Goal: Task Accomplishment & Management: Manage account settings

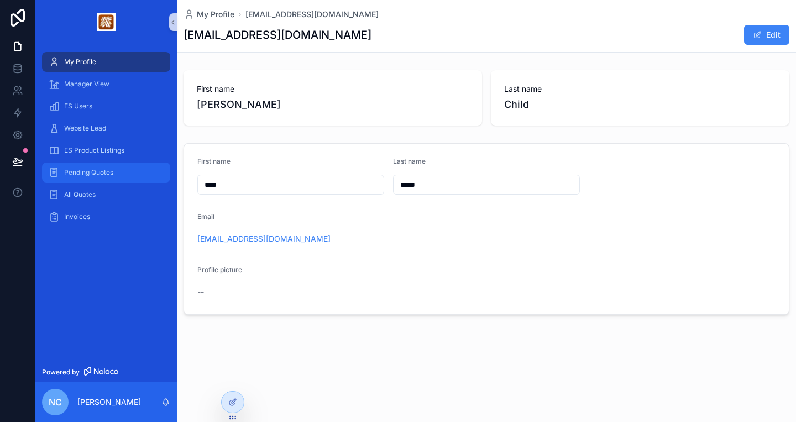
click at [89, 175] on span "Pending Quotes" at bounding box center [88, 172] width 49 height 9
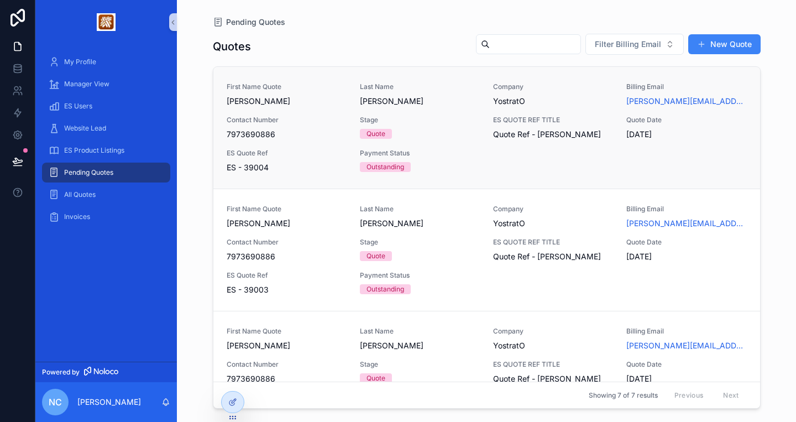
click at [266, 106] on span "Dan" at bounding box center [287, 101] width 120 height 11
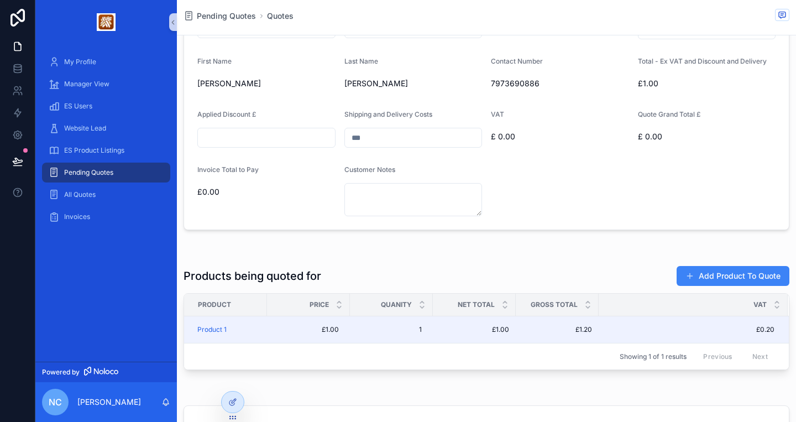
scroll to position [268, 0]
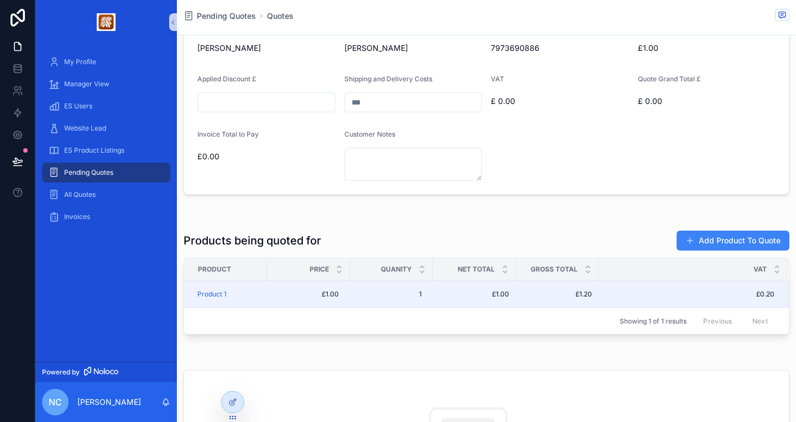
click at [405, 184] on form "**********" at bounding box center [486, 73] width 605 height 242
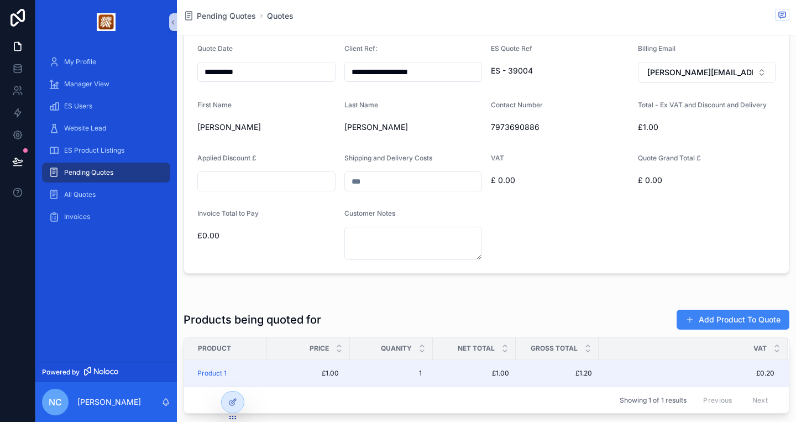
scroll to position [187, 0]
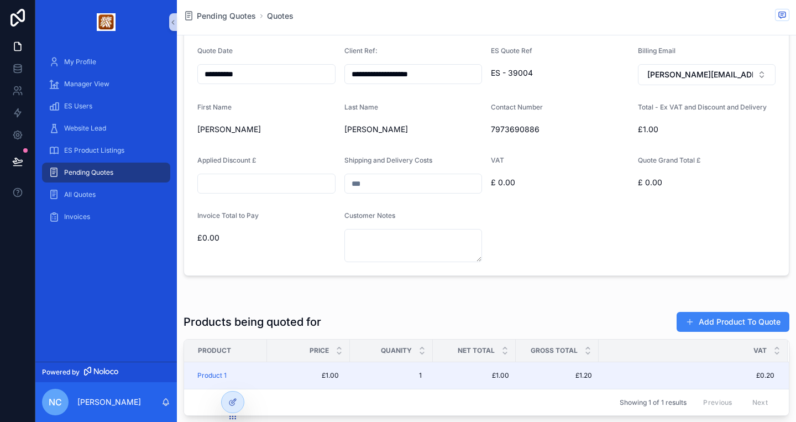
click at [388, 168] on div "Shipping and Delivery Costs" at bounding box center [414, 162] width 138 height 13
click at [371, 179] on input "scrollable content" at bounding box center [413, 183] width 137 height 15
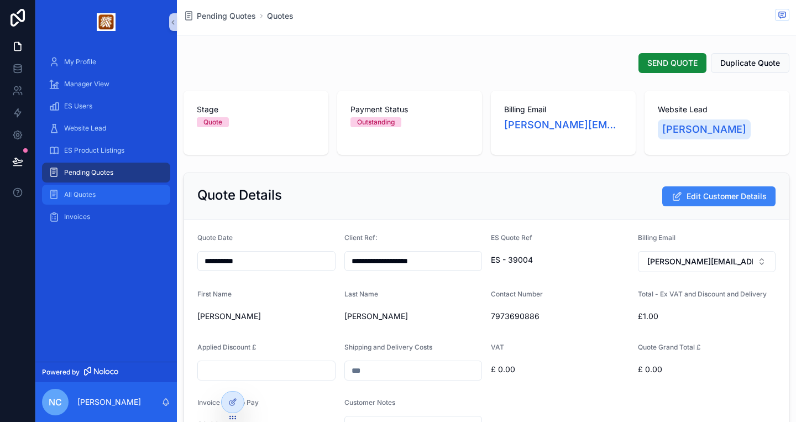
click at [100, 197] on div "All Quotes" at bounding box center [106, 195] width 115 height 18
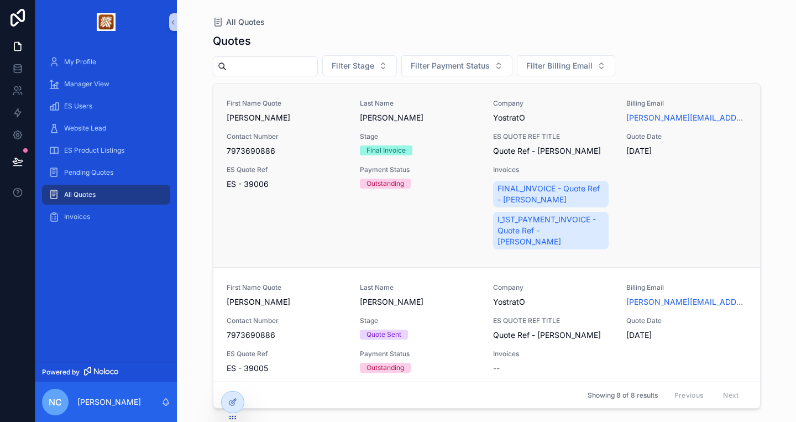
click at [335, 149] on span "7973690886" at bounding box center [287, 150] width 120 height 11
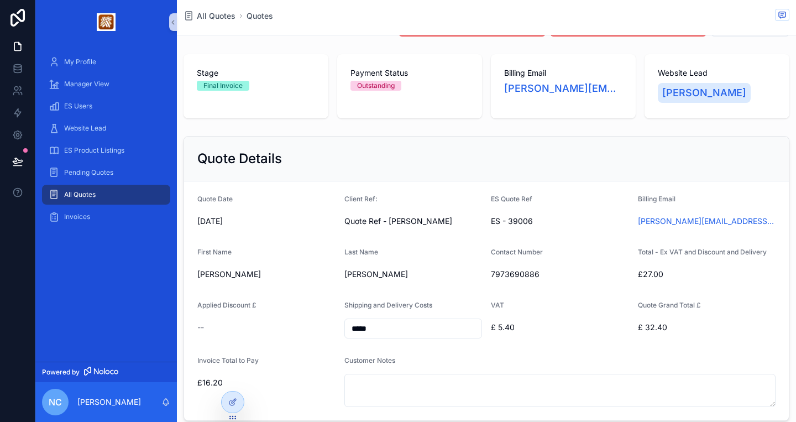
scroll to position [76, 0]
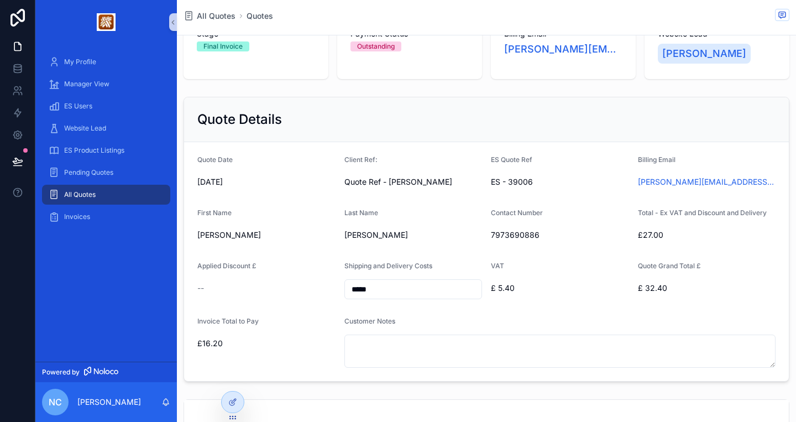
click at [383, 287] on input "*****" at bounding box center [413, 289] width 137 height 15
drag, startPoint x: 401, startPoint y: 295, endPoint x: 305, endPoint y: 295, distance: 95.7
click at [345, 295] on input "*****" at bounding box center [413, 289] width 137 height 15
drag, startPoint x: 388, startPoint y: 287, endPoint x: 322, endPoint y: 287, distance: 65.8
click at [345, 287] on input "*****" at bounding box center [413, 289] width 137 height 15
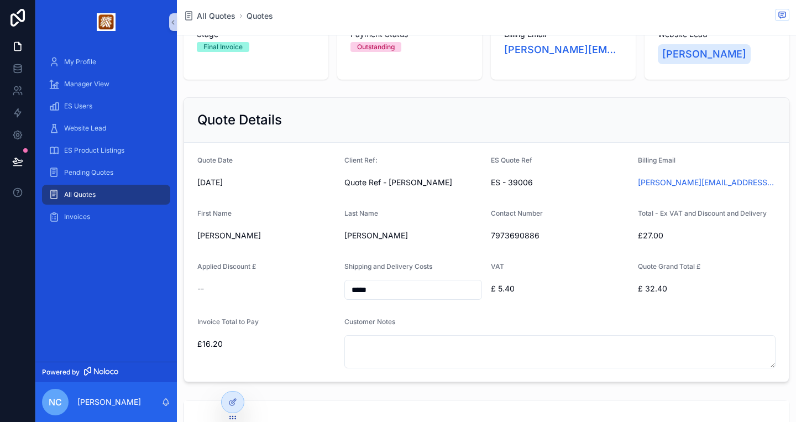
scroll to position [102, 0]
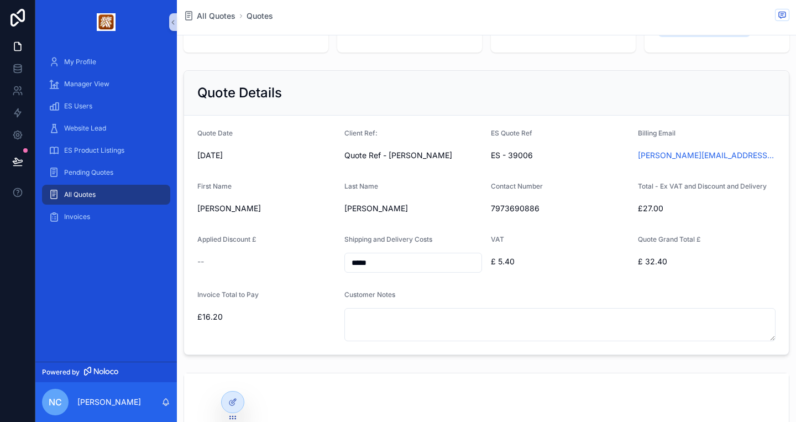
click at [415, 257] on input "*****" at bounding box center [413, 262] width 137 height 15
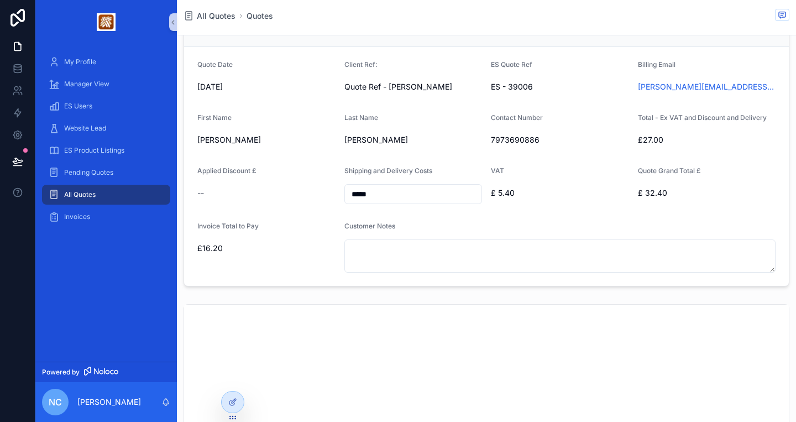
scroll to position [192, 0]
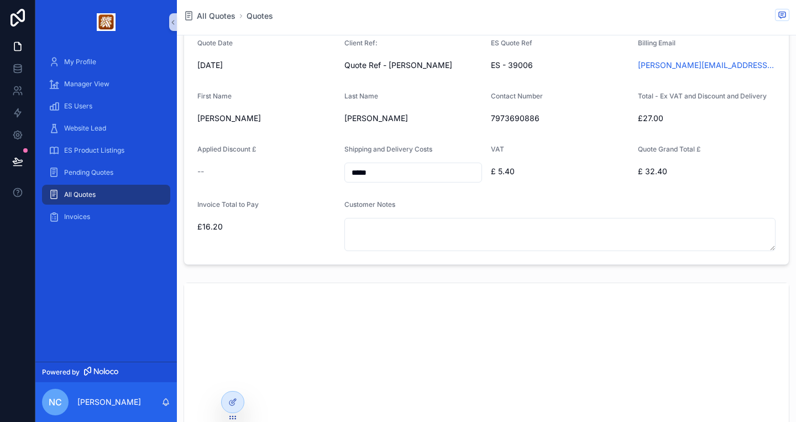
click at [391, 175] on input "*****" at bounding box center [413, 172] width 137 height 15
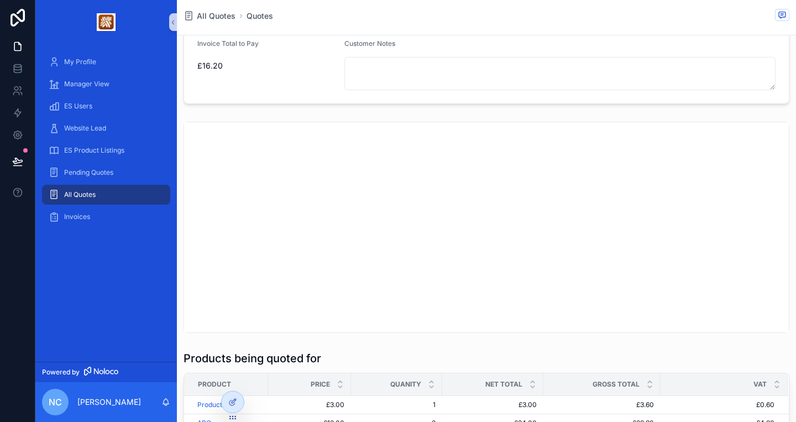
scroll to position [0, 0]
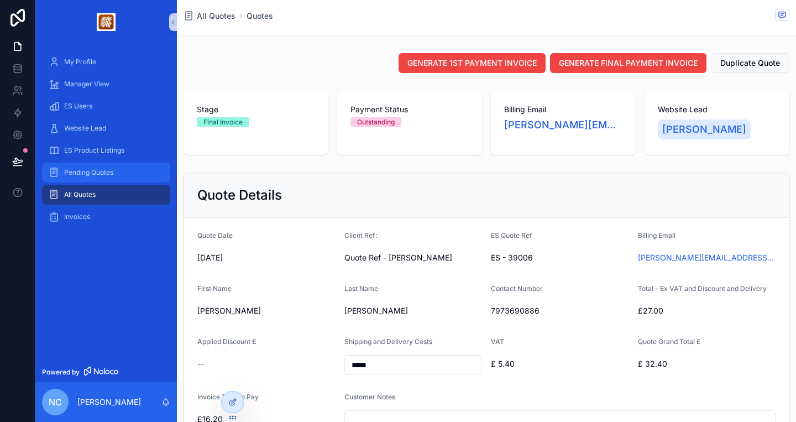
click at [102, 171] on span "Pending Quotes" at bounding box center [88, 172] width 49 height 9
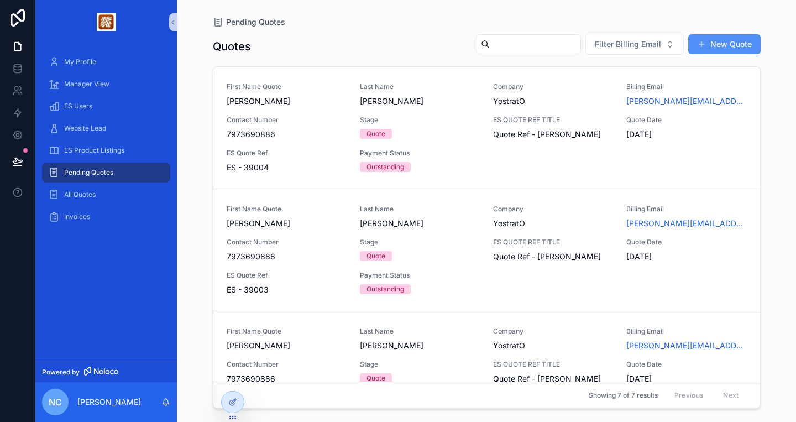
click at [722, 44] on button "New Quote" at bounding box center [725, 44] width 72 height 20
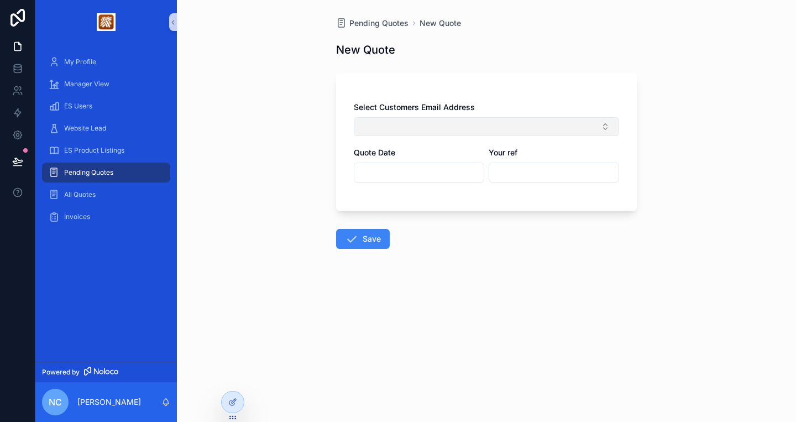
click at [429, 123] on button "Select Button" at bounding box center [486, 126] width 265 height 19
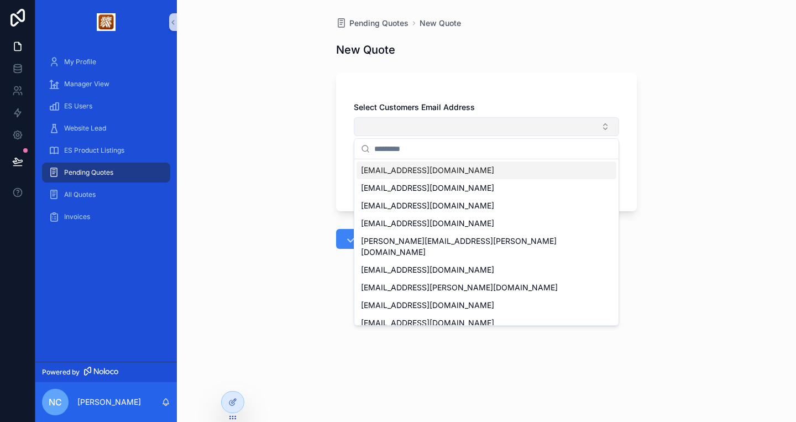
click at [429, 122] on button "Select Button" at bounding box center [486, 126] width 265 height 19
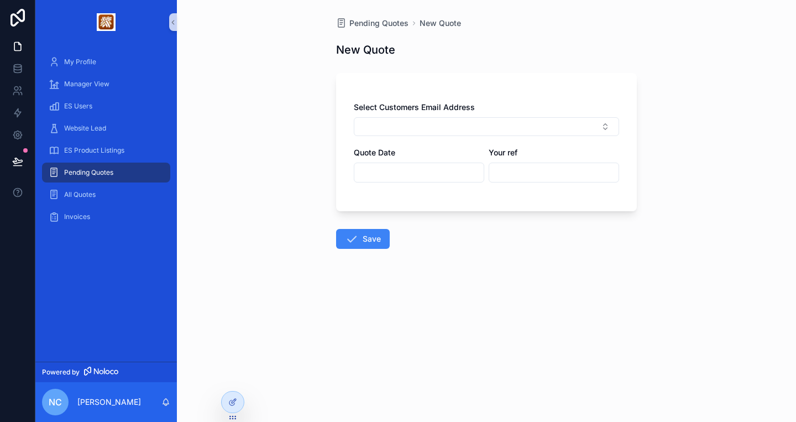
click at [296, 105] on div "Pending Quotes New Quote New Quote Select Customers Email Address Quote Date Yo…" at bounding box center [486, 211] width 619 height 422
click at [375, 27] on span "Pending Quotes" at bounding box center [379, 23] width 59 height 11
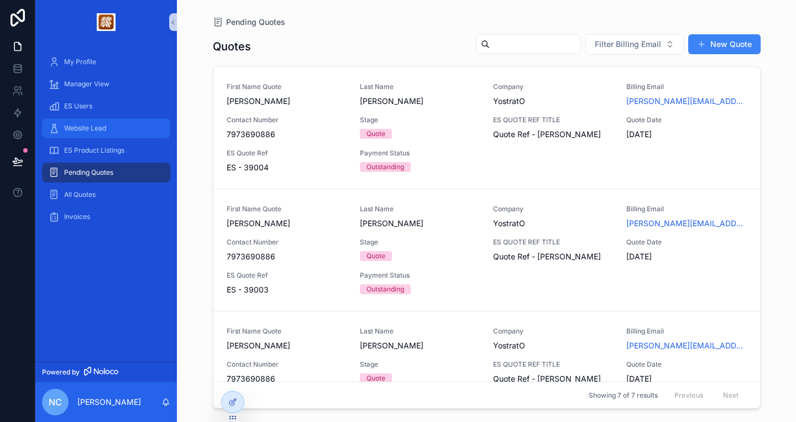
click at [90, 127] on span "Website Lead" at bounding box center [85, 128] width 42 height 9
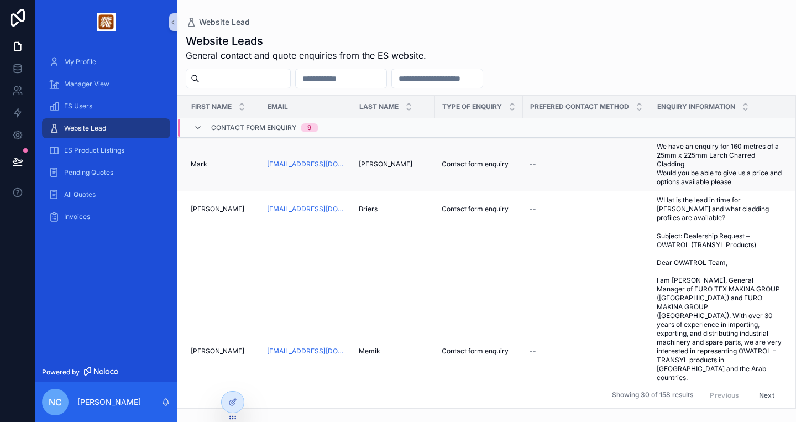
click at [234, 164] on div "Mark Mark" at bounding box center [222, 164] width 63 height 9
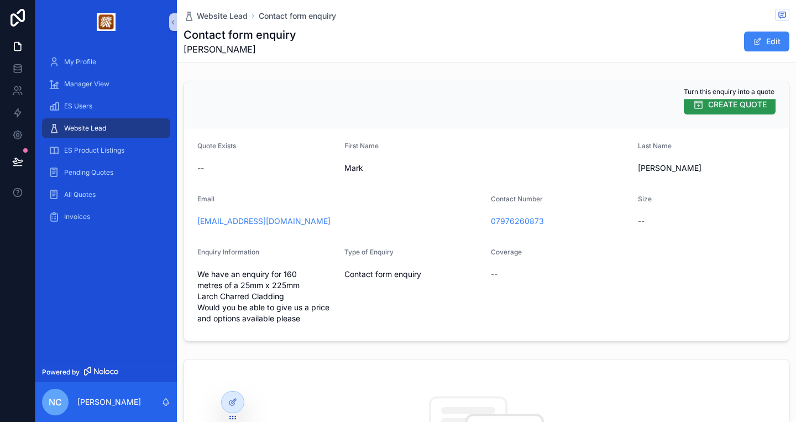
click at [716, 106] on span "CREATE QUOTE" at bounding box center [738, 104] width 59 height 11
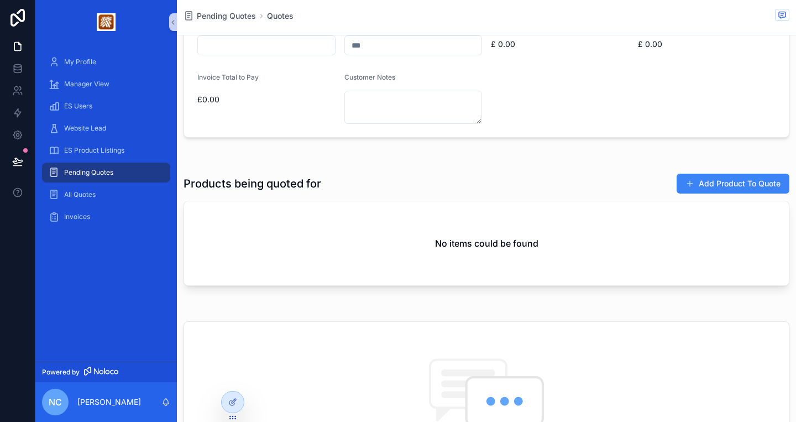
scroll to position [337, 0]
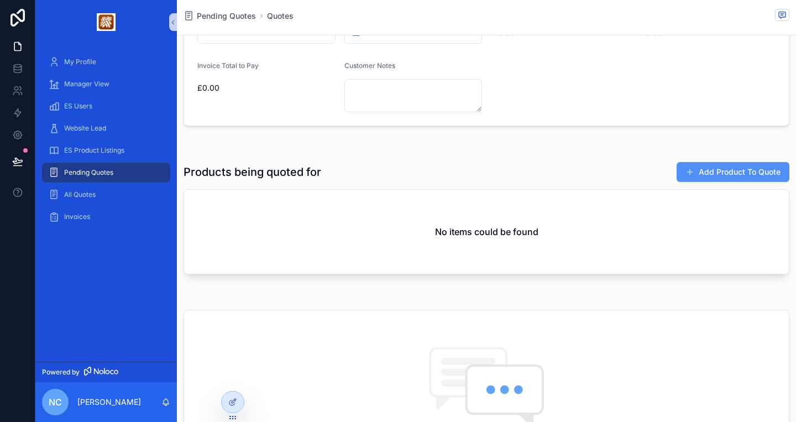
click at [746, 177] on button "Add Product To Quote" at bounding box center [733, 172] width 113 height 20
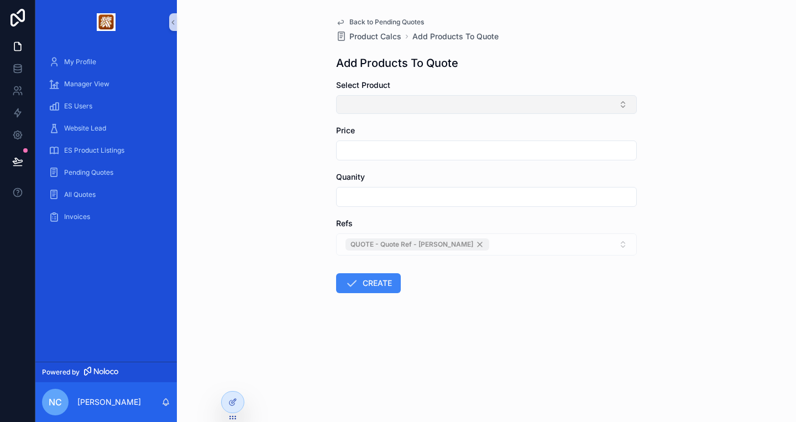
click at [430, 109] on button "Select Button" at bounding box center [486, 104] width 301 height 19
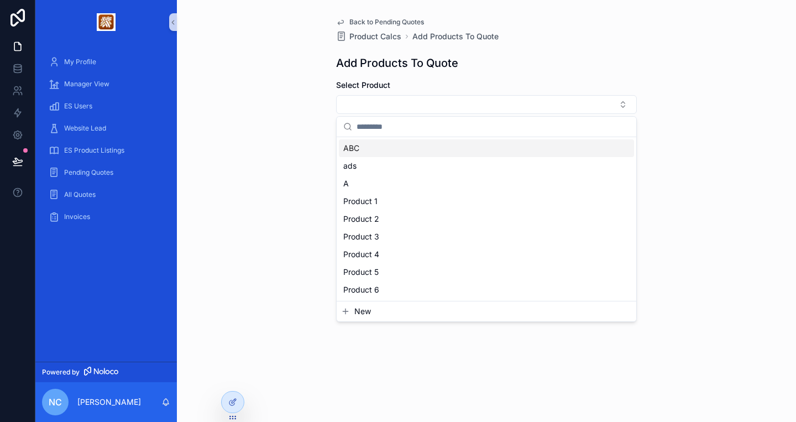
click at [420, 147] on div "ABC" at bounding box center [486, 148] width 295 height 18
type input "******"
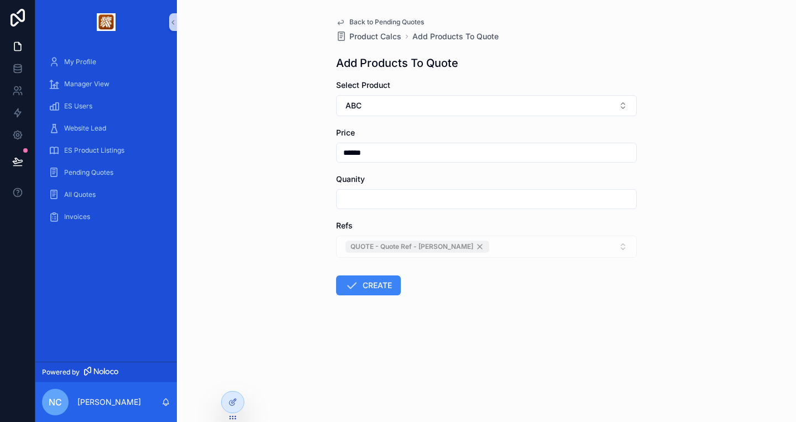
click at [395, 197] on input "scrollable content" at bounding box center [487, 198] width 300 height 15
type input "*"
click at [450, 285] on form "Select Product ABC Price ****** Quanity * Refs QUOTE - Quote Ref - Reid CREATE" at bounding box center [486, 223] width 301 height 287
click at [383, 289] on button "CREATE" at bounding box center [368, 285] width 65 height 20
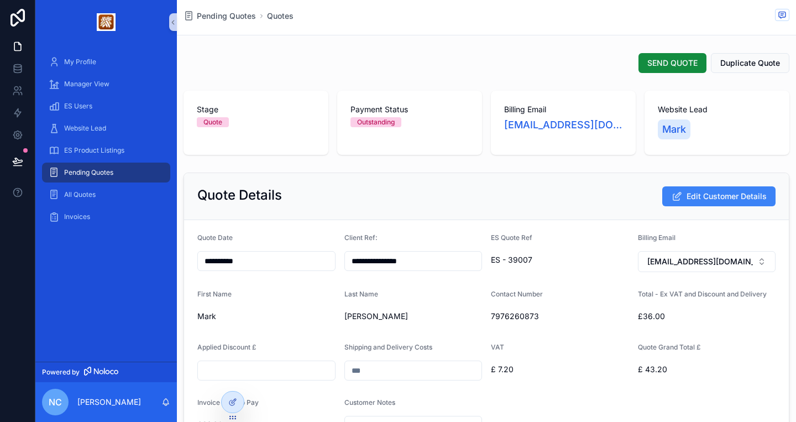
scroll to position [73, 0]
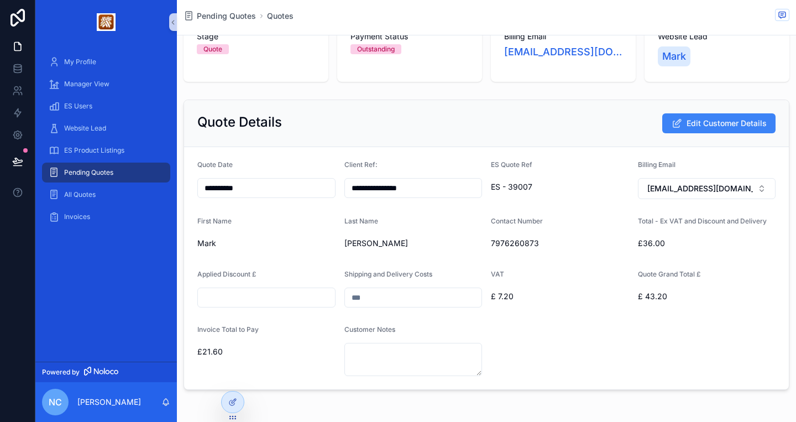
click at [373, 303] on input "scrollable content" at bounding box center [413, 297] width 137 height 15
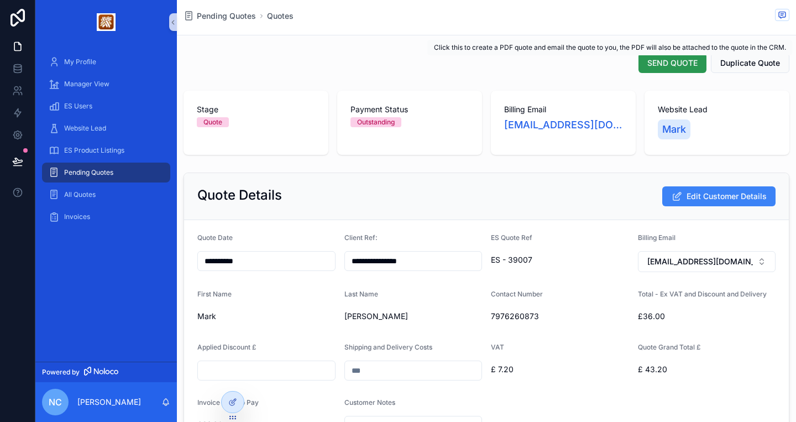
click at [657, 63] on span "SEND QUOTE" at bounding box center [673, 63] width 50 height 11
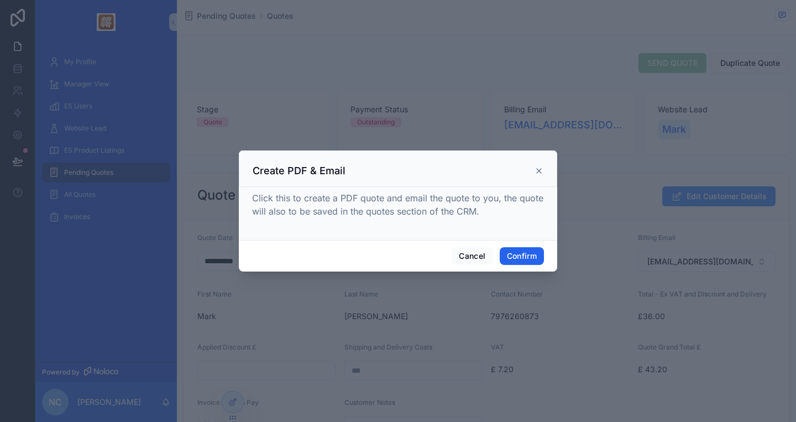
click at [517, 258] on button "Confirm" at bounding box center [522, 256] width 44 height 18
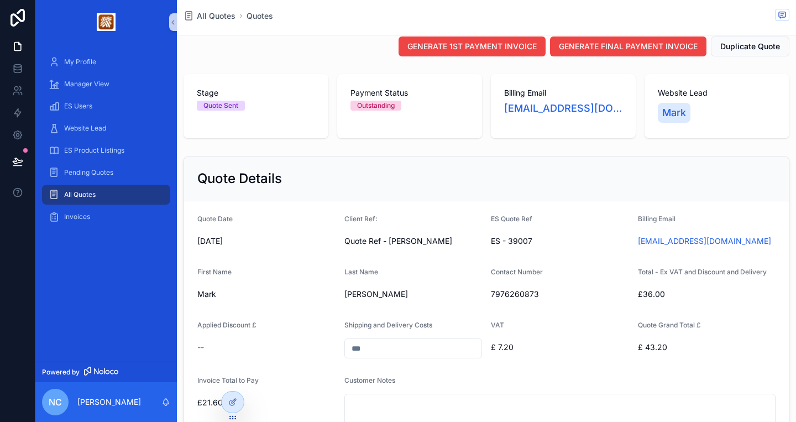
scroll to position [19, 0]
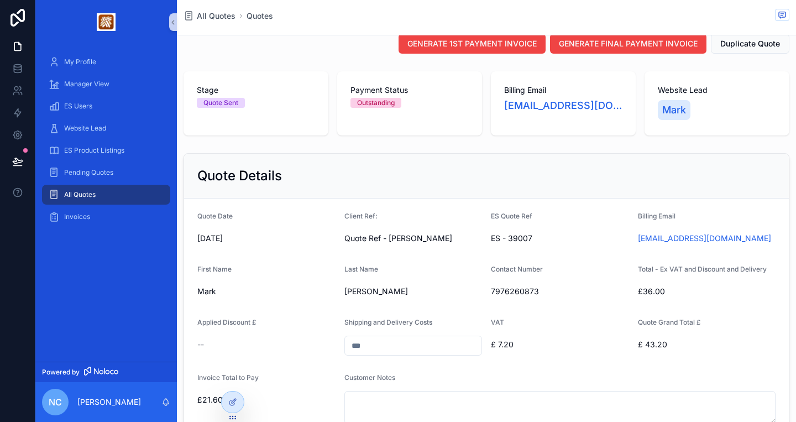
click at [93, 197] on span "All Quotes" at bounding box center [80, 194] width 32 height 9
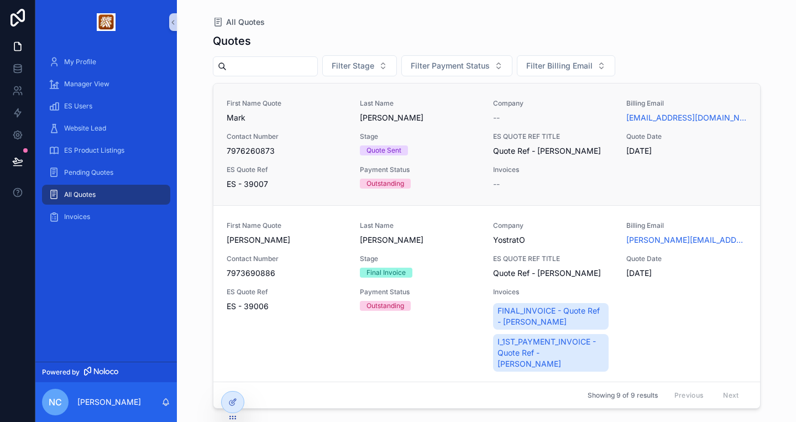
click at [389, 124] on div "First Name Quote Mark Last Name Reid Company -- Billing Email mreid@whitmores.c…" at bounding box center [487, 144] width 520 height 91
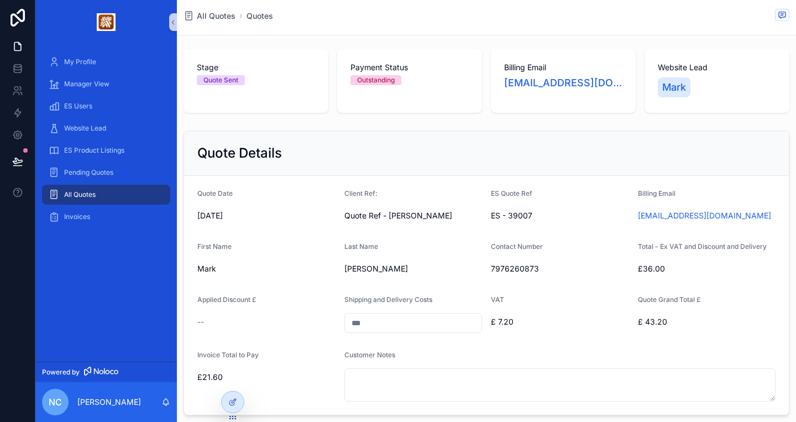
scroll to position [46, 0]
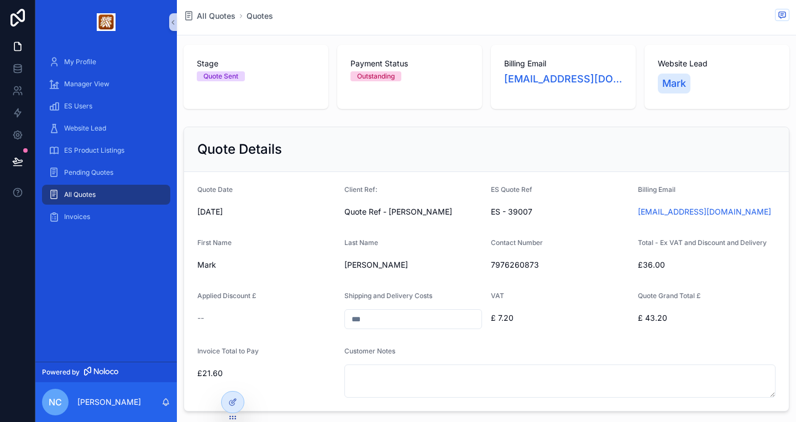
click at [395, 315] on input "scrollable content" at bounding box center [413, 318] width 137 height 15
click at [409, 170] on div "Quote Details" at bounding box center [486, 149] width 605 height 45
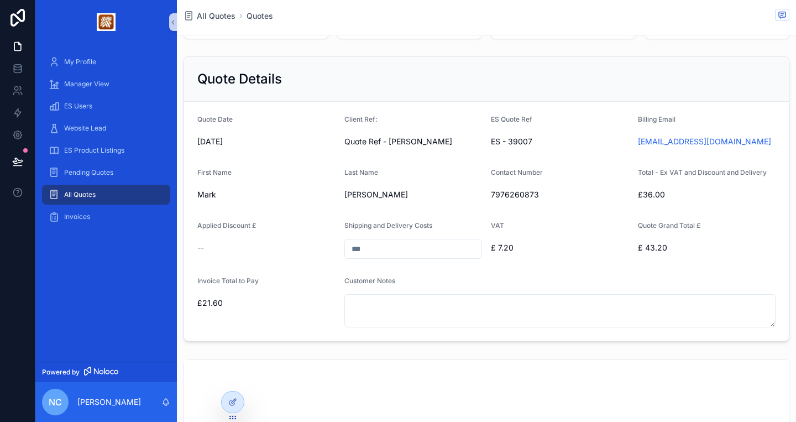
scroll to position [0, 0]
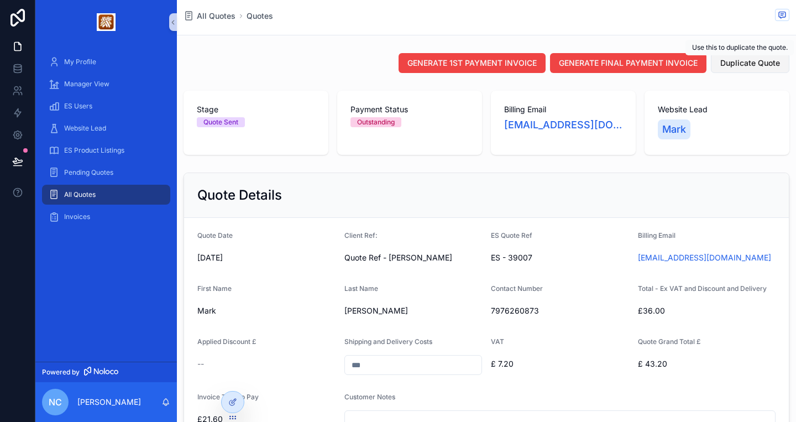
click at [740, 64] on span "Duplicate Quote" at bounding box center [751, 63] width 60 height 11
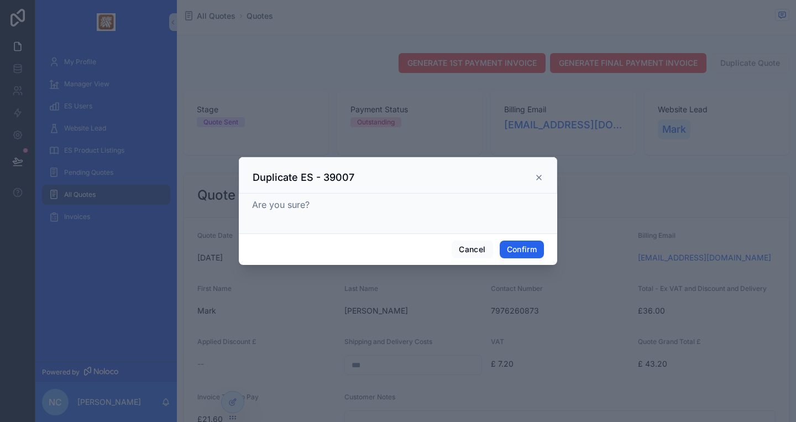
click at [522, 252] on button "Confirm" at bounding box center [522, 250] width 44 height 18
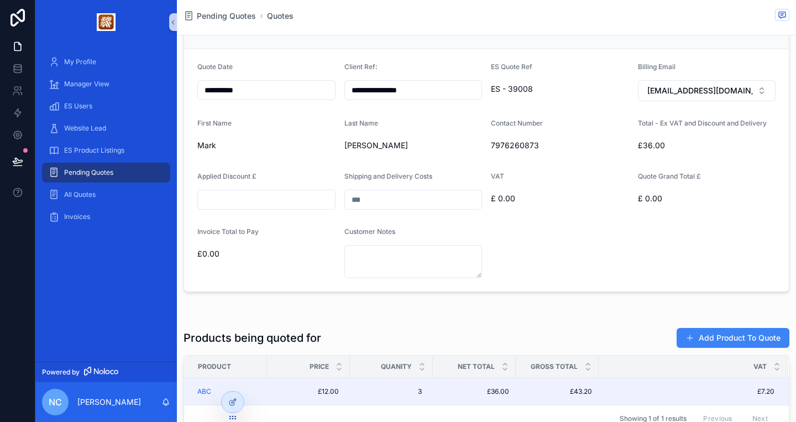
scroll to position [197, 0]
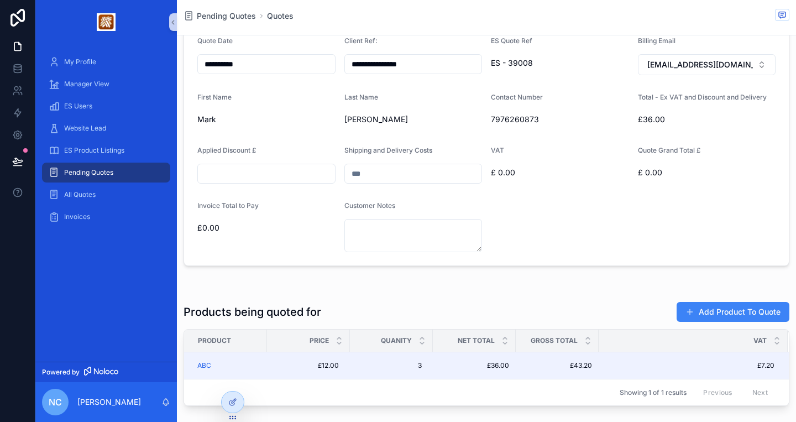
click at [393, 181] on input "scrollable content" at bounding box center [413, 173] width 137 height 15
click at [700, 308] on button "Add Product To Quote" at bounding box center [733, 312] width 113 height 20
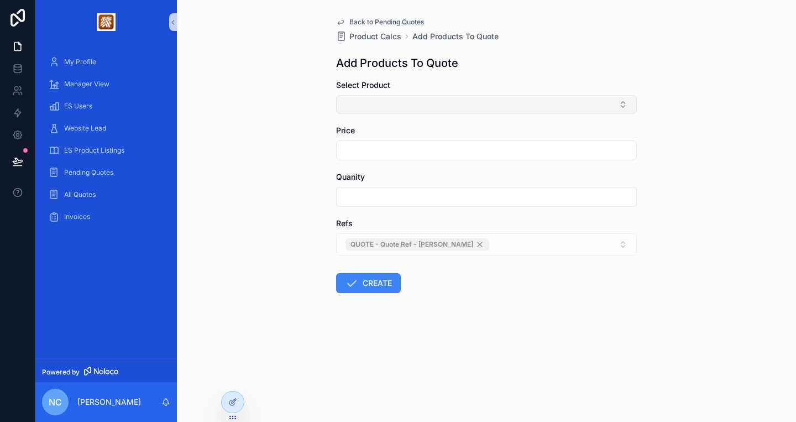
click at [471, 114] on button "Select Button" at bounding box center [486, 104] width 301 height 19
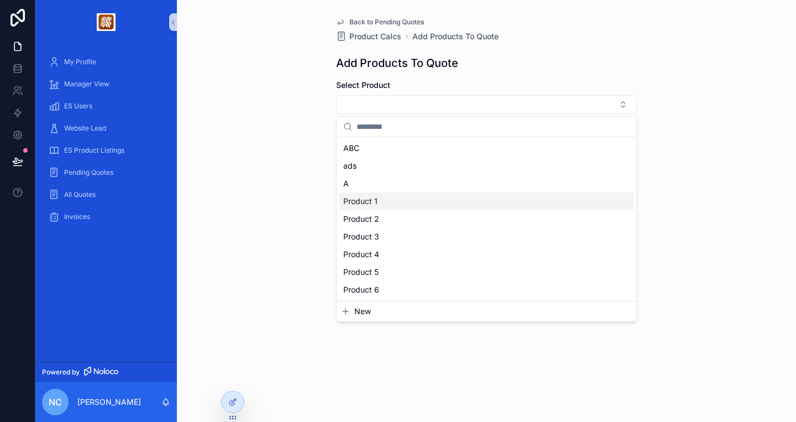
click at [445, 210] on div "Product 1" at bounding box center [486, 201] width 295 height 18
type input "*****"
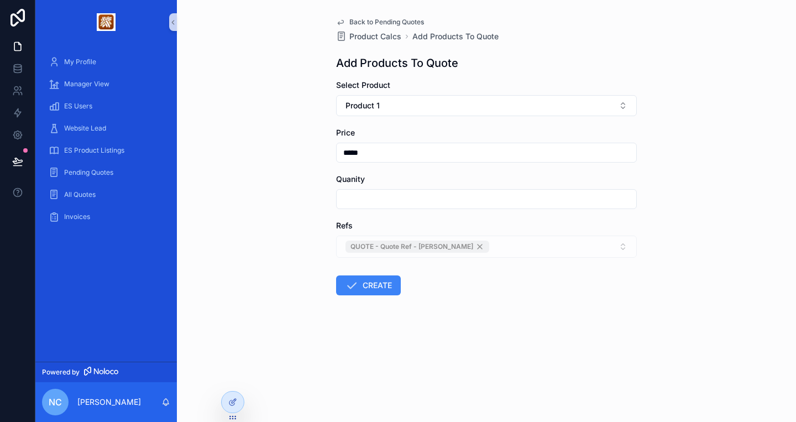
click at [387, 205] on input "scrollable content" at bounding box center [487, 198] width 300 height 15
type input "*"
click at [445, 279] on form "Select Product Product 1 Price ***** Quanity * Refs QUOTE - Quote Ref - Reid CR…" at bounding box center [486, 223] width 301 height 287
click at [388, 289] on button "CREATE" at bounding box center [368, 285] width 65 height 20
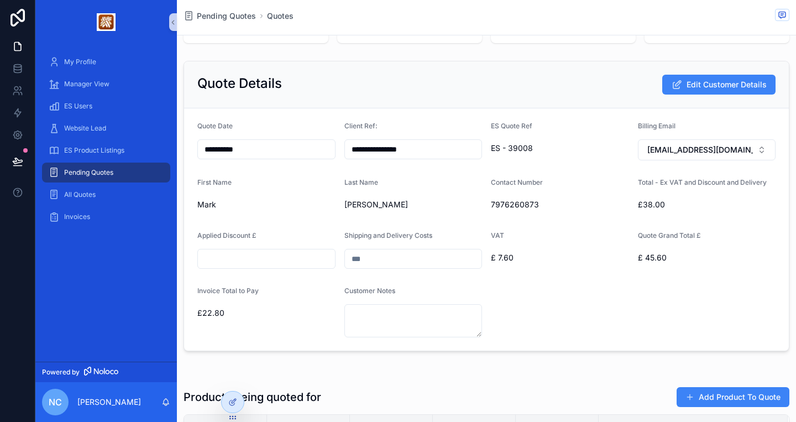
scroll to position [111, 0]
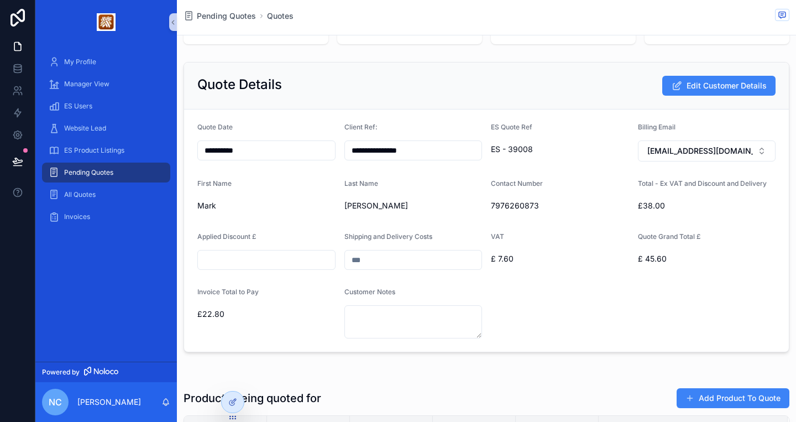
click at [446, 259] on input "scrollable content" at bounding box center [413, 259] width 137 height 15
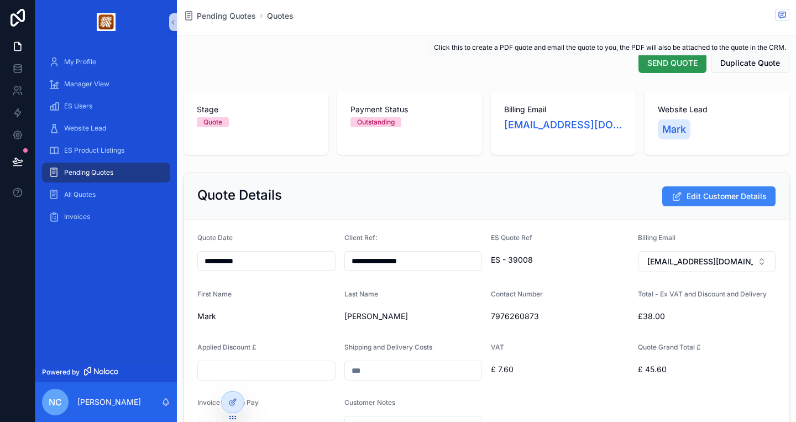
click at [650, 67] on span "SEND QUOTE" at bounding box center [673, 63] width 50 height 11
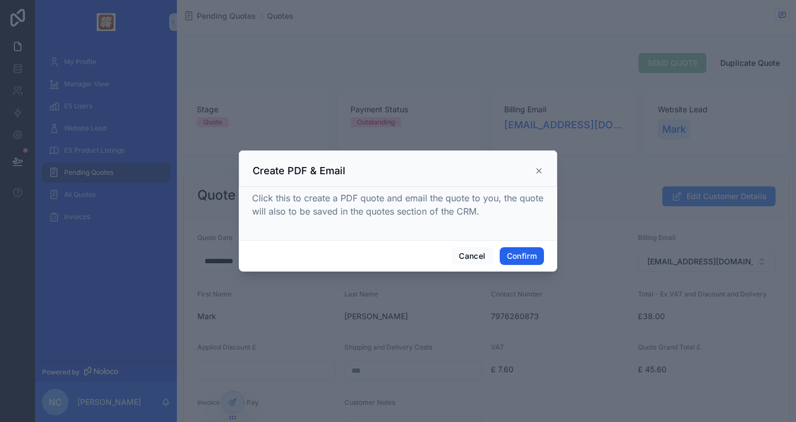
click at [533, 255] on button "Confirm" at bounding box center [522, 256] width 44 height 18
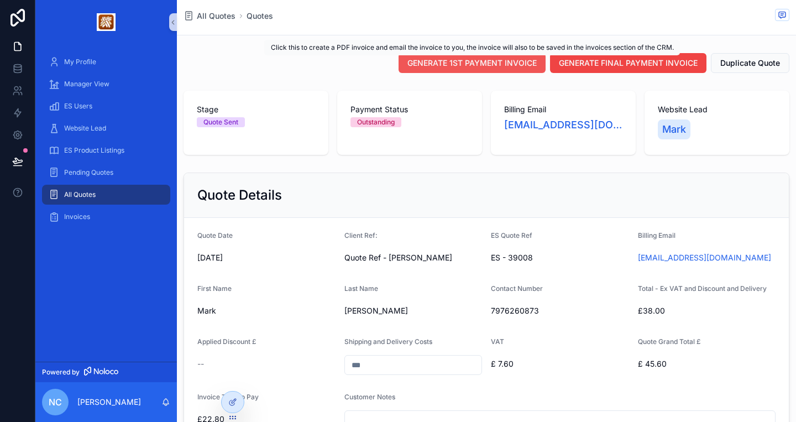
click at [478, 63] on span "GENERATE 1ST PAYMENT INVOICE" at bounding box center [472, 63] width 129 height 11
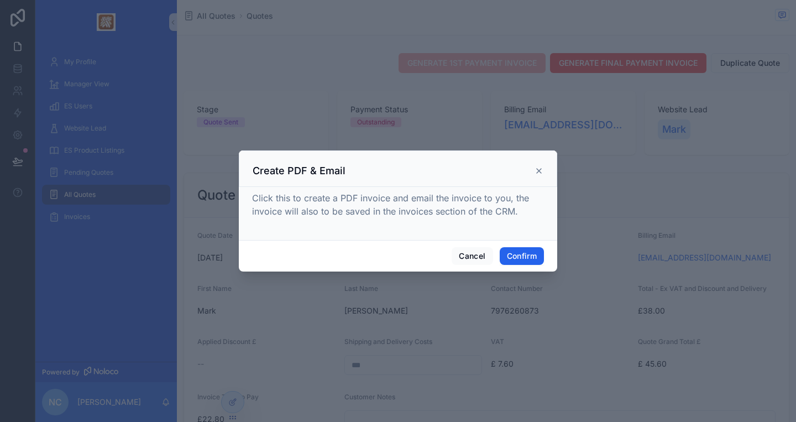
click at [519, 256] on button "Confirm" at bounding box center [522, 256] width 44 height 18
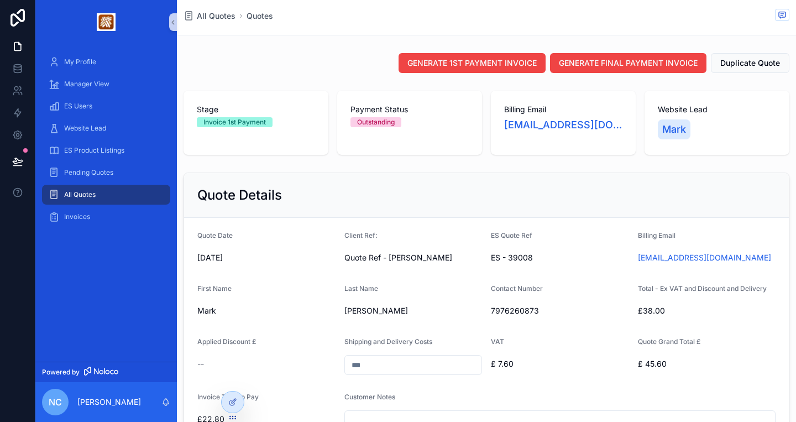
click at [105, 196] on div "All Quotes" at bounding box center [106, 195] width 115 height 18
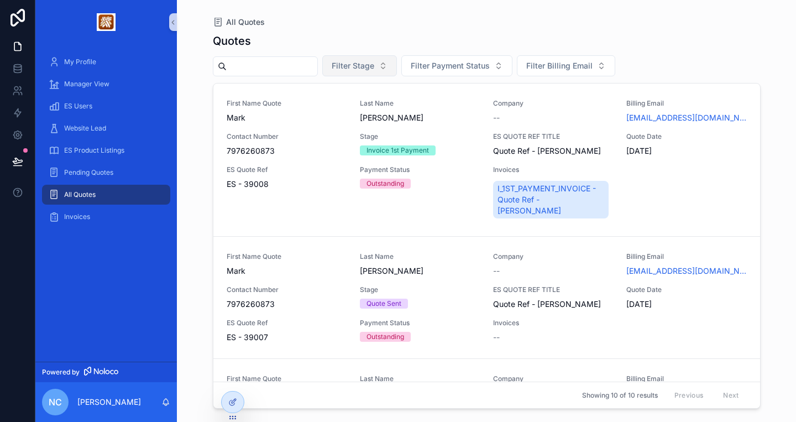
click at [397, 67] on button "Filter Stage" at bounding box center [359, 65] width 75 height 21
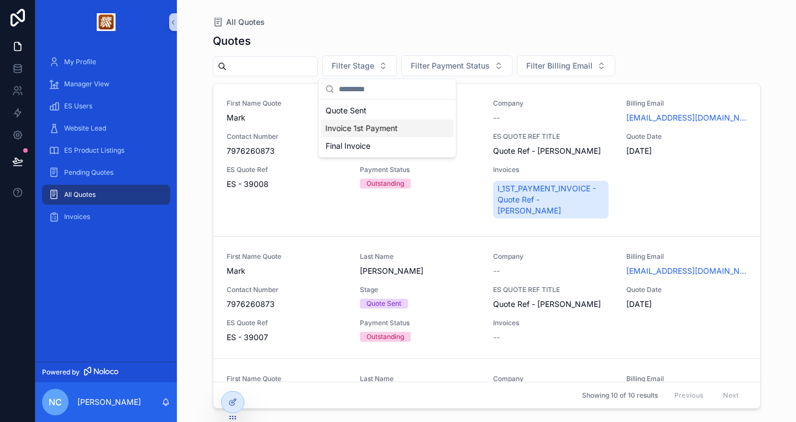
click at [367, 133] on div "Invoice 1st Payment" at bounding box center [387, 128] width 133 height 18
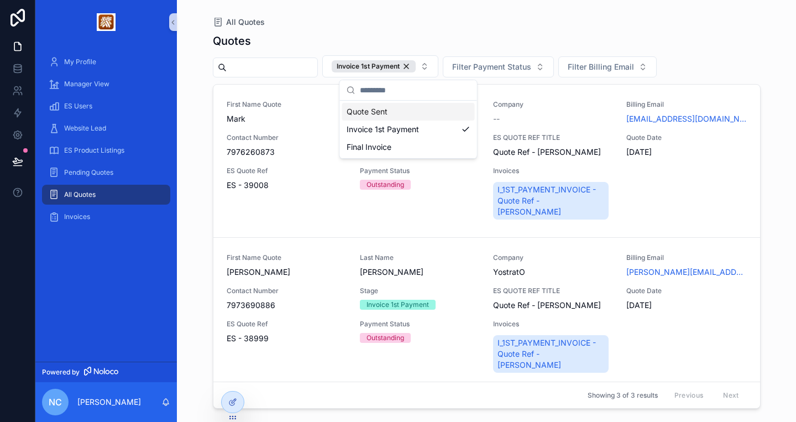
click at [416, 33] on div "Quotes" at bounding box center [487, 40] width 548 height 15
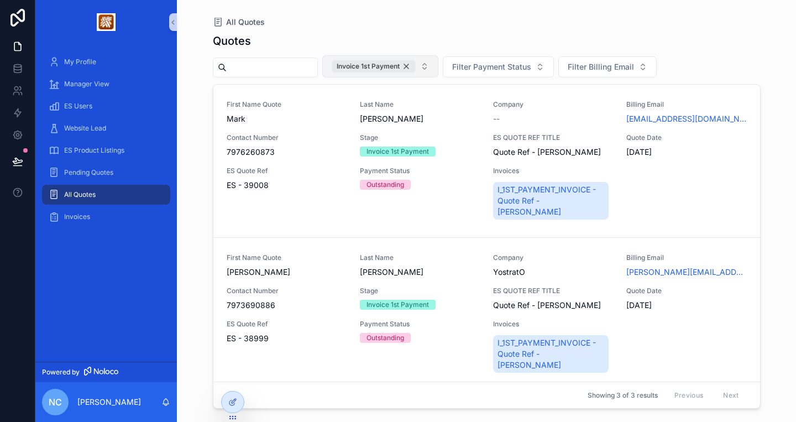
click at [413, 68] on div "Invoice 1st Payment" at bounding box center [374, 66] width 84 height 12
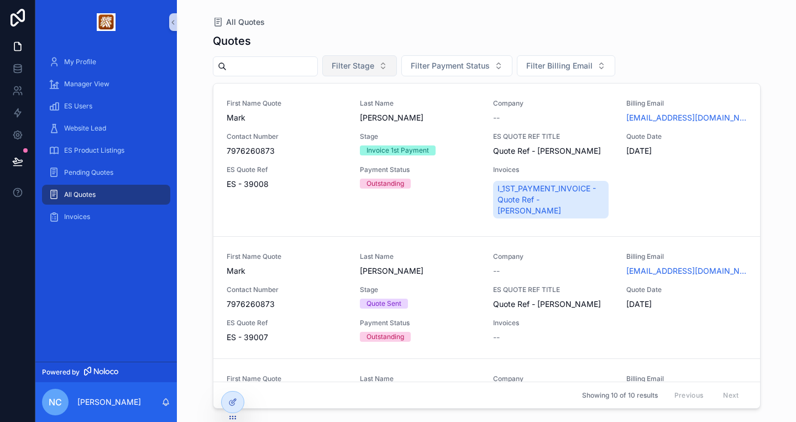
click at [397, 72] on button "Filter Stage" at bounding box center [359, 65] width 75 height 21
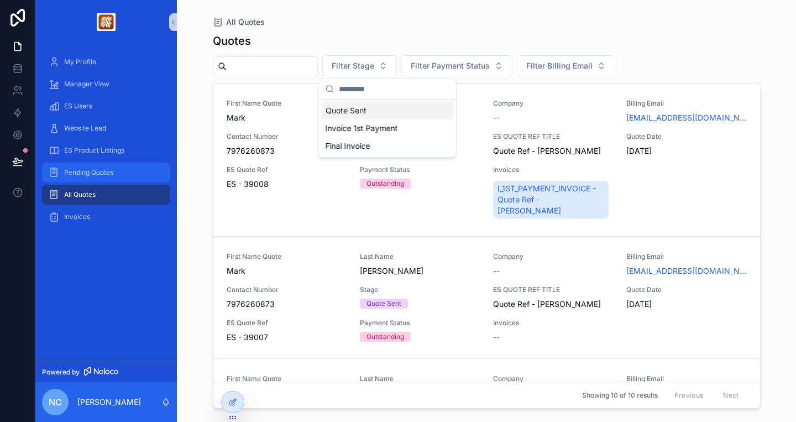
click at [127, 176] on div "Pending Quotes" at bounding box center [106, 173] width 115 height 18
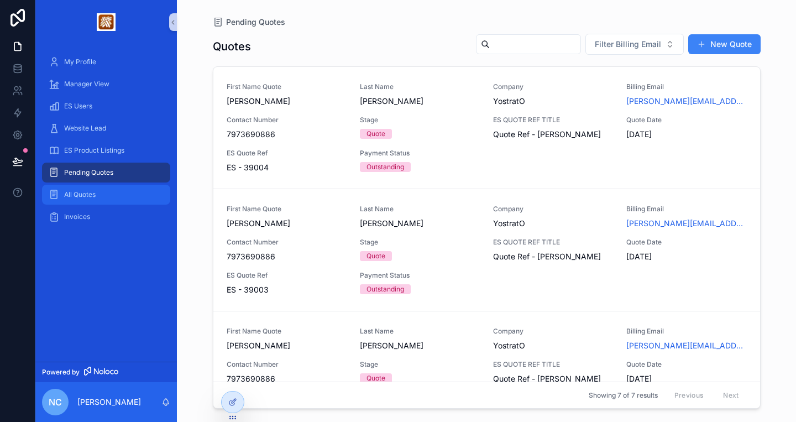
click at [66, 196] on span "All Quotes" at bounding box center [80, 194] width 32 height 9
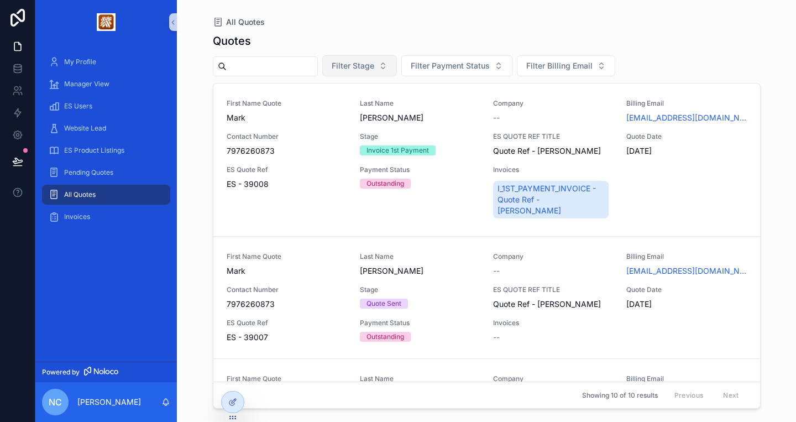
click at [374, 67] on span "Filter Stage" at bounding box center [353, 65] width 43 height 11
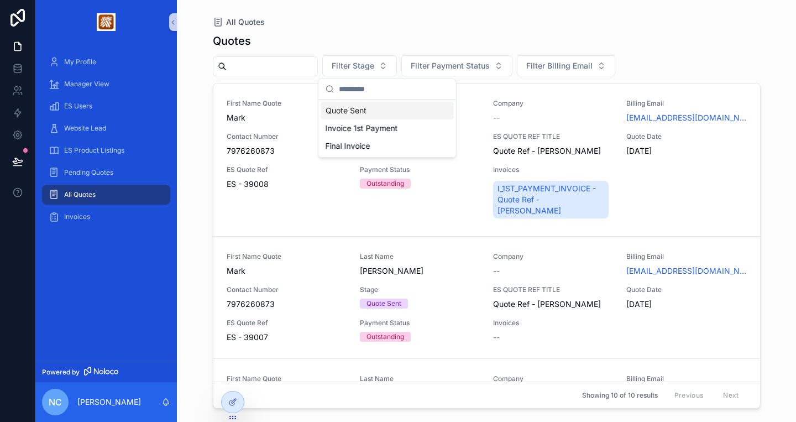
click at [387, 28] on div "Quotes Filter Stage Filter Payment Status Filter Billing Email First Name Quote…" at bounding box center [487, 218] width 548 height 382
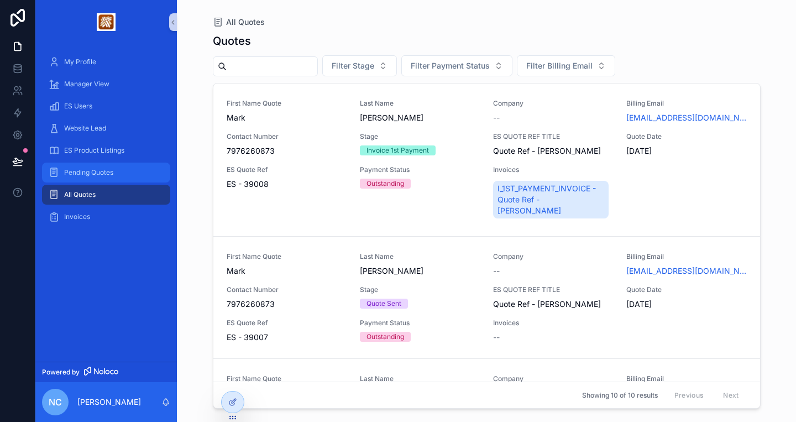
click at [130, 169] on div "Pending Quotes" at bounding box center [106, 173] width 115 height 18
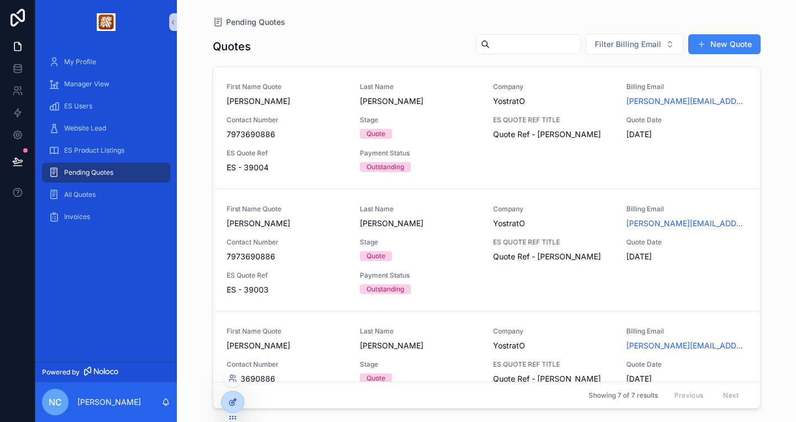
click at [240, 403] on div at bounding box center [233, 402] width 22 height 21
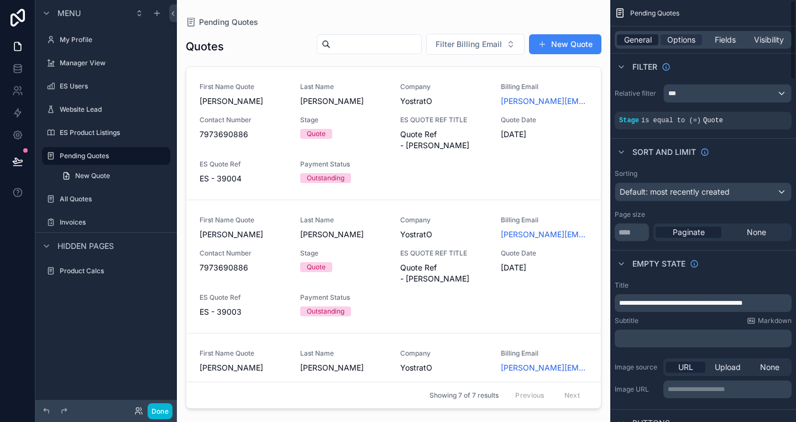
click at [643, 45] on div "General Options Fields Visibility" at bounding box center [703, 40] width 177 height 18
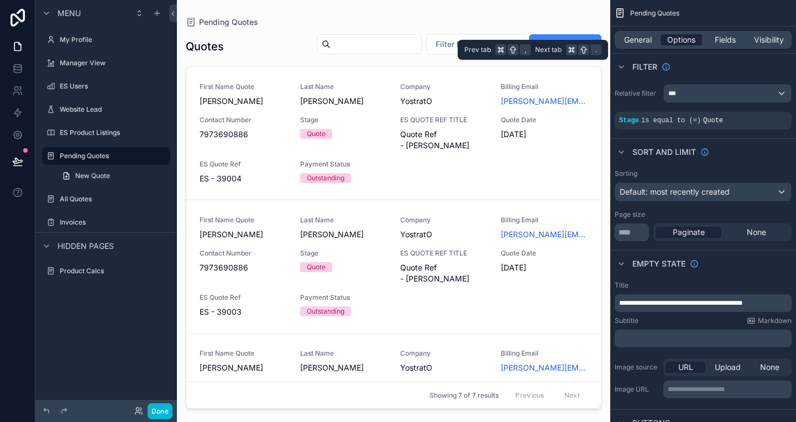
click at [675, 43] on span "Options" at bounding box center [682, 39] width 28 height 11
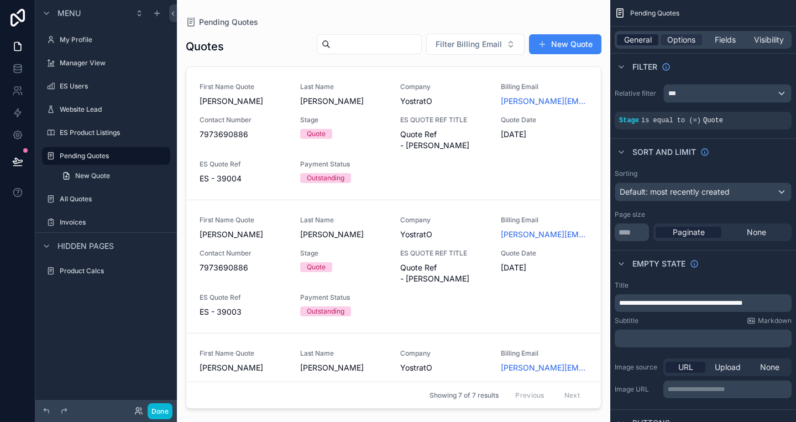
click at [644, 38] on span "General" at bounding box center [638, 39] width 28 height 11
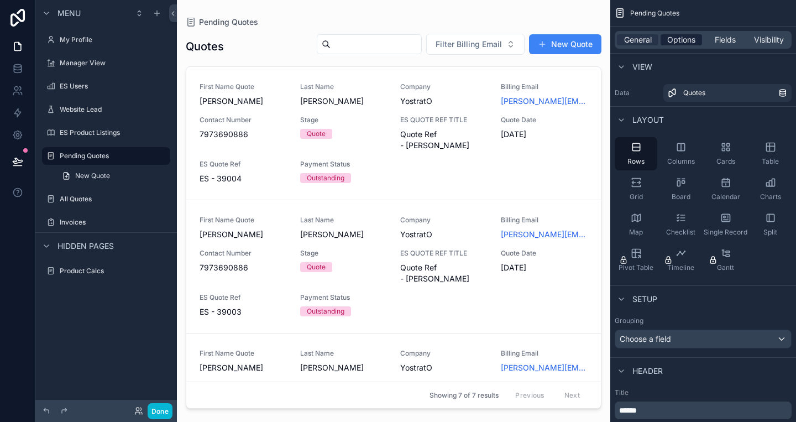
click at [671, 37] on span "Options" at bounding box center [682, 39] width 28 height 11
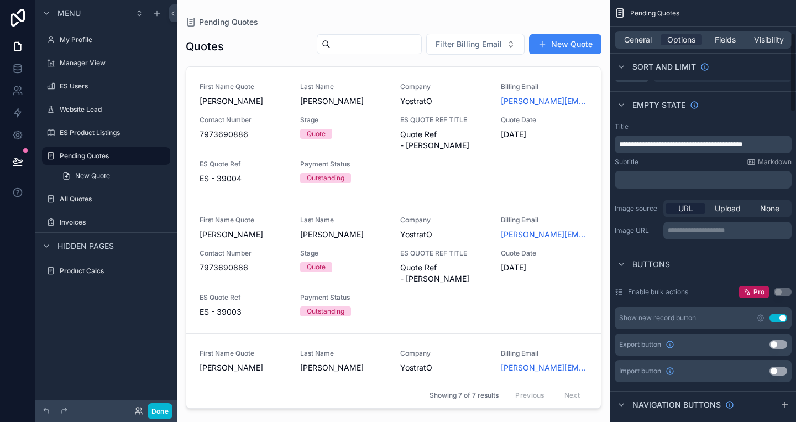
scroll to position [204, 0]
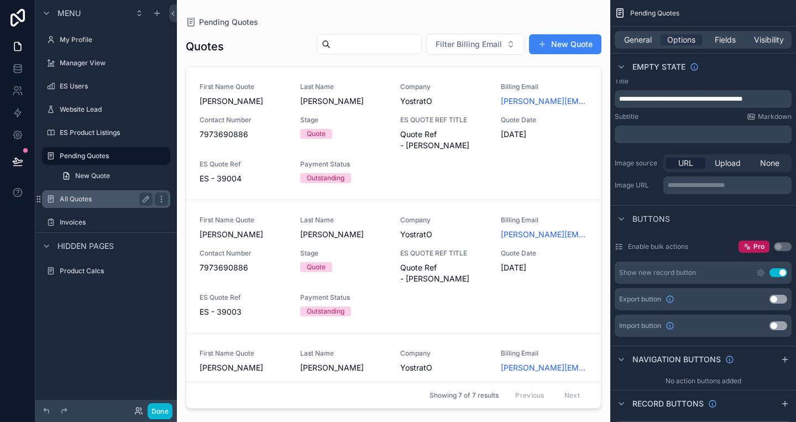
click at [85, 202] on label "All Quotes" at bounding box center [104, 199] width 88 height 9
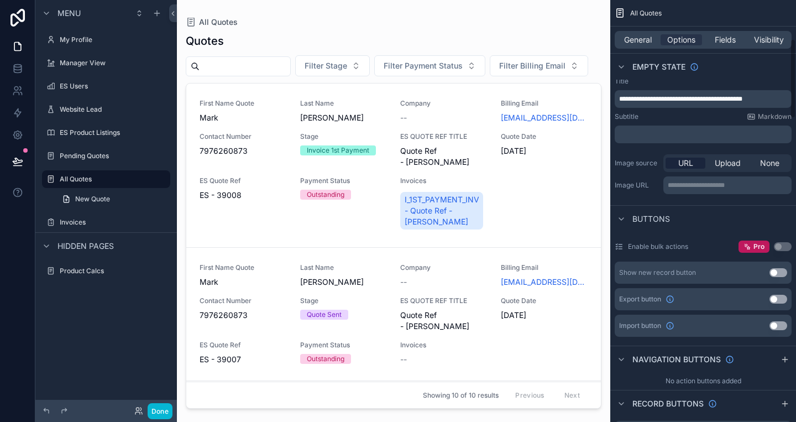
click at [628, 47] on div "General Options Fields Visibility" at bounding box center [703, 40] width 177 height 18
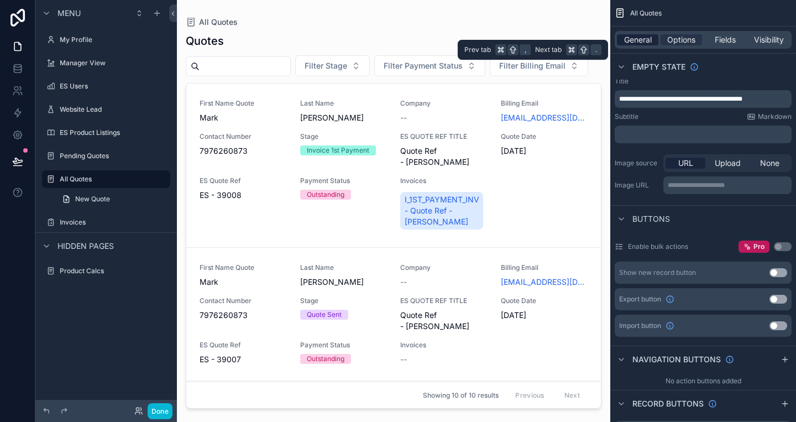
click at [633, 43] on span "General" at bounding box center [638, 39] width 28 height 11
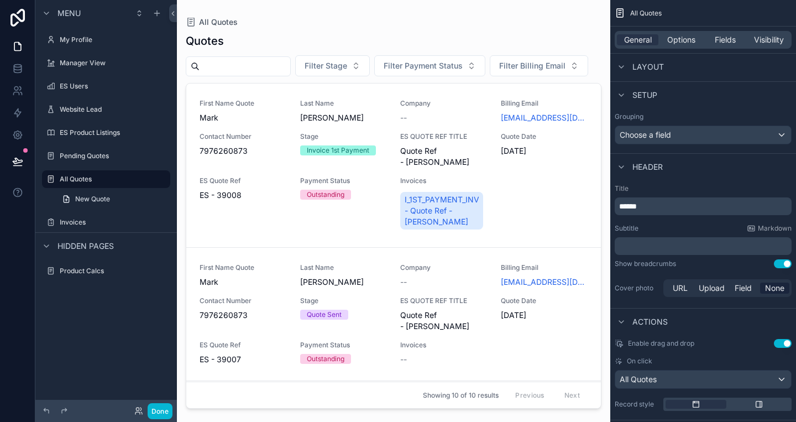
click at [657, 65] on span "Layout" at bounding box center [649, 66] width 32 height 11
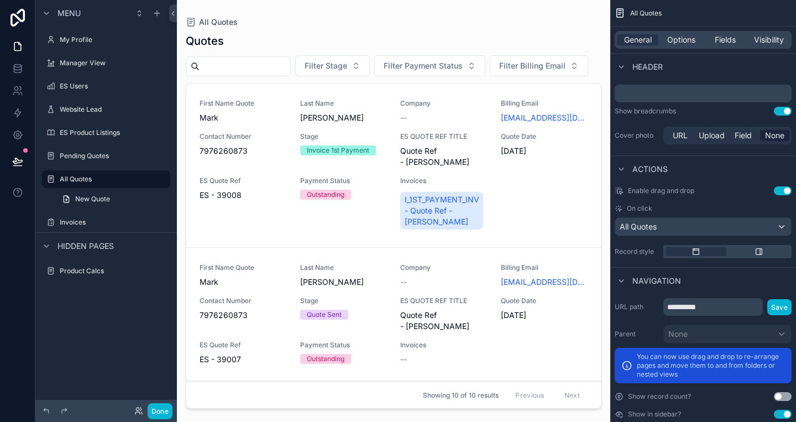
click at [657, 65] on span "Header" at bounding box center [648, 66] width 30 height 11
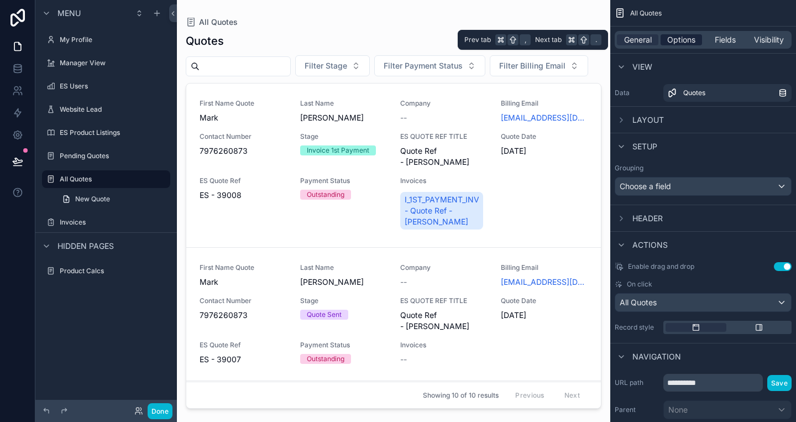
click at [685, 44] on span "Options" at bounding box center [682, 39] width 28 height 11
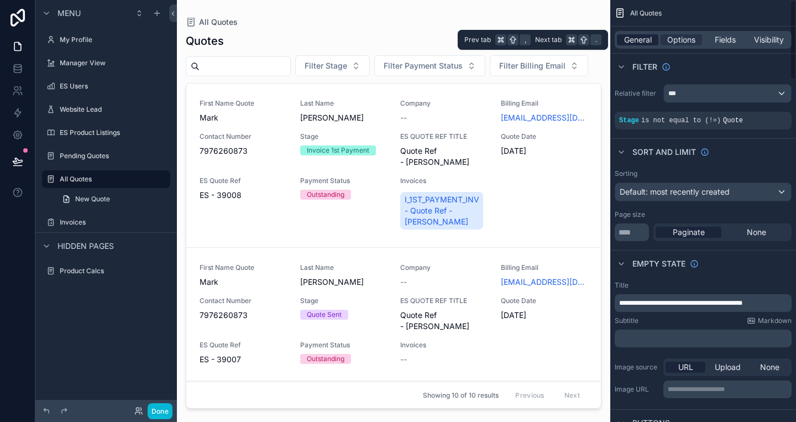
click at [643, 40] on span "General" at bounding box center [638, 39] width 28 height 11
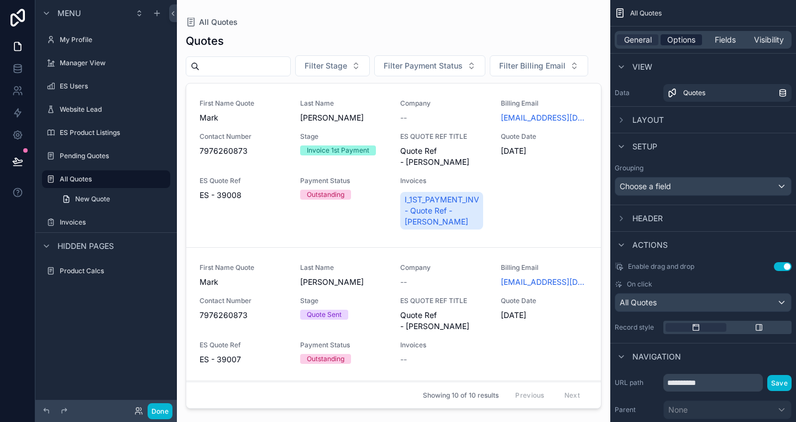
click at [672, 35] on span "Options" at bounding box center [682, 39] width 28 height 11
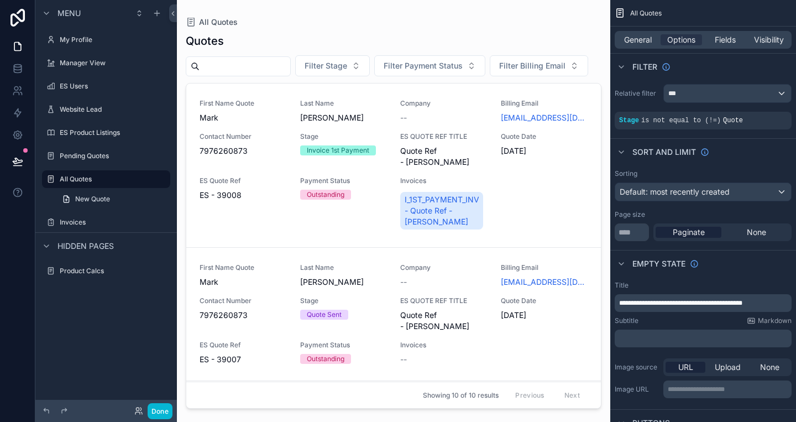
click at [380, 67] on div "scrollable content" at bounding box center [394, 204] width 434 height 409
click at [370, 67] on button "Filter Stage" at bounding box center [332, 65] width 75 height 21
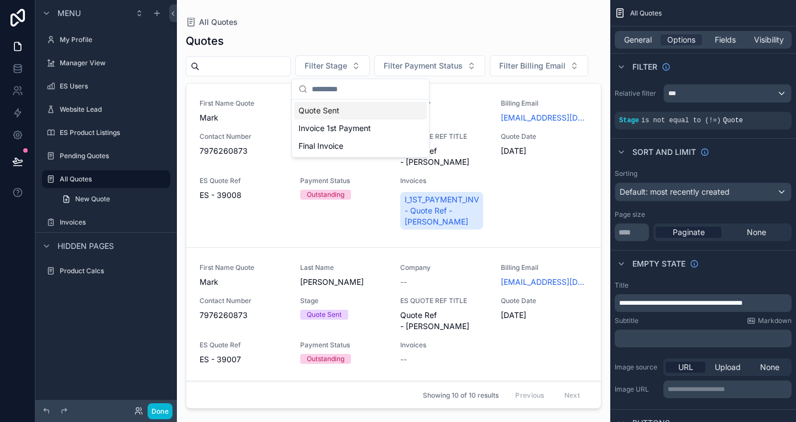
click at [330, 22] on div "All Quotes" at bounding box center [394, 22] width 416 height 9
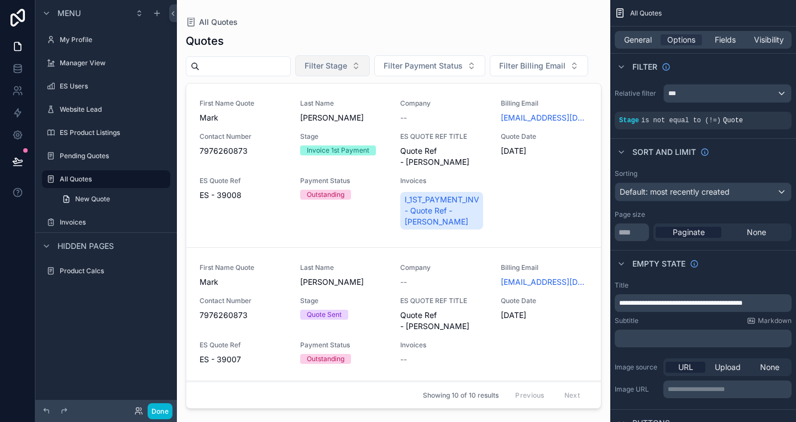
click at [346, 55] on button "Filter Stage" at bounding box center [332, 65] width 75 height 21
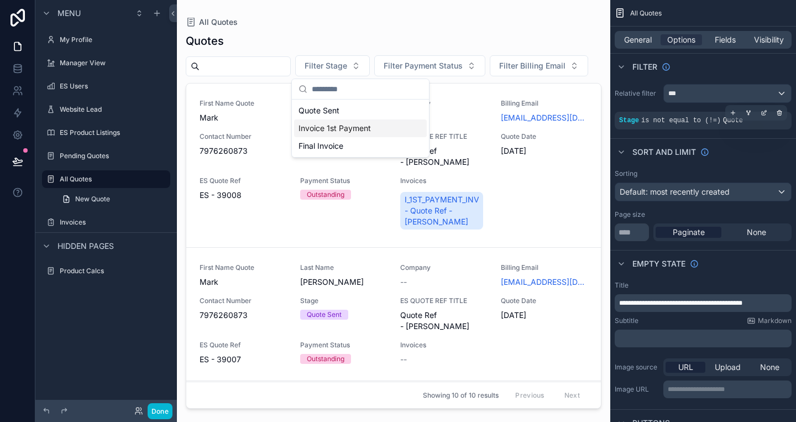
click at [719, 119] on span "is not equal to (!=)" at bounding box center [682, 121] width 80 height 8
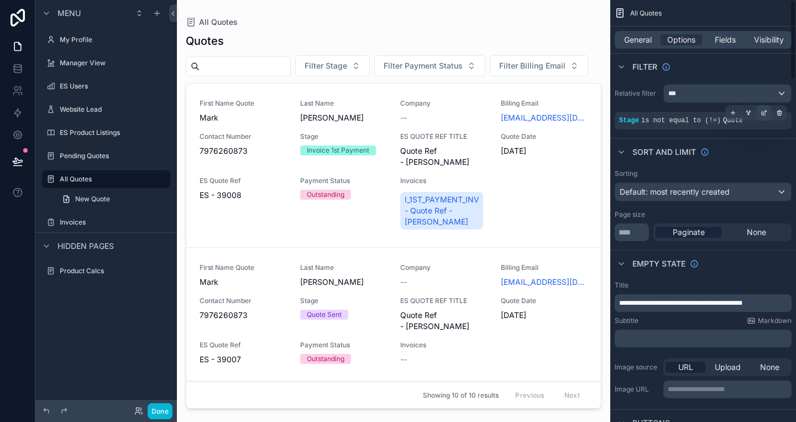
click at [764, 113] on icon "scrollable content" at bounding box center [765, 111] width 3 height 3
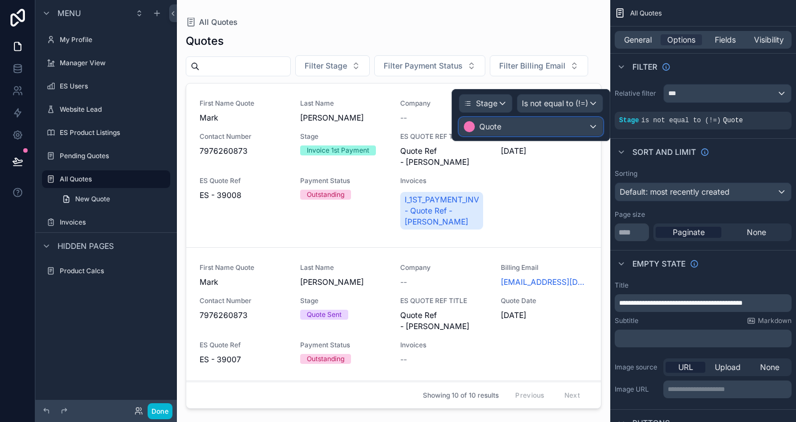
click at [553, 133] on div "Quote" at bounding box center [531, 127] width 143 height 18
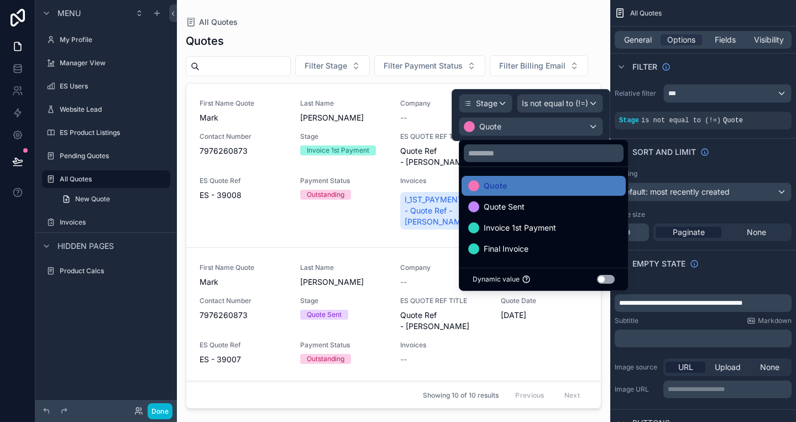
click at [545, 42] on div "Quotes" at bounding box center [394, 40] width 416 height 15
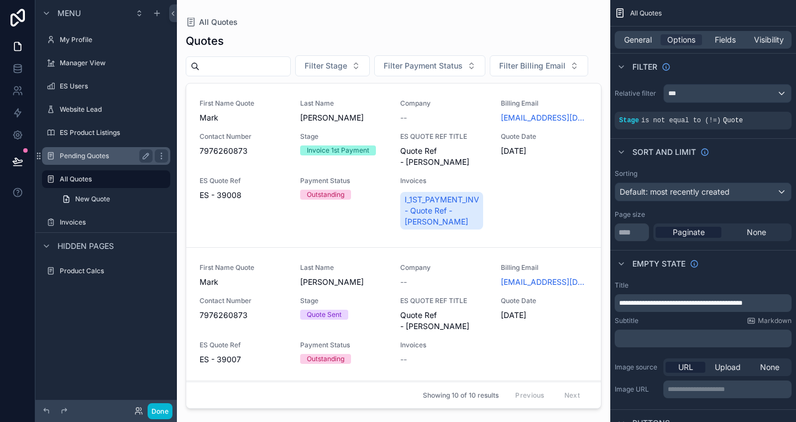
click at [79, 156] on label "Pending Quotes" at bounding box center [104, 156] width 88 height 9
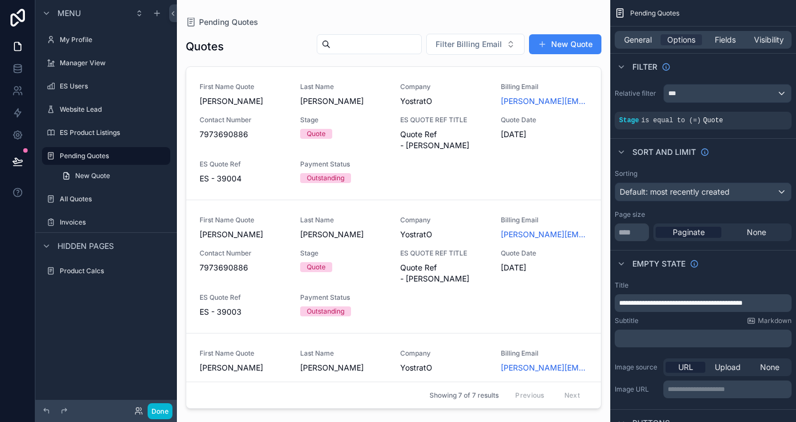
click at [382, 116] on div "scrollable content" at bounding box center [394, 204] width 434 height 409
click at [327, 117] on span "Stage" at bounding box center [343, 120] width 87 height 9
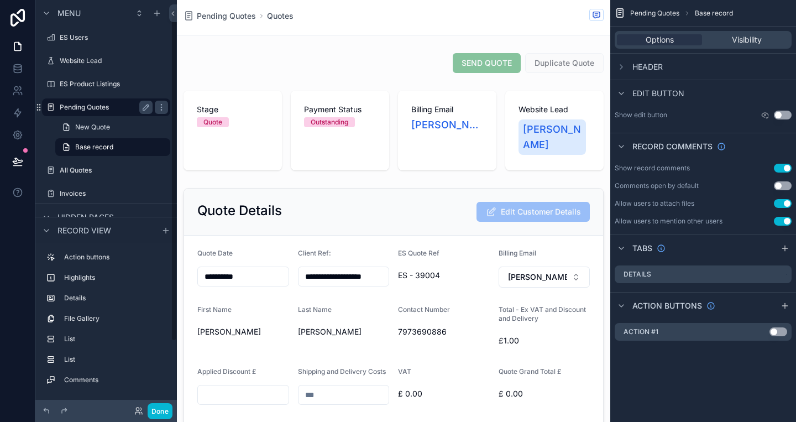
scroll to position [60, 0]
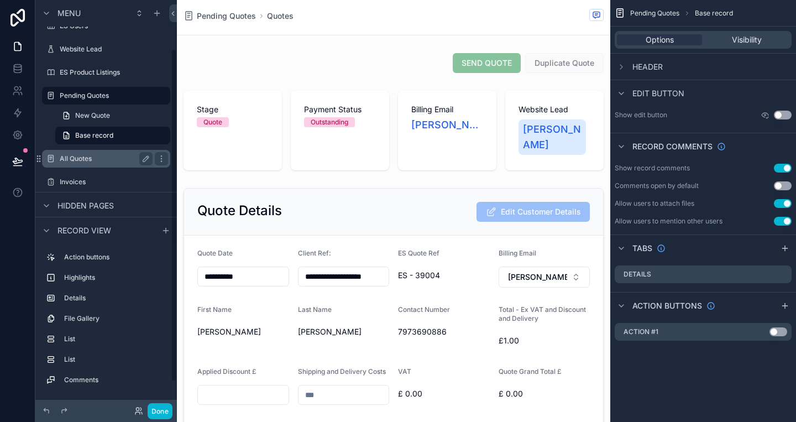
click at [81, 158] on label "All Quotes" at bounding box center [104, 158] width 88 height 9
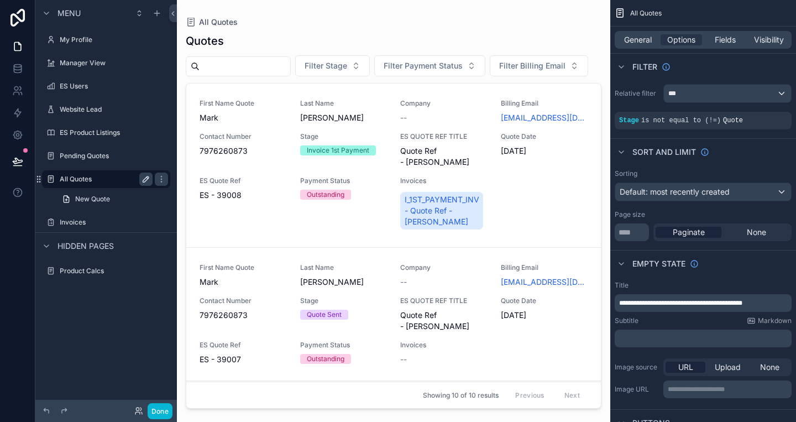
click at [148, 180] on icon "scrollable content" at bounding box center [146, 179] width 9 height 9
click at [68, 178] on input "**********" at bounding box center [97, 179] width 75 height 13
type input "**********"
click at [157, 179] on icon "scrollable content" at bounding box center [161, 179] width 9 height 9
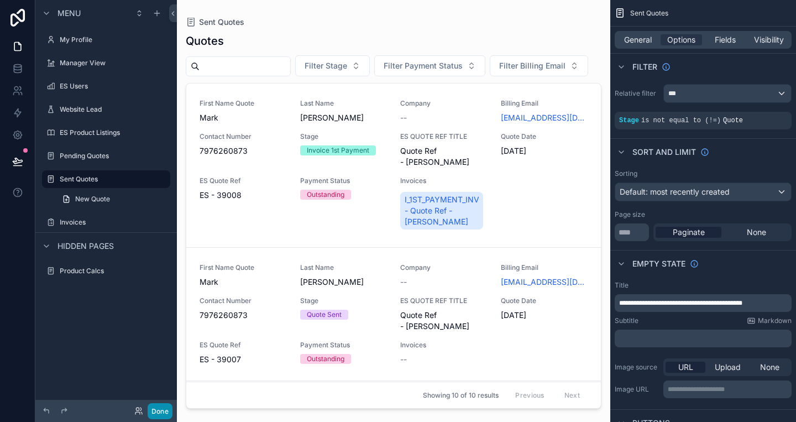
click at [165, 409] on button "Done" at bounding box center [160, 411] width 25 height 16
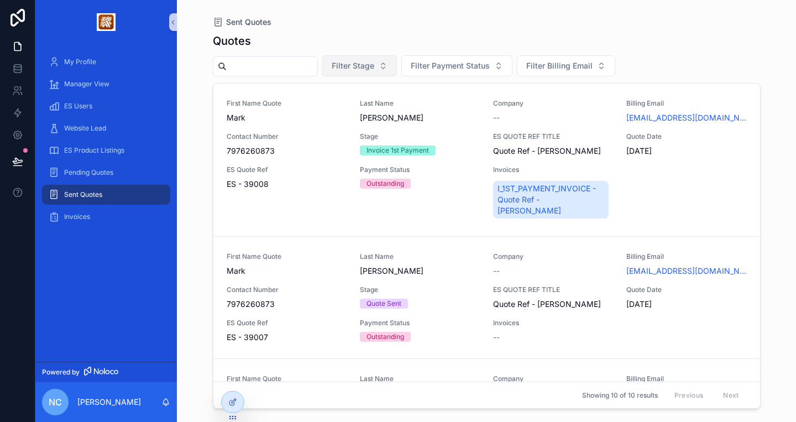
click at [382, 73] on button "Filter Stage" at bounding box center [359, 65] width 75 height 21
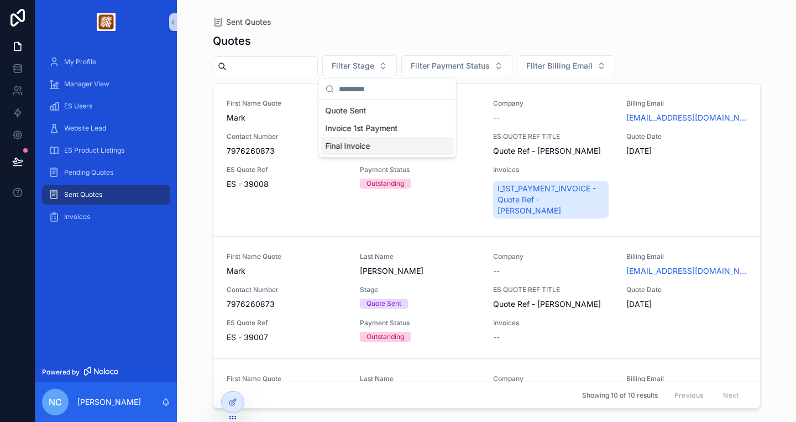
click at [391, 148] on div "Final Invoice" at bounding box center [387, 146] width 133 height 18
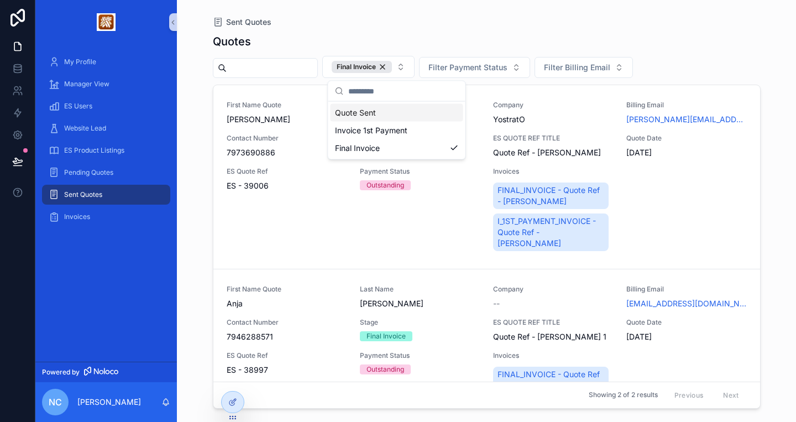
click at [385, 35] on div "Quotes" at bounding box center [487, 41] width 548 height 15
click at [331, 134] on span "Contact Number" at bounding box center [287, 138] width 120 height 9
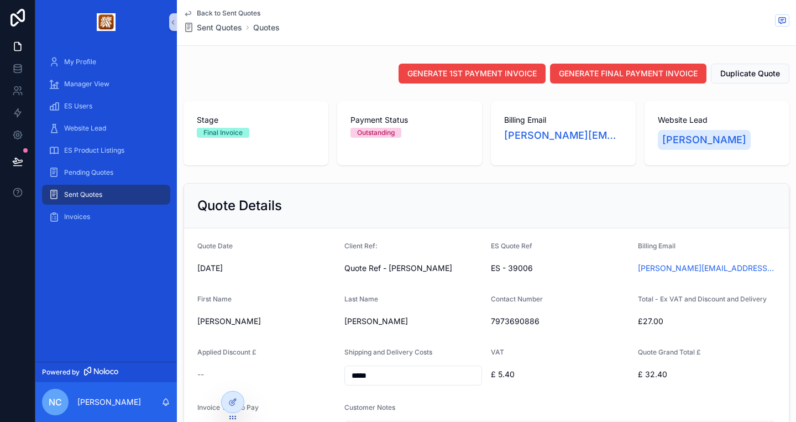
click at [219, 14] on span "Back to Sent Quotes" at bounding box center [229, 13] width 64 height 9
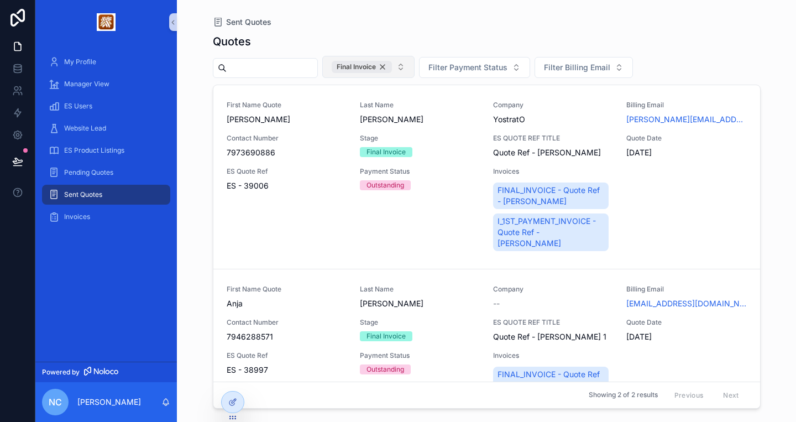
click at [392, 64] on div "Final Invoice" at bounding box center [362, 67] width 60 height 12
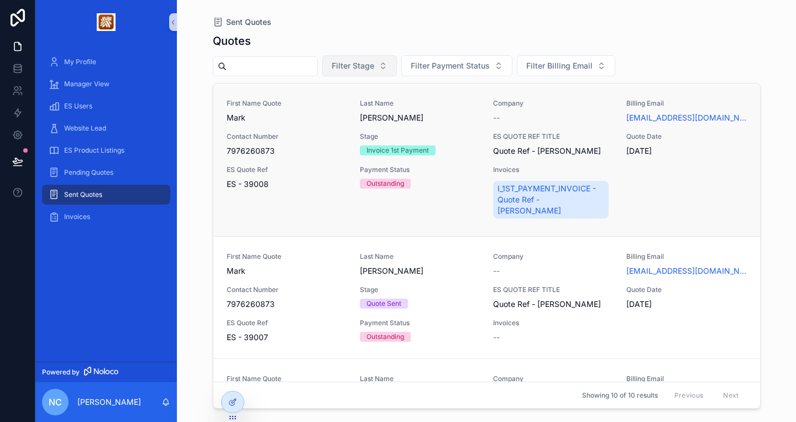
click at [300, 116] on span "Mark" at bounding box center [287, 117] width 120 height 11
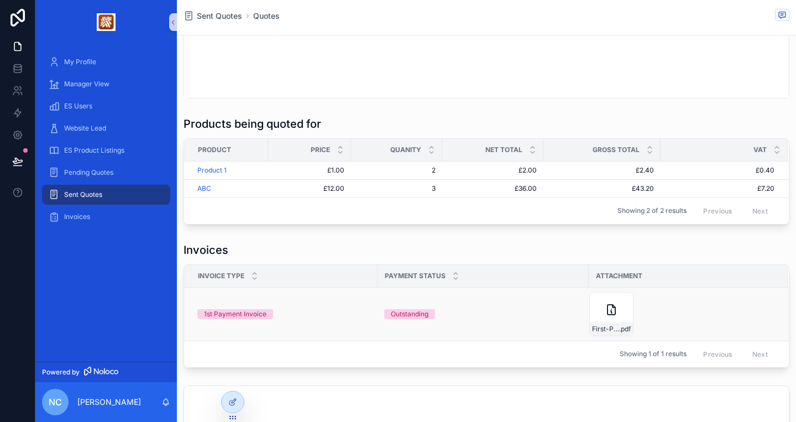
scroll to position [595, 0]
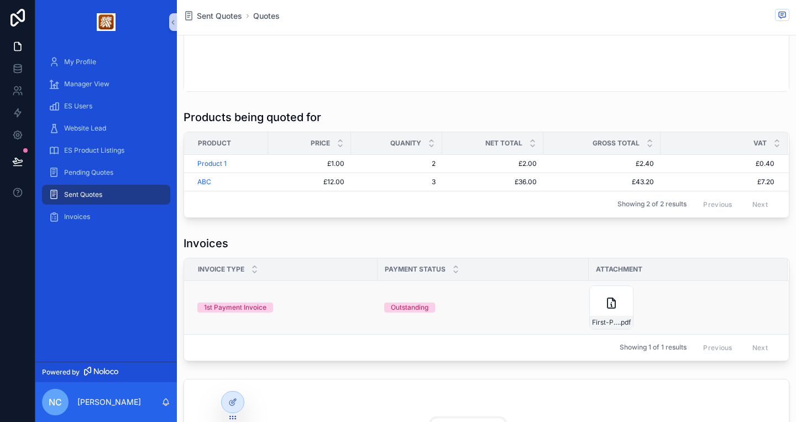
click at [511, 287] on td "Outstanding" at bounding box center [483, 307] width 211 height 54
click at [247, 308] on div "1st Payment Invoice" at bounding box center [235, 308] width 63 height 10
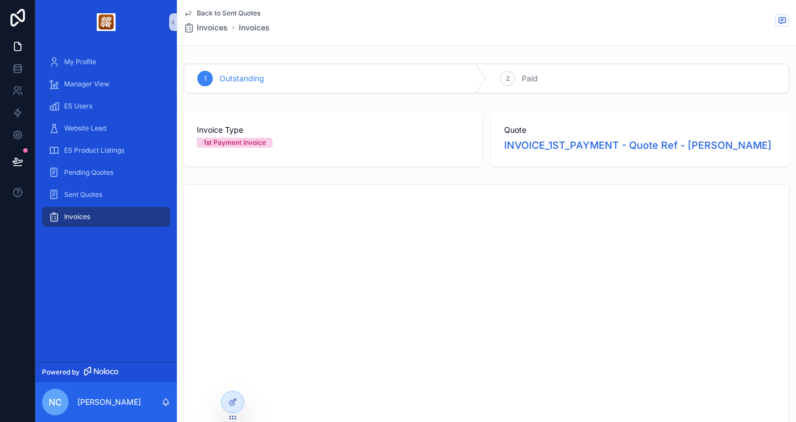
click at [218, 15] on span "Back to Sent Quotes" at bounding box center [229, 13] width 64 height 9
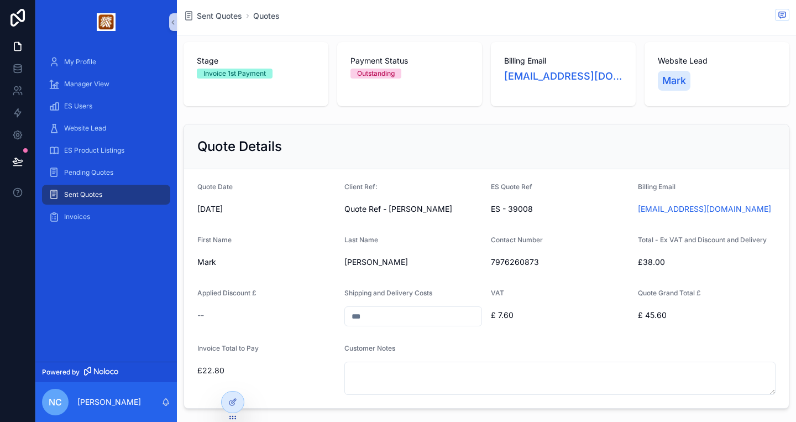
scroll to position [66, 0]
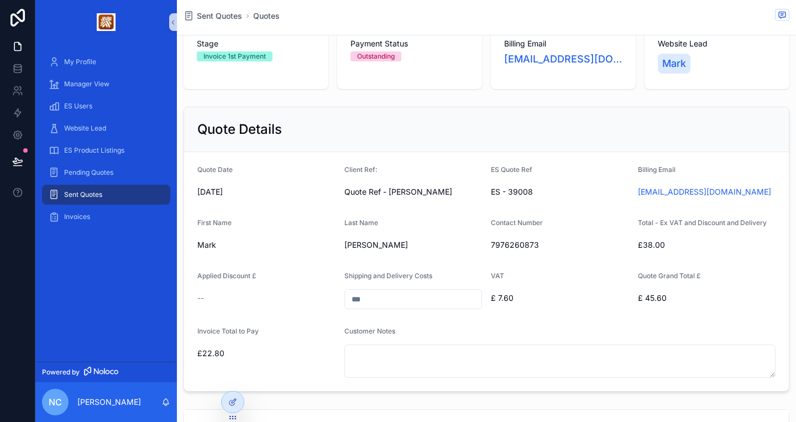
click at [384, 296] on input "scrollable content" at bounding box center [413, 298] width 137 height 15
type input "******"
click at [410, 123] on div "Quote Details" at bounding box center [486, 130] width 579 height 18
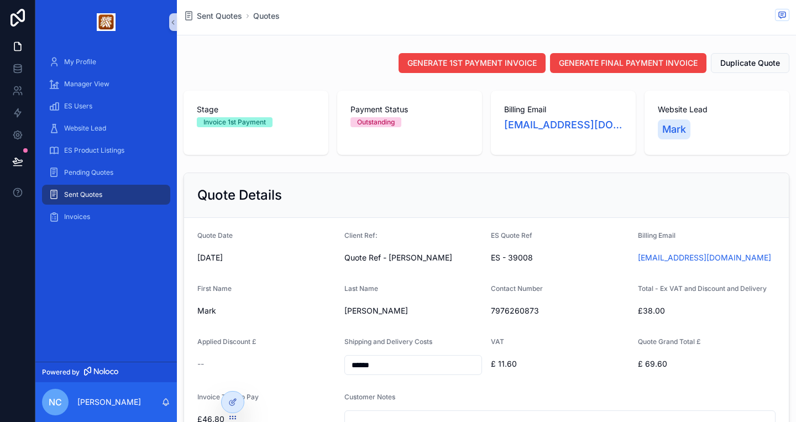
scroll to position [6, 0]
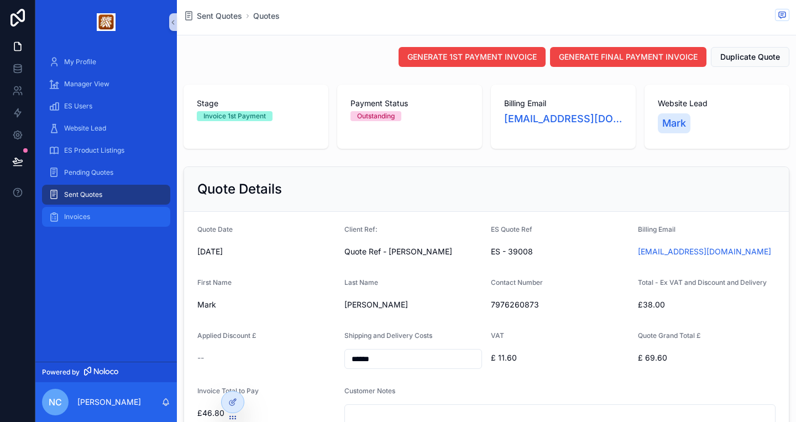
click at [90, 211] on div "Invoices" at bounding box center [106, 217] width 115 height 18
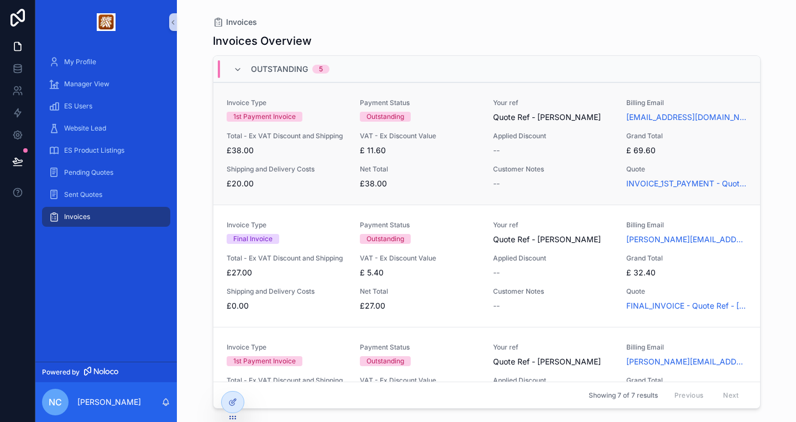
click at [311, 151] on span "£38.00" at bounding box center [287, 150] width 120 height 11
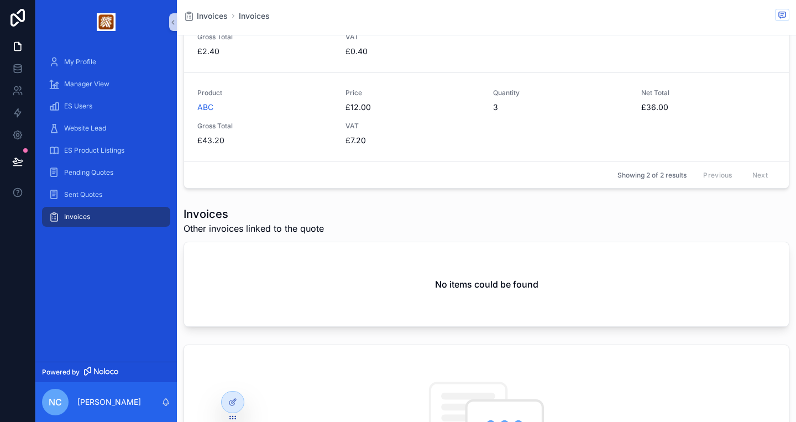
scroll to position [770, 0]
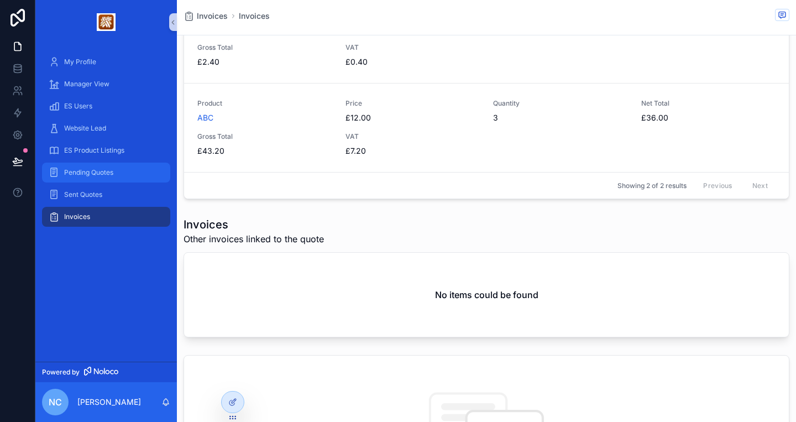
click at [105, 173] on span "Pending Quotes" at bounding box center [88, 172] width 49 height 9
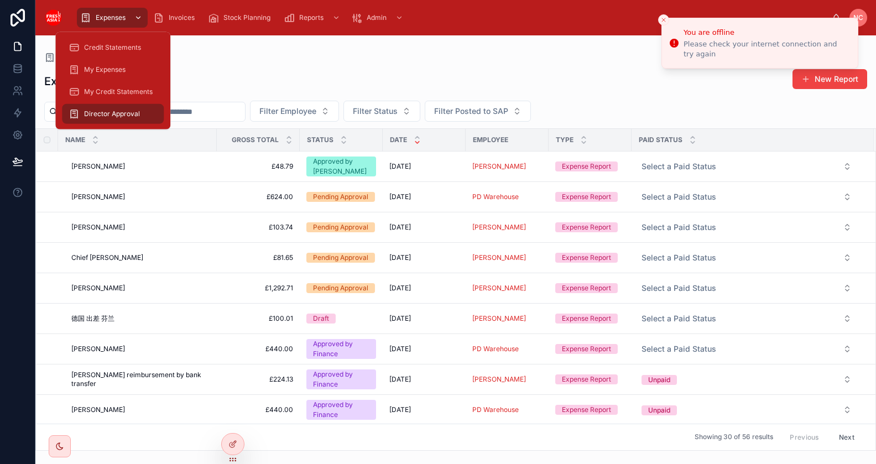
click at [137, 18] on icon "scrollable content" at bounding box center [138, 18] width 8 height 8
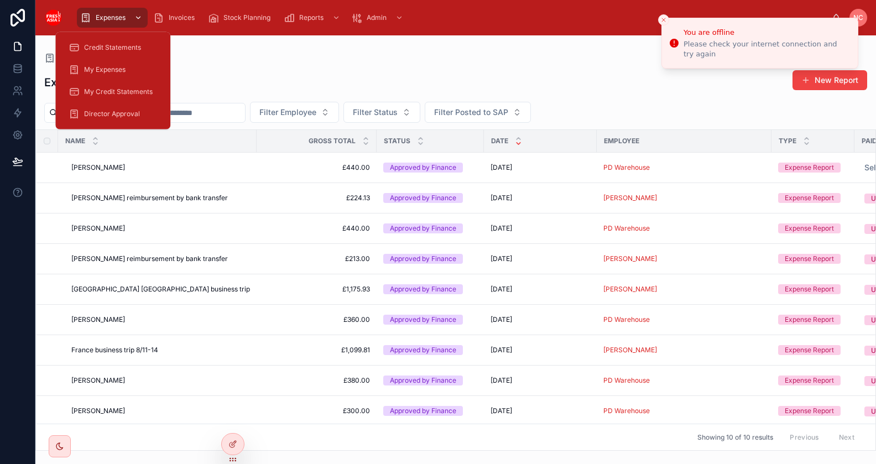
click at [137, 18] on icon "scrollable content" at bounding box center [138, 18] width 8 height 8
click at [112, 22] on div "Expenses" at bounding box center [112, 18] width 64 height 18
click at [206, 35] on div "Expenses Invoices Stock Planning Reports Admin NC [PERSON_NAME]" at bounding box center [455, 17] width 841 height 35
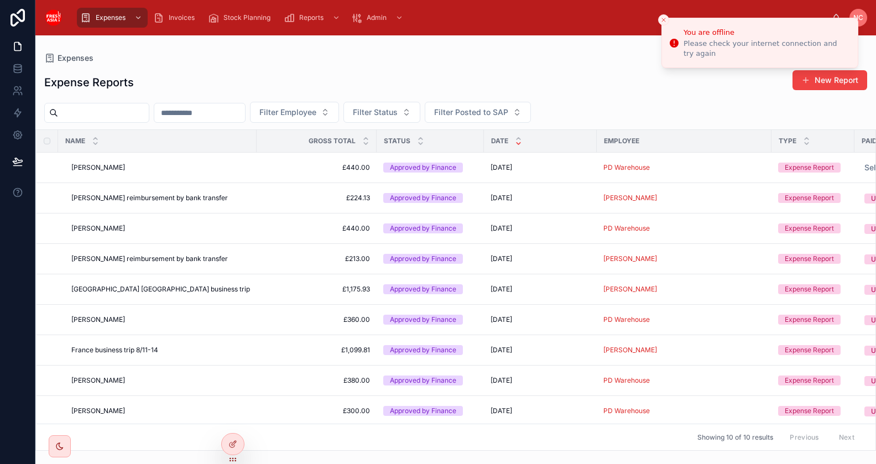
click at [660, 20] on button "Close toast" at bounding box center [663, 19] width 11 height 11
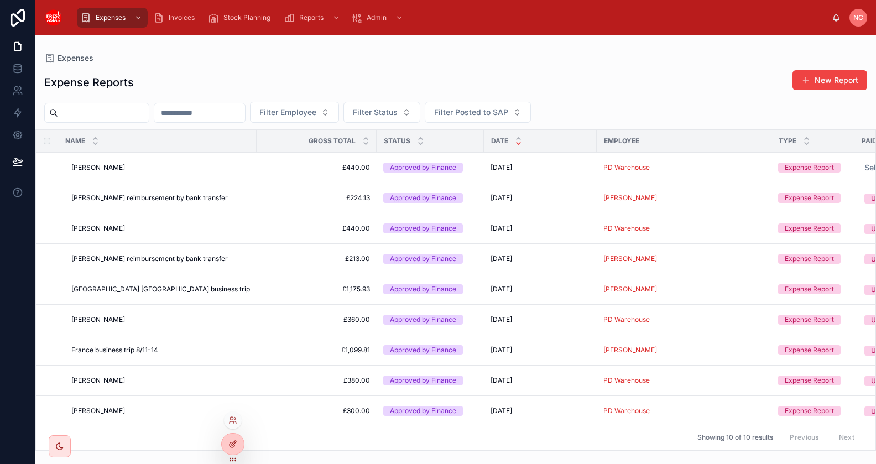
click at [236, 444] on icon at bounding box center [232, 444] width 9 height 9
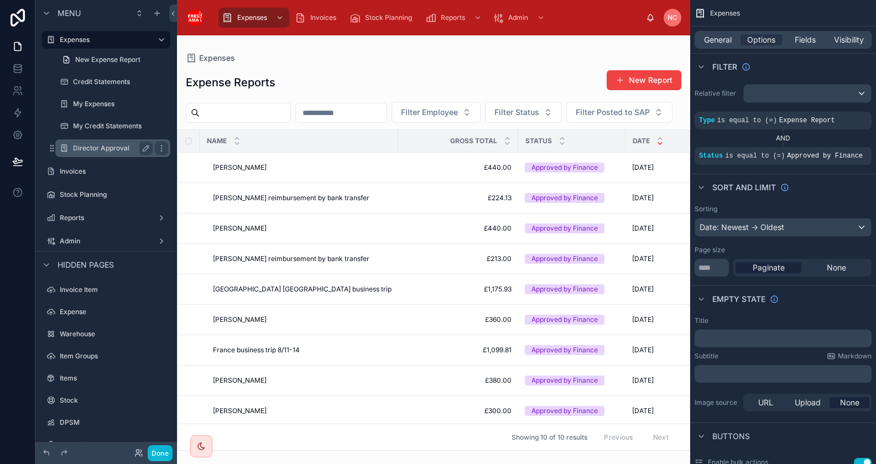
click at [103, 149] on label "Director Approval" at bounding box center [110, 148] width 75 height 9
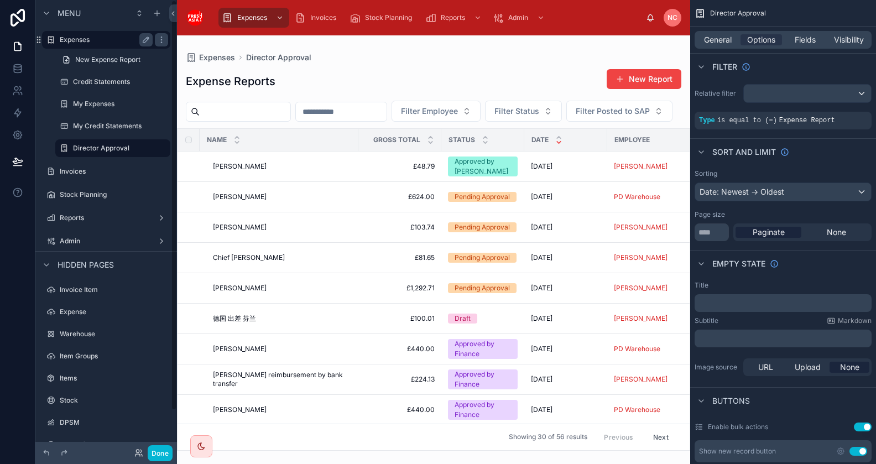
click at [86, 41] on label "Expenses" at bounding box center [104, 39] width 88 height 9
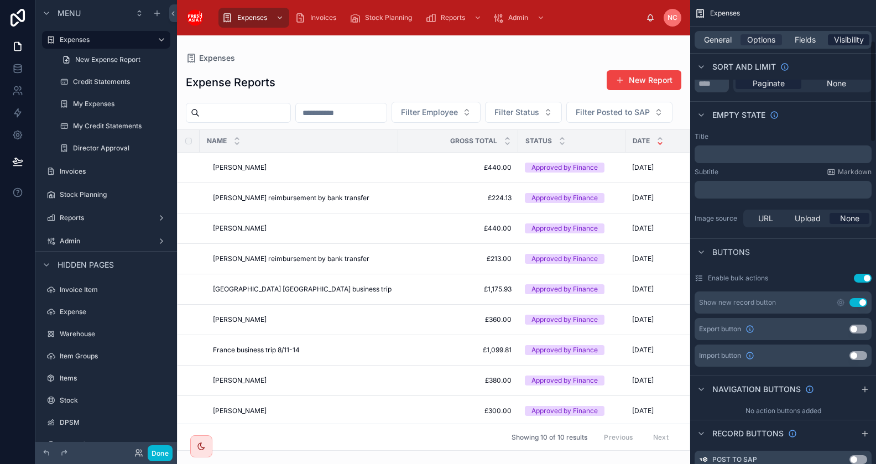
click at [855, 40] on span "Visibility" at bounding box center [849, 39] width 30 height 11
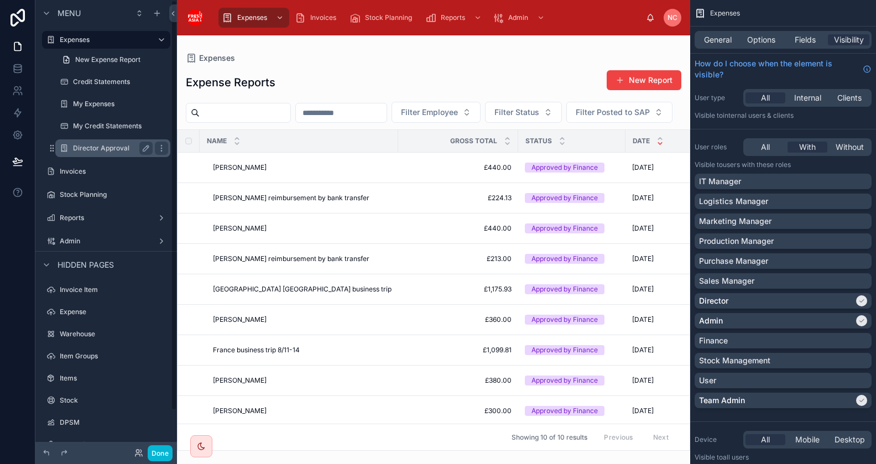
click at [102, 152] on label "Director Approval" at bounding box center [110, 148] width 75 height 9
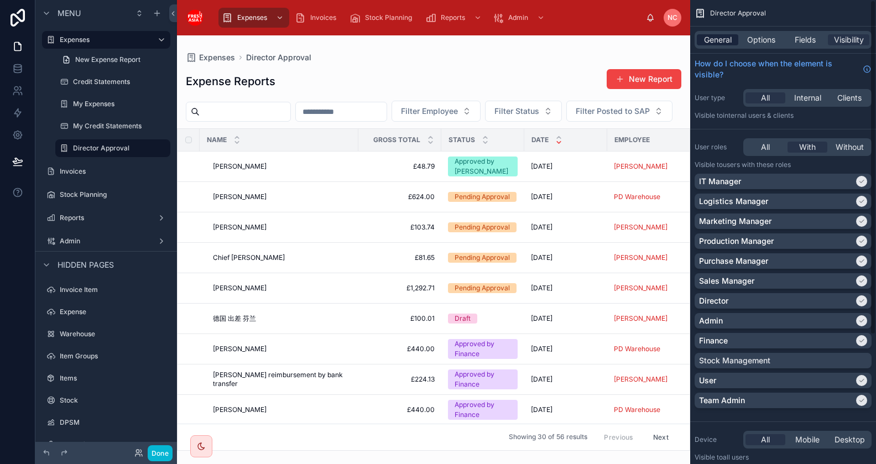
click at [712, 43] on span "General" at bounding box center [718, 39] width 28 height 11
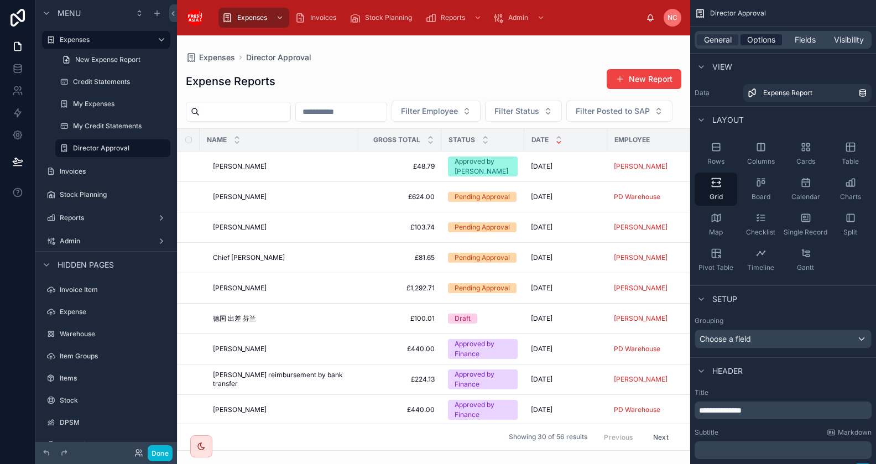
click at [772, 39] on span "Options" at bounding box center [761, 39] width 28 height 11
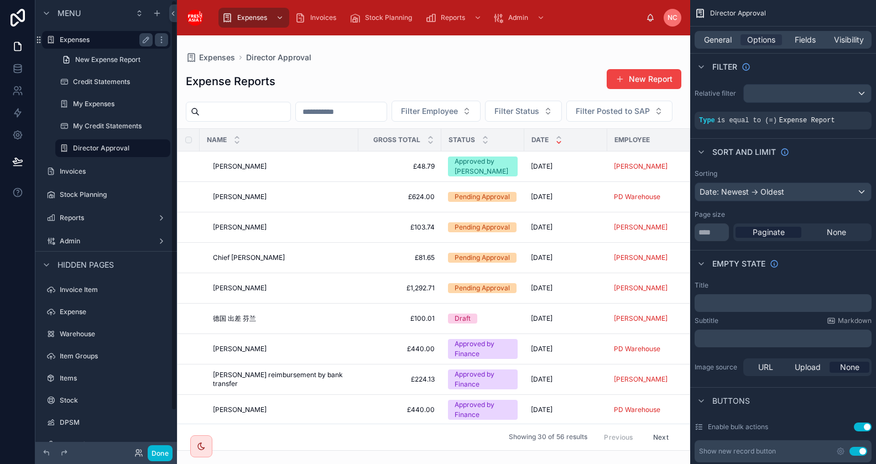
click at [95, 45] on div "Expenses" at bounding box center [106, 39] width 93 height 13
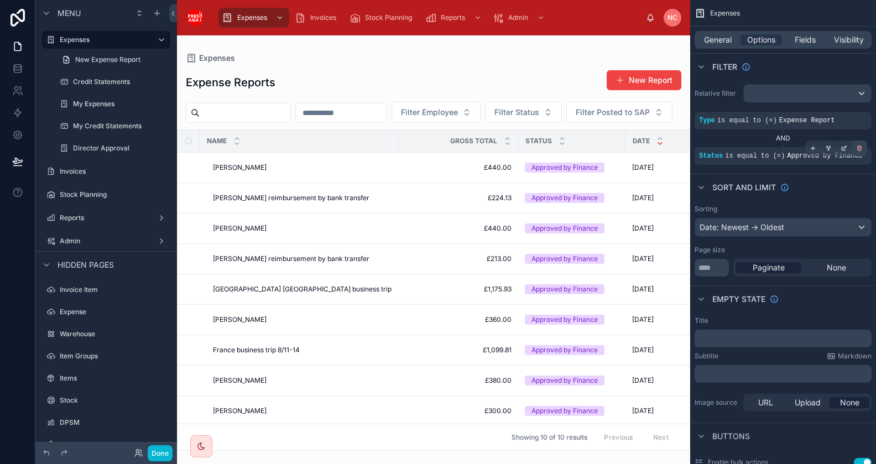
click at [861, 147] on icon "scrollable content" at bounding box center [860, 146] width 2 height 1
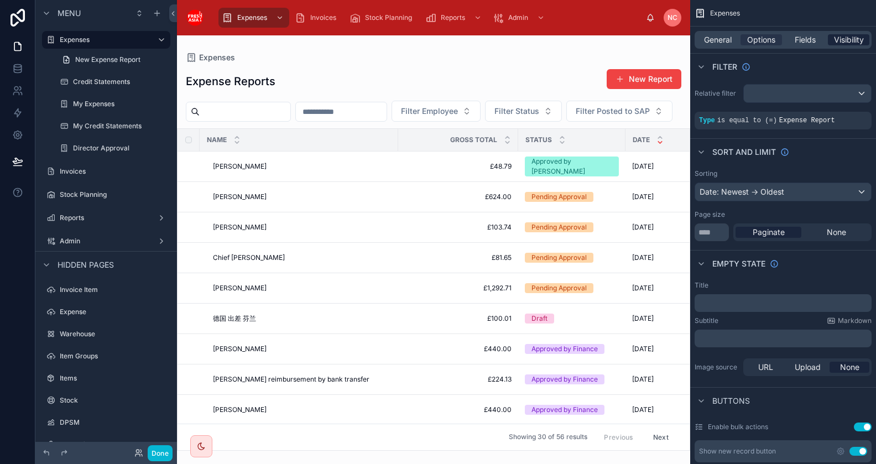
click at [846, 38] on span "Visibility" at bounding box center [849, 39] width 30 height 11
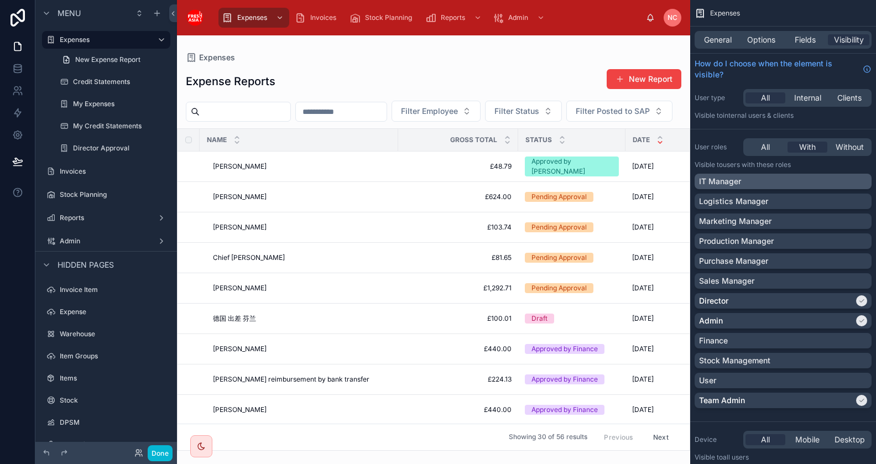
click at [861, 182] on div "IT Manager" at bounding box center [783, 181] width 168 height 11
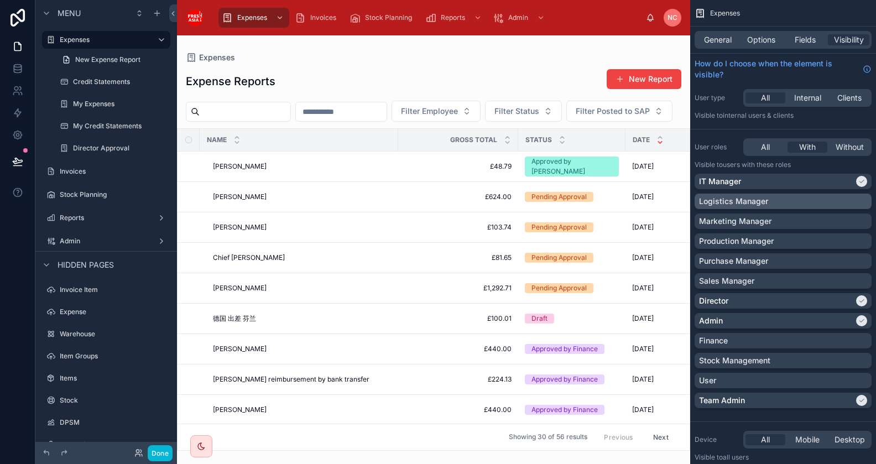
click at [858, 205] on div "Logistics Manager" at bounding box center [783, 201] width 168 height 11
click at [859, 223] on div "Marketing Manager" at bounding box center [783, 221] width 168 height 11
click at [859, 243] on div "Production Manager" at bounding box center [783, 241] width 168 height 11
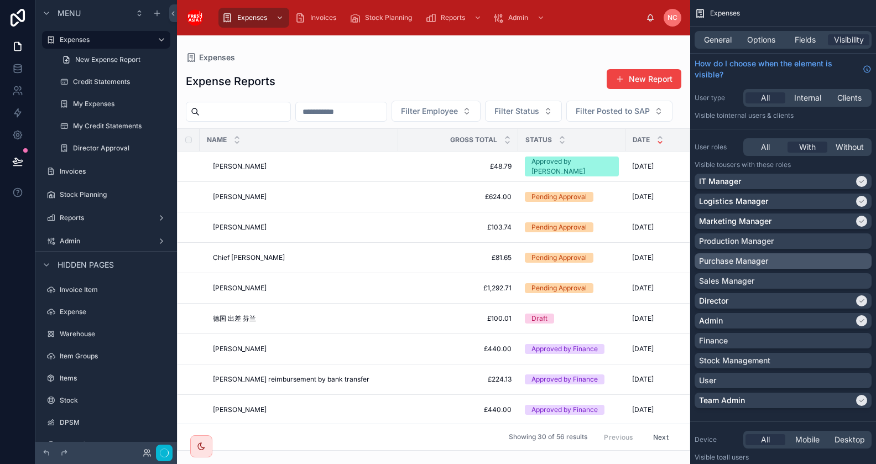
click at [860, 265] on div "Purchase Manager" at bounding box center [783, 261] width 168 height 11
click at [861, 280] on div "Sales Manager" at bounding box center [783, 280] width 168 height 11
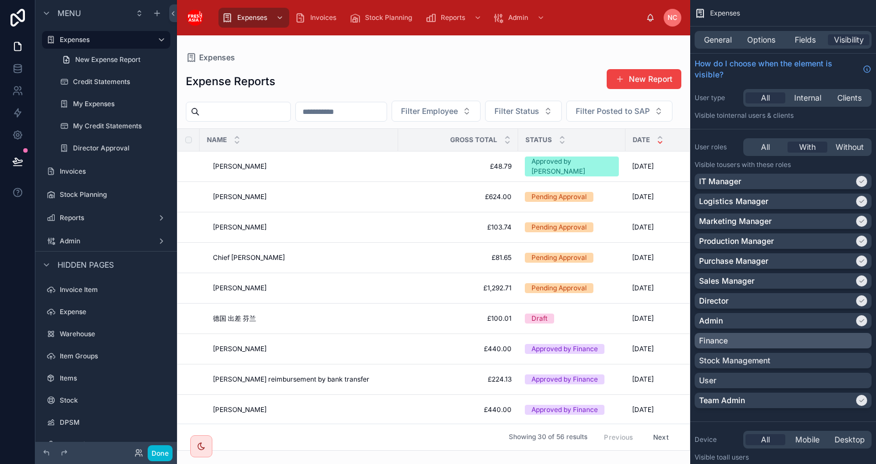
click at [863, 342] on div "Finance" at bounding box center [783, 340] width 168 height 11
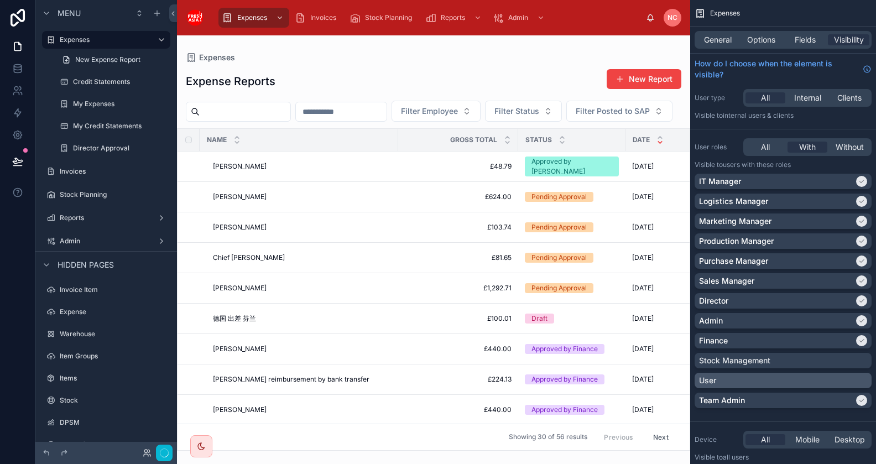
click at [866, 377] on div "User" at bounding box center [783, 380] width 168 height 11
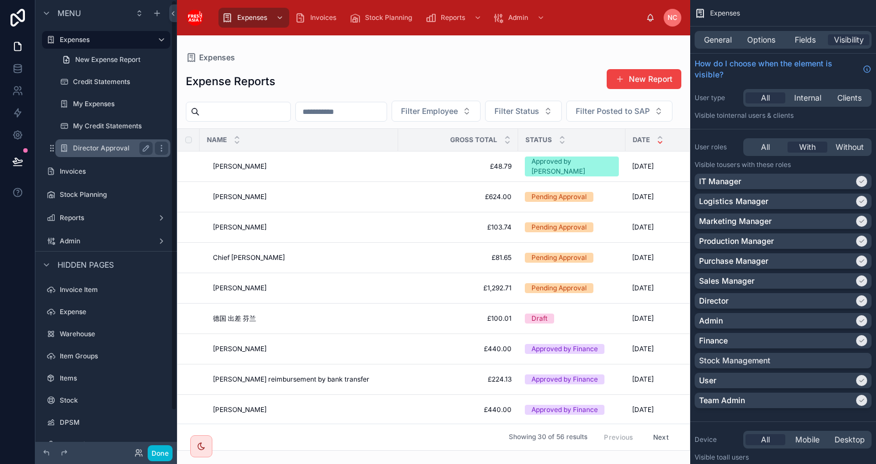
click at [96, 147] on label "Director Approval" at bounding box center [110, 148] width 75 height 9
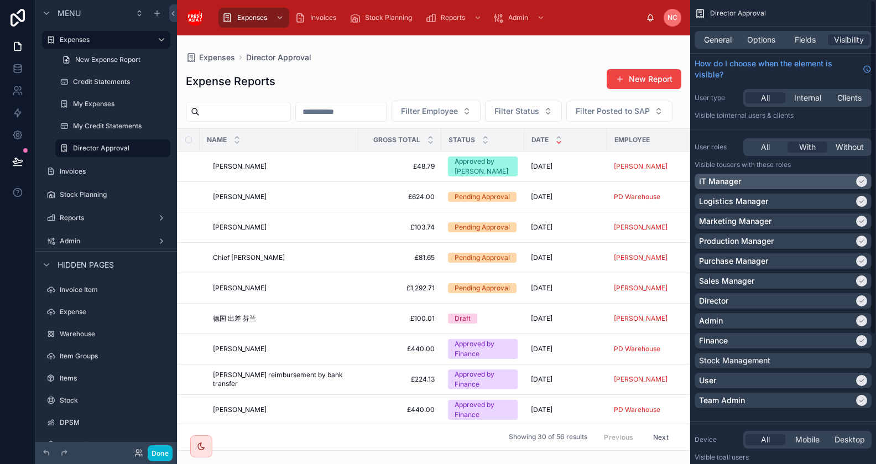
click at [861, 184] on div "scrollable content" at bounding box center [861, 181] width 11 height 11
drag, startPoint x: 861, startPoint y: 196, endPoint x: 861, endPoint y: 216, distance: 19.4
click at [861, 196] on div "scrollable content" at bounding box center [861, 201] width 11 height 11
click at [861, 218] on icon "scrollable content" at bounding box center [861, 221] width 7 height 7
click at [861, 241] on icon "scrollable content" at bounding box center [861, 241] width 7 height 7
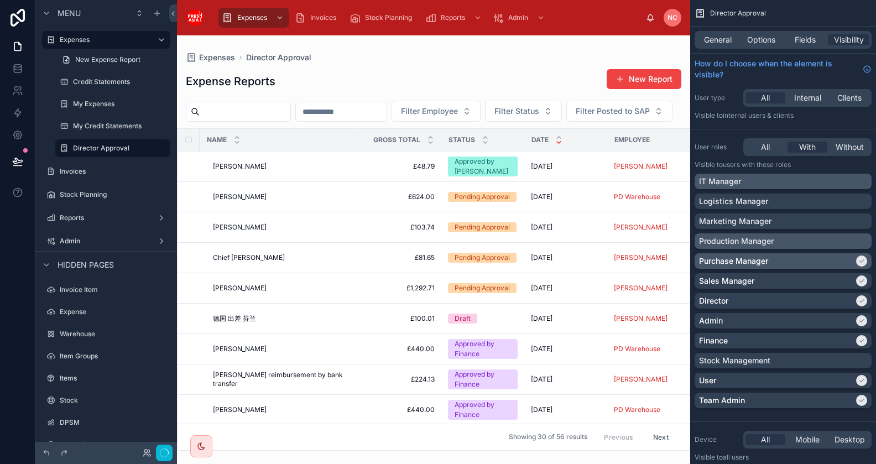
click at [861, 257] on div "scrollable content" at bounding box center [861, 261] width 11 height 11
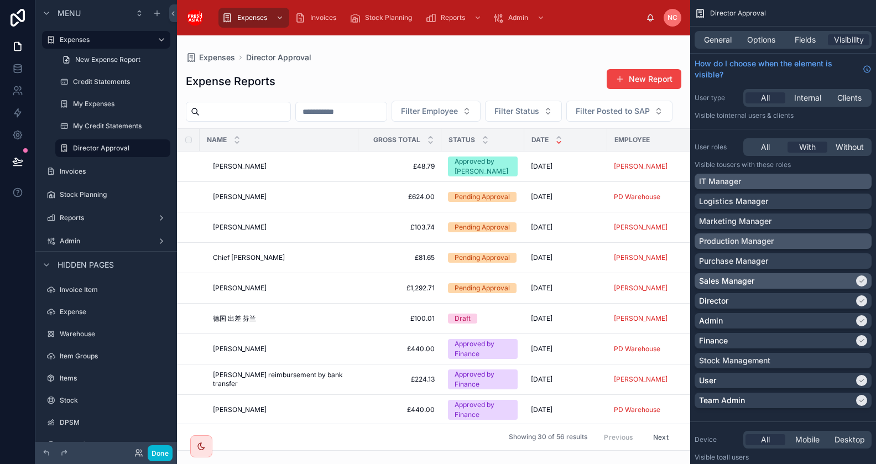
click at [862, 278] on icon "scrollable content" at bounding box center [861, 281] width 7 height 7
click at [865, 338] on icon "scrollable content" at bounding box center [861, 340] width 7 height 7
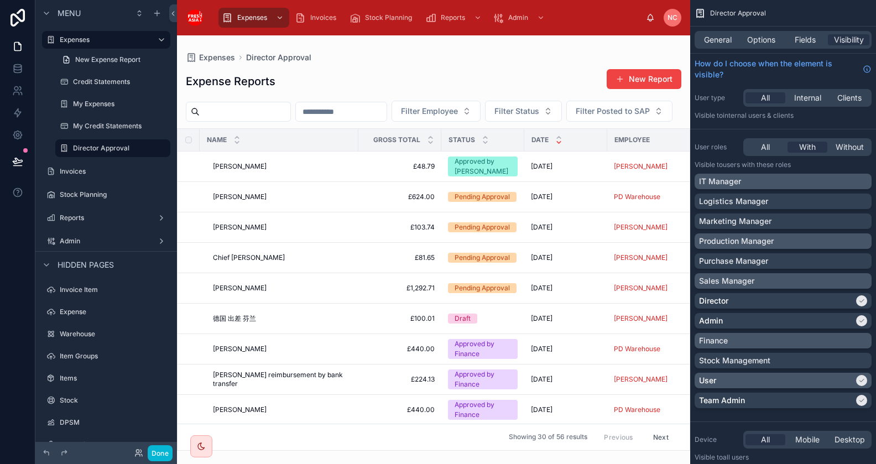
click at [862, 383] on div "scrollable content" at bounding box center [861, 380] width 11 height 11
click at [757, 40] on span "Options" at bounding box center [761, 39] width 28 height 11
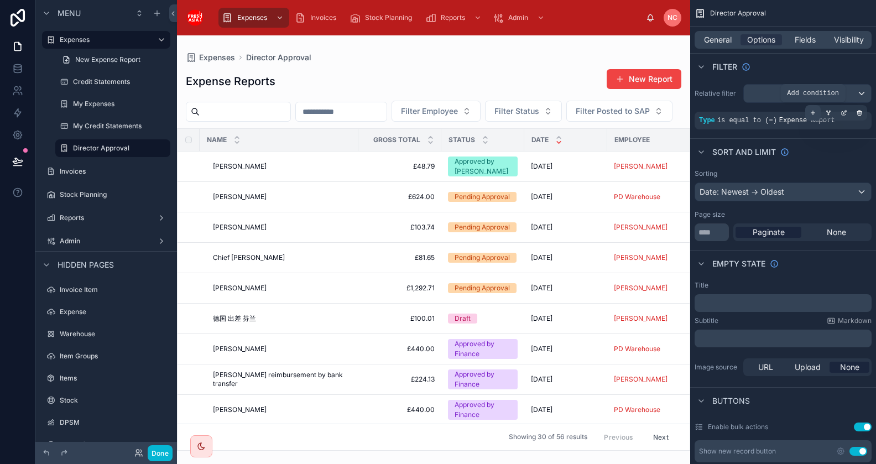
click at [811, 114] on icon "scrollable content" at bounding box center [813, 113] width 7 height 7
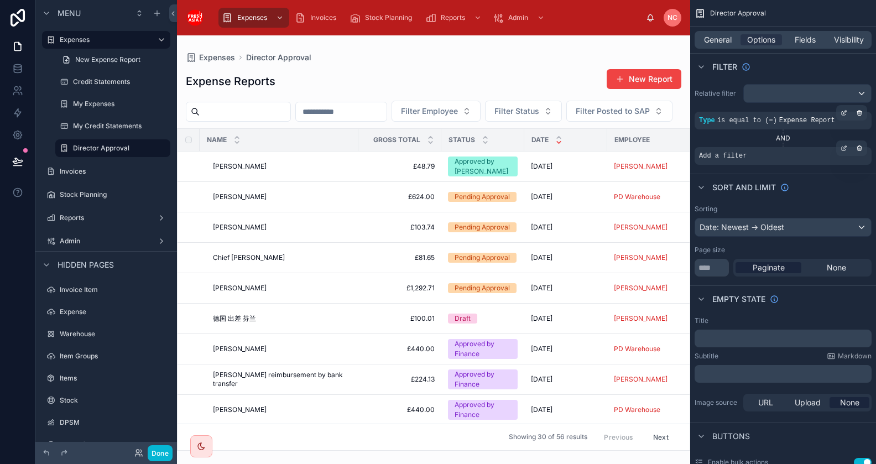
click at [785, 152] on div "Add a filter" at bounding box center [783, 156] width 177 height 18
click at [846, 148] on icon "scrollable content" at bounding box center [844, 148] width 7 height 7
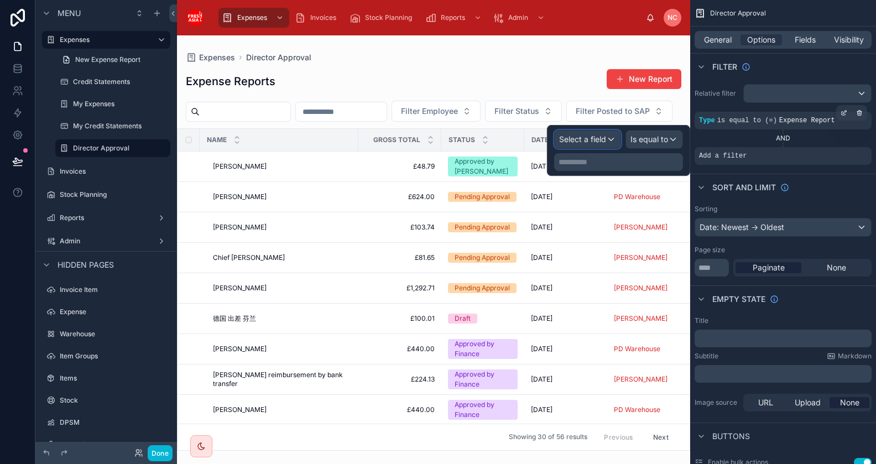
click at [611, 140] on div "Select a field" at bounding box center [588, 140] width 66 height 18
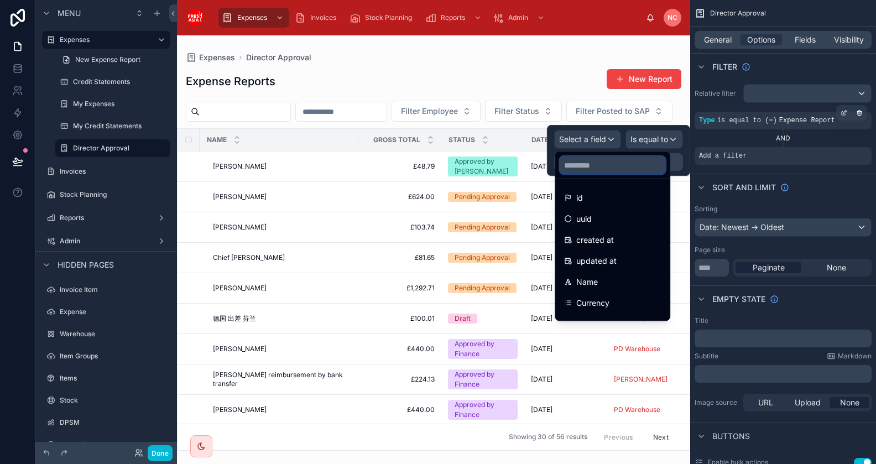
click at [598, 166] on input "text" at bounding box center [613, 166] width 106 height 18
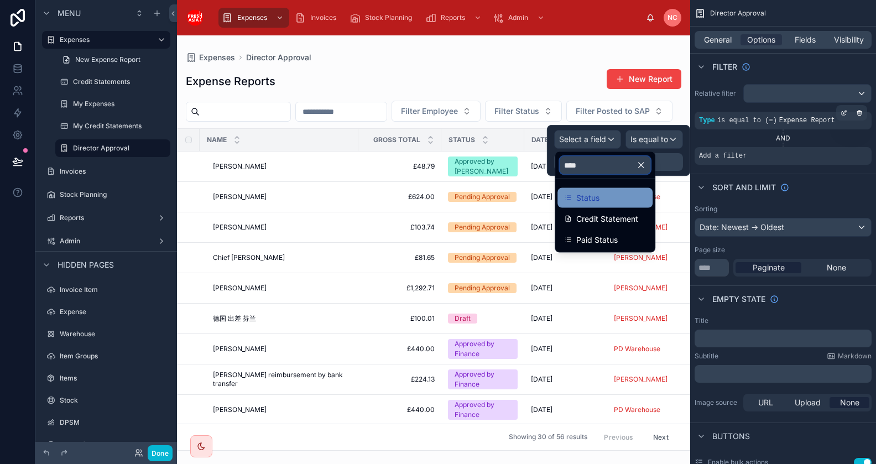
type input "****"
click at [612, 195] on div "Status" at bounding box center [605, 197] width 82 height 13
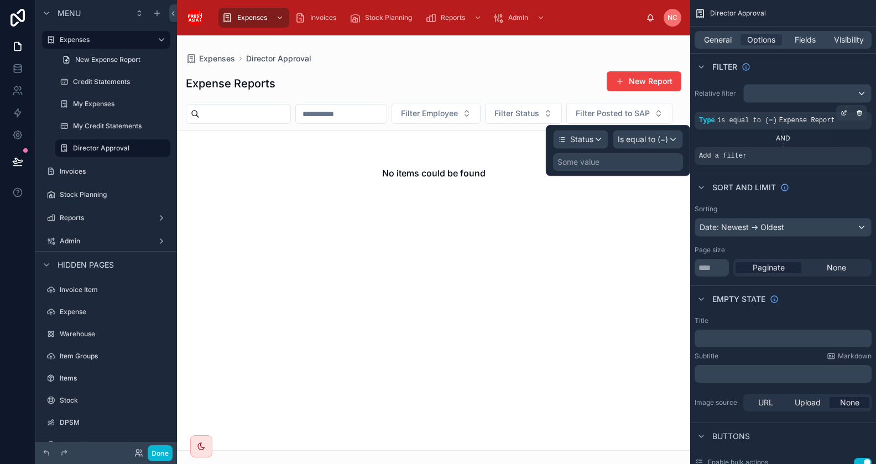
click at [652, 163] on div "Some value" at bounding box center [618, 162] width 130 height 18
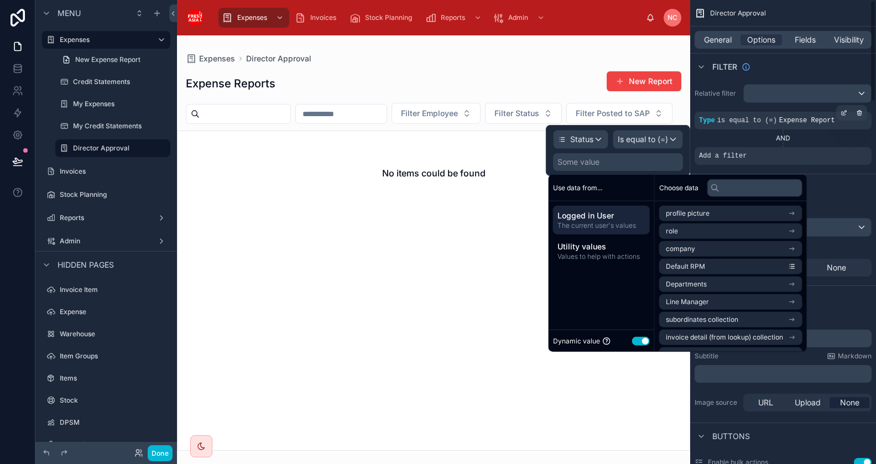
click at [641, 343] on button "Use setting" at bounding box center [641, 340] width 18 height 9
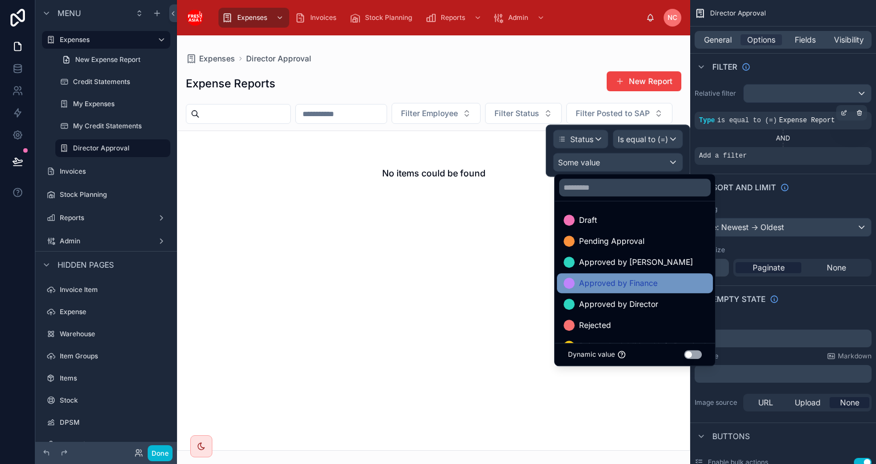
click at [638, 290] on div "Approved by Finance" at bounding box center [635, 283] width 156 height 20
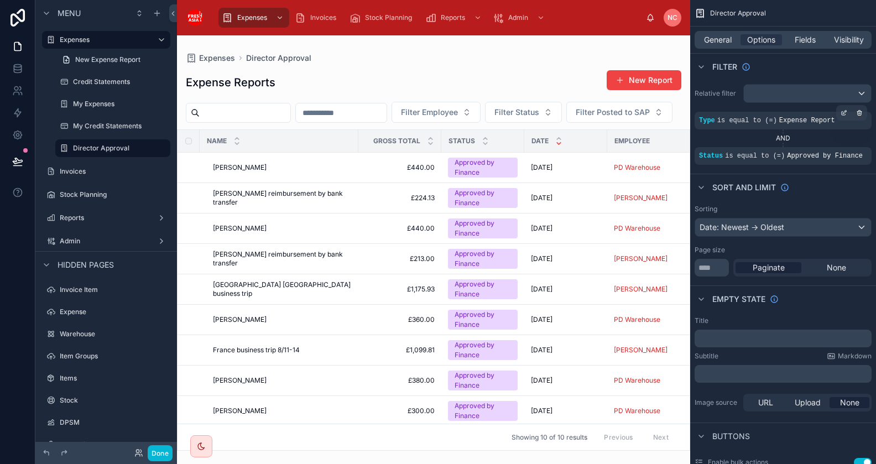
click at [551, 55] on div at bounding box center [433, 249] width 513 height 429
click at [121, 56] on span "New Expense Report" at bounding box center [107, 59] width 65 height 9
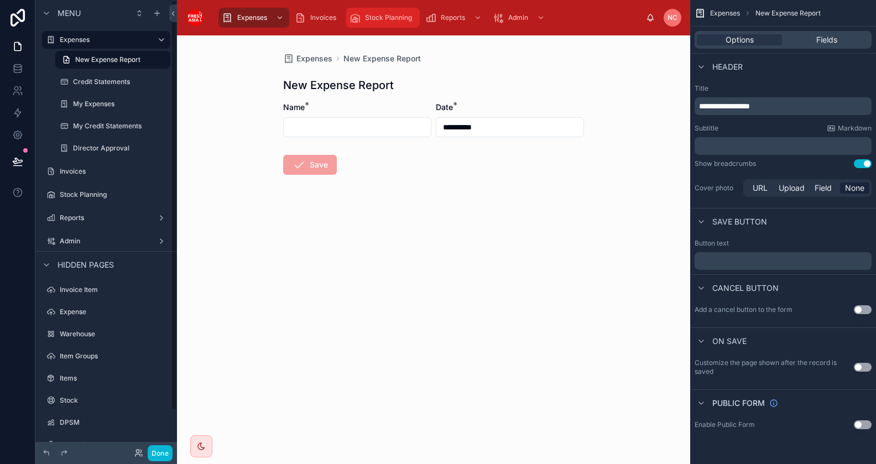
drag, startPoint x: 100, startPoint y: 41, endPoint x: 349, endPoint y: 14, distance: 250.4
click at [100, 41] on label "Expenses" at bounding box center [104, 39] width 88 height 9
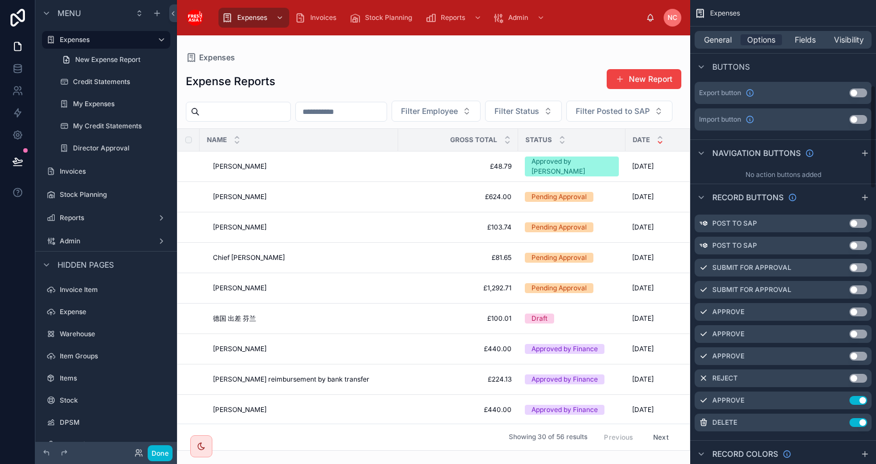
scroll to position [387, 0]
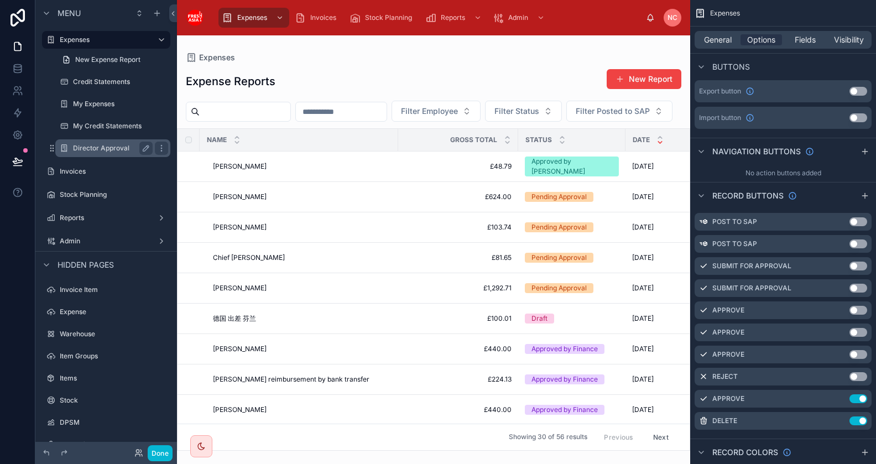
click at [105, 149] on label "Director Approval" at bounding box center [110, 148] width 75 height 9
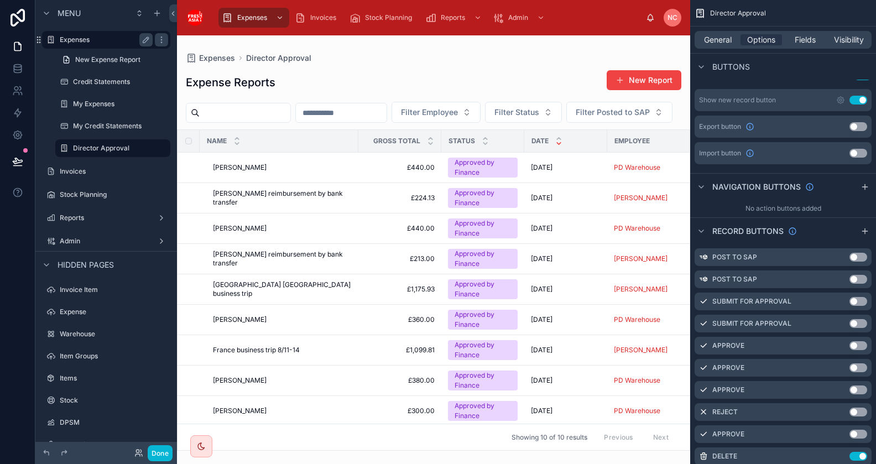
click at [88, 41] on label "Expenses" at bounding box center [104, 39] width 88 height 9
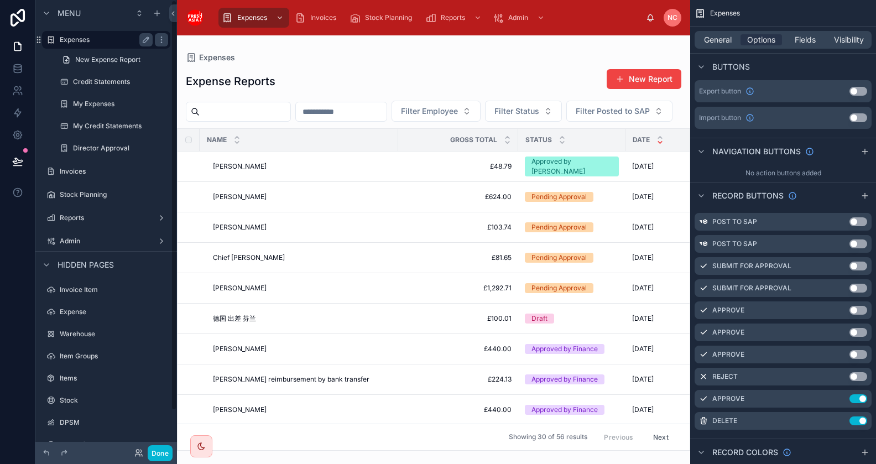
click at [88, 40] on label "Expenses" at bounding box center [104, 39] width 88 height 9
click at [187, 194] on div at bounding box center [433, 249] width 513 height 429
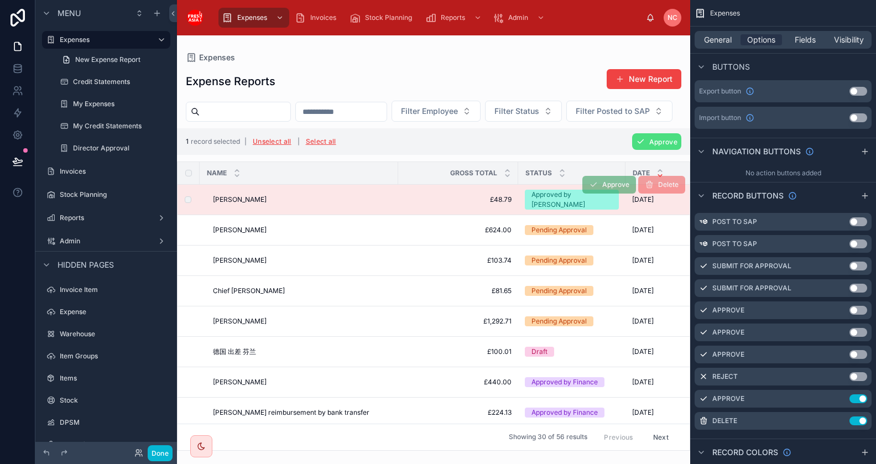
click at [191, 215] on td at bounding box center [189, 200] width 22 height 30
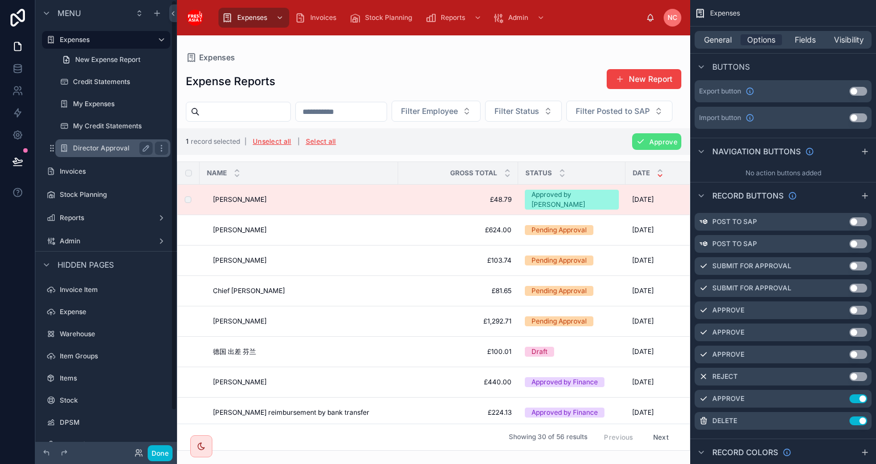
click at [113, 149] on label "Director Approval" at bounding box center [110, 148] width 75 height 9
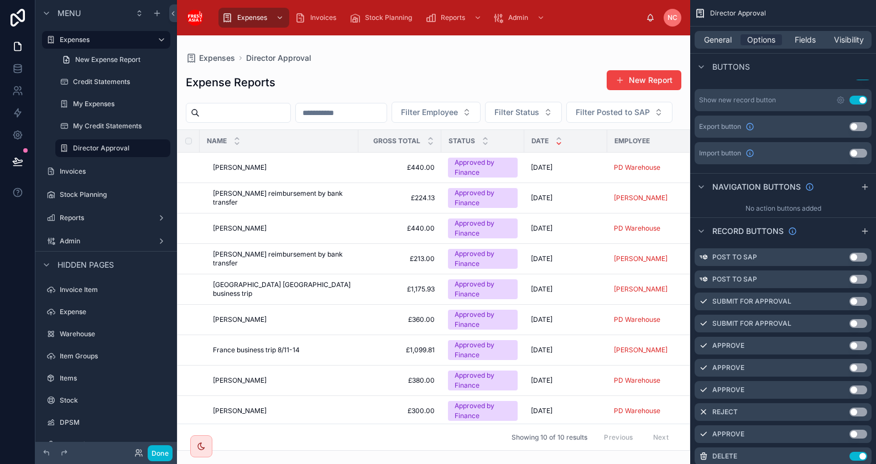
click at [191, 192] on div at bounding box center [433, 249] width 513 height 429
click at [192, 183] on td at bounding box center [189, 168] width 22 height 30
click at [191, 183] on td at bounding box center [189, 168] width 22 height 30
click at [91, 63] on span "New Expense Report" at bounding box center [107, 59] width 65 height 9
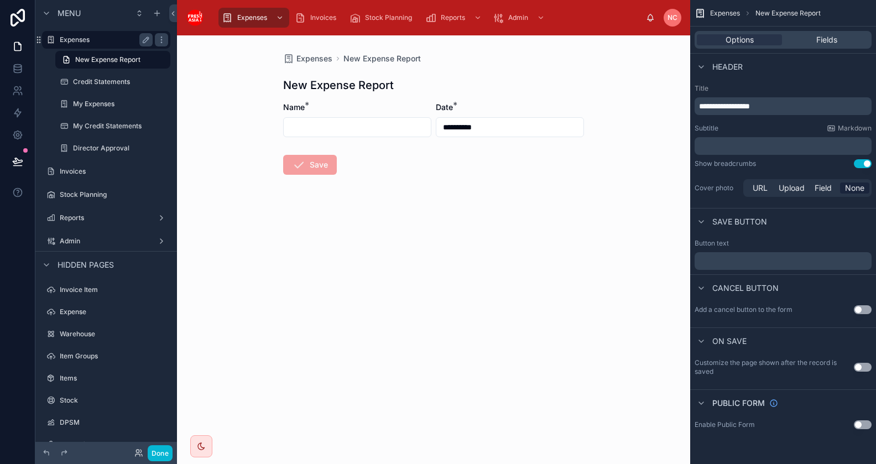
click at [90, 45] on div "Expenses" at bounding box center [106, 39] width 93 height 13
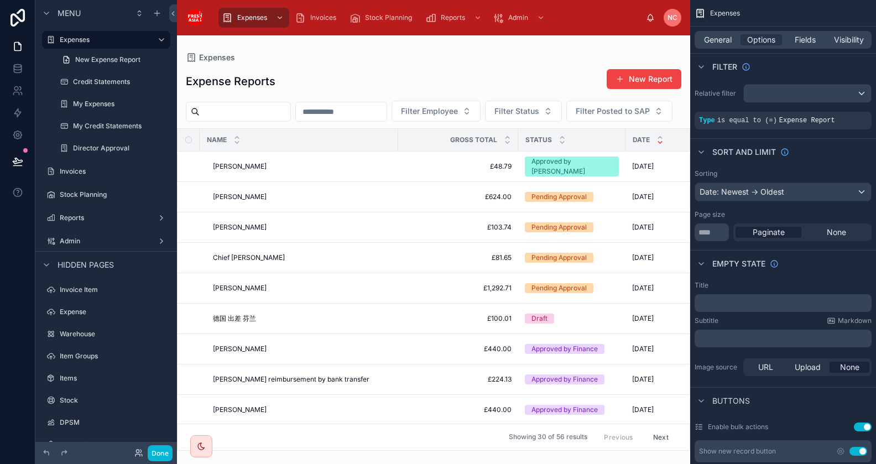
click at [546, 72] on div at bounding box center [433, 249] width 513 height 429
click at [726, 51] on div "General Options Fields Visibility" at bounding box center [783, 40] width 186 height 27
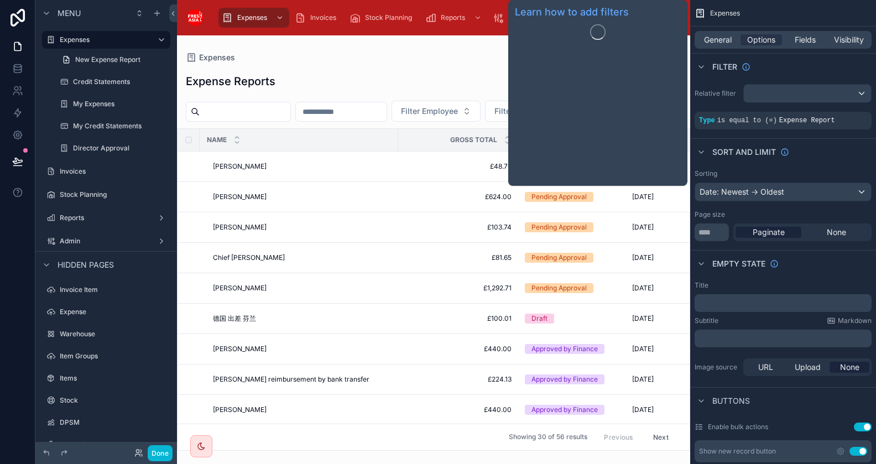
click at [725, 54] on div "Filter" at bounding box center [783, 66] width 186 height 27
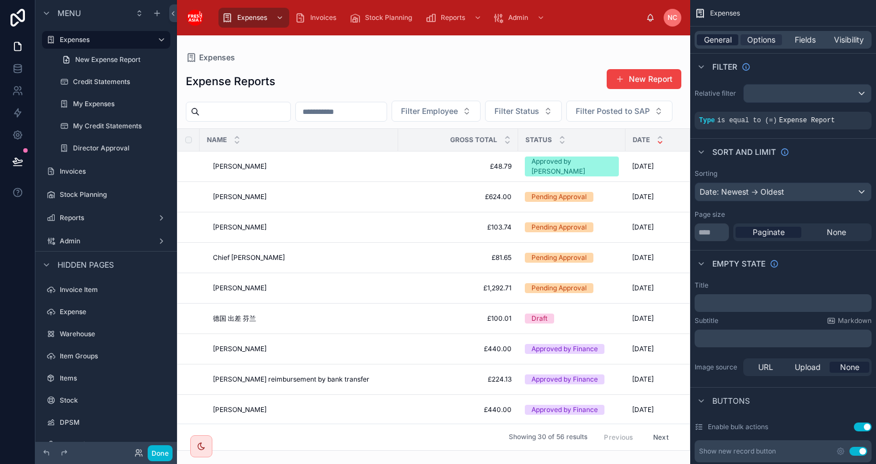
click at [725, 43] on span "General" at bounding box center [718, 39] width 28 height 11
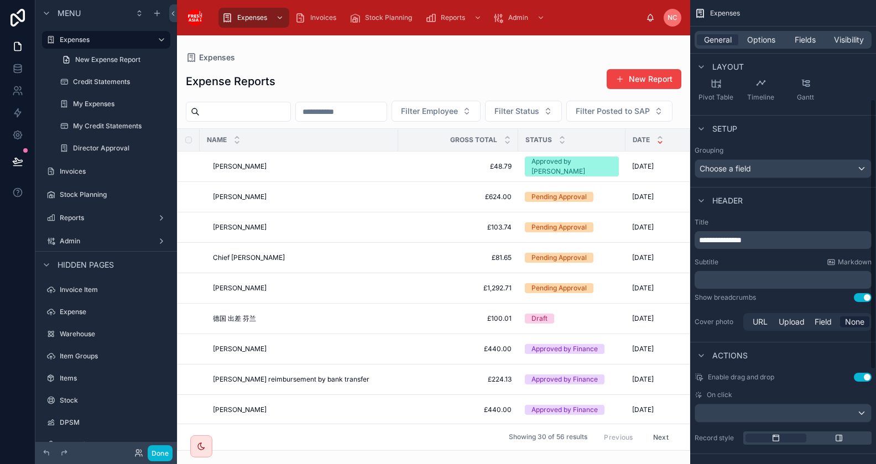
scroll to position [129, 0]
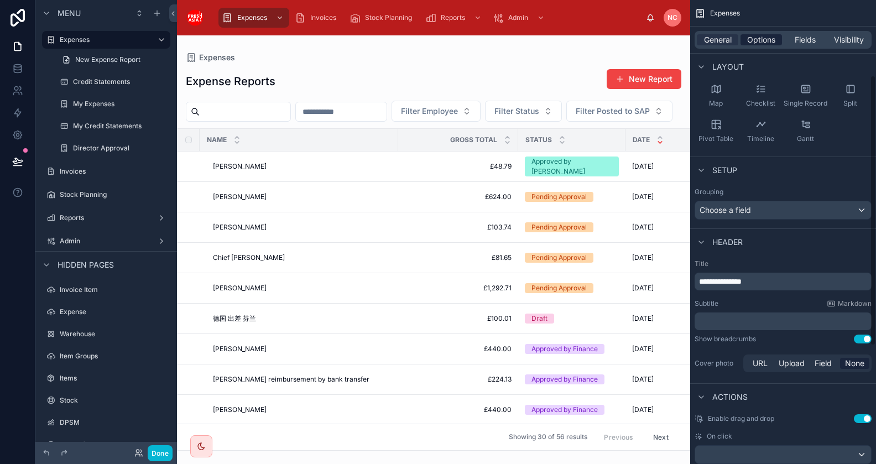
click at [761, 42] on span "Options" at bounding box center [761, 39] width 28 height 11
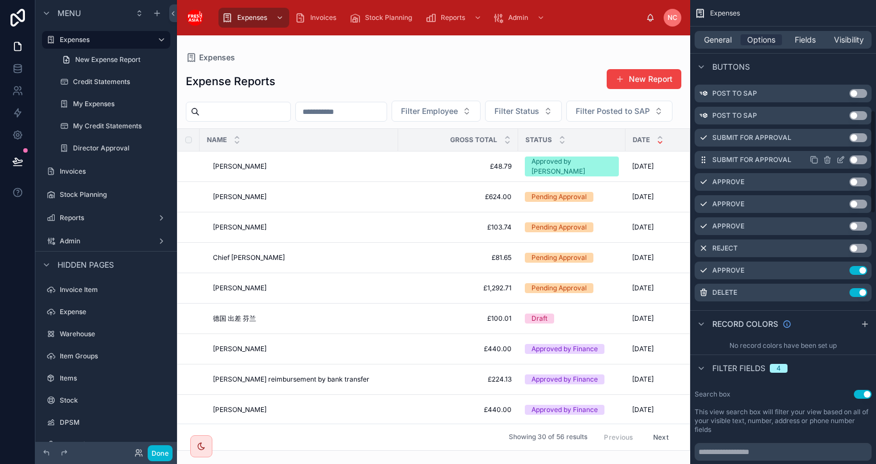
scroll to position [528, 0]
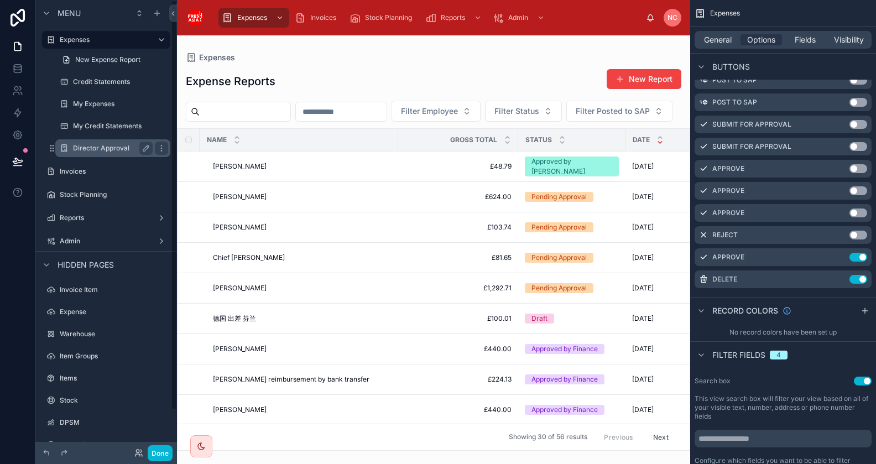
click at [97, 154] on div "Director Approval" at bounding box center [113, 148] width 80 height 13
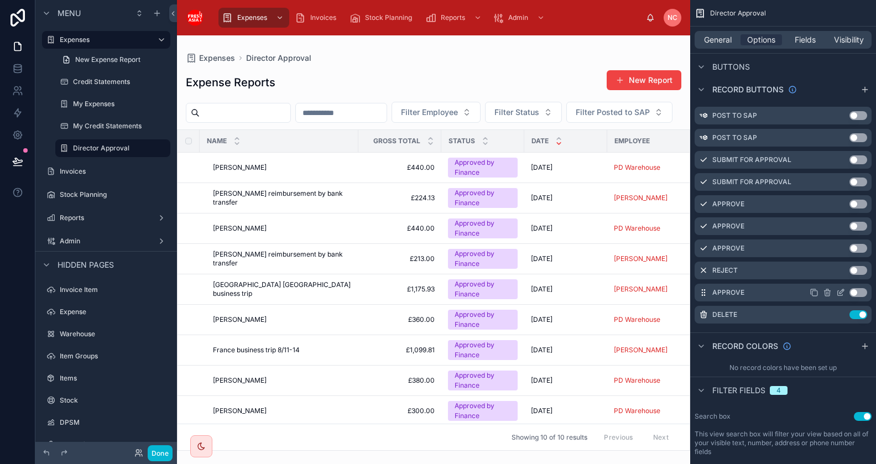
click at [856, 291] on button "Use setting" at bounding box center [859, 292] width 18 height 9
click at [841, 294] on icon "scrollable content" at bounding box center [840, 292] width 9 height 9
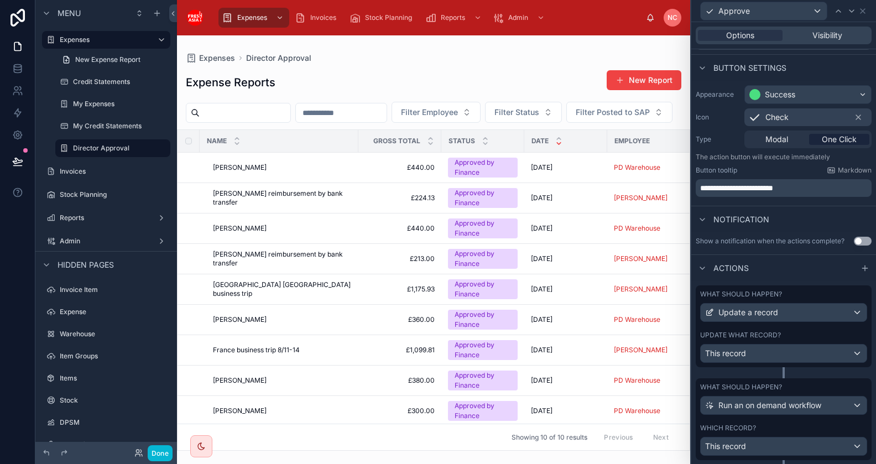
scroll to position [83, 0]
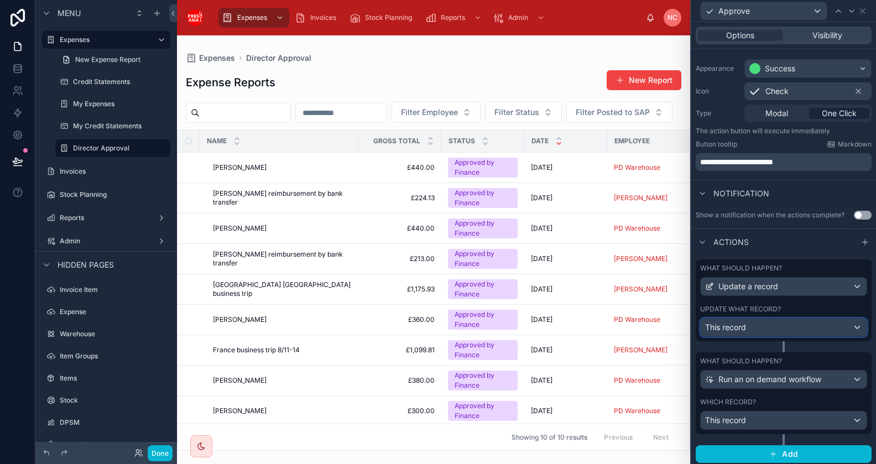
click at [801, 325] on div "This record" at bounding box center [784, 328] width 166 height 18
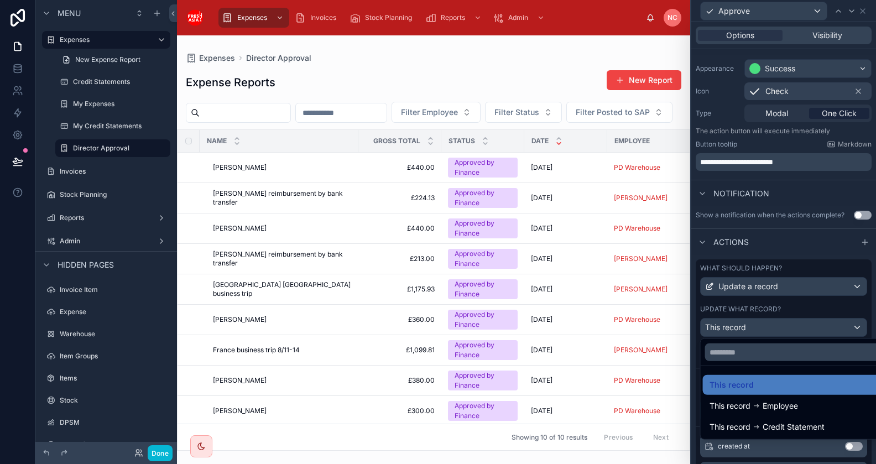
click at [801, 325] on div at bounding box center [783, 232] width 185 height 464
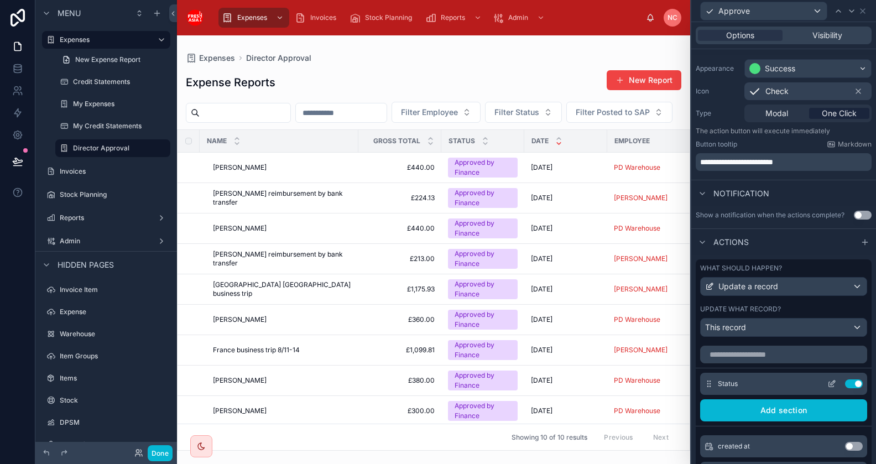
click at [835, 381] on icon at bounding box center [831, 383] width 9 height 9
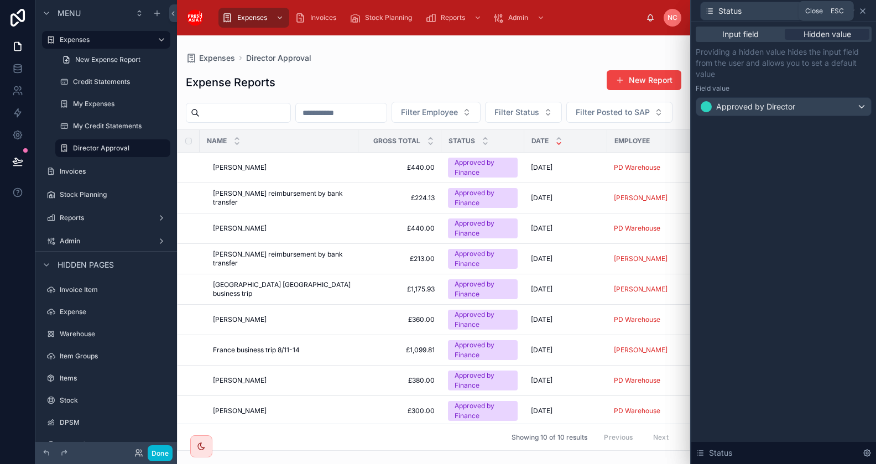
click at [866, 14] on icon at bounding box center [862, 11] width 9 height 9
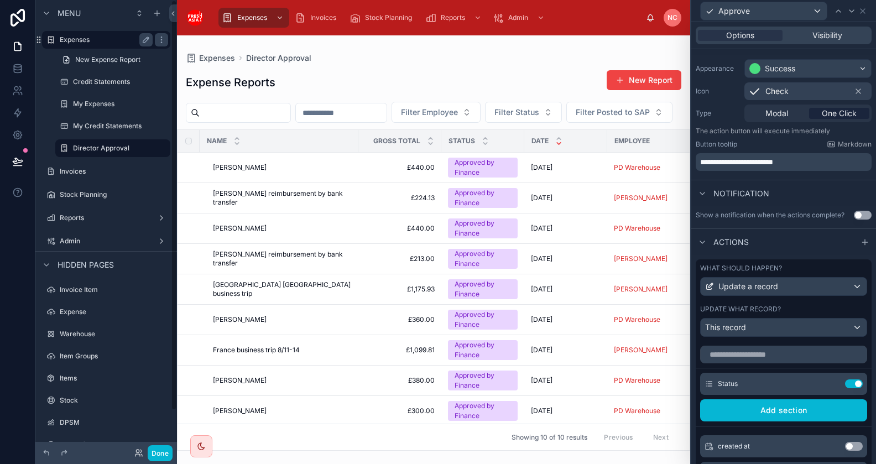
click at [91, 38] on label "Expenses" at bounding box center [104, 39] width 88 height 9
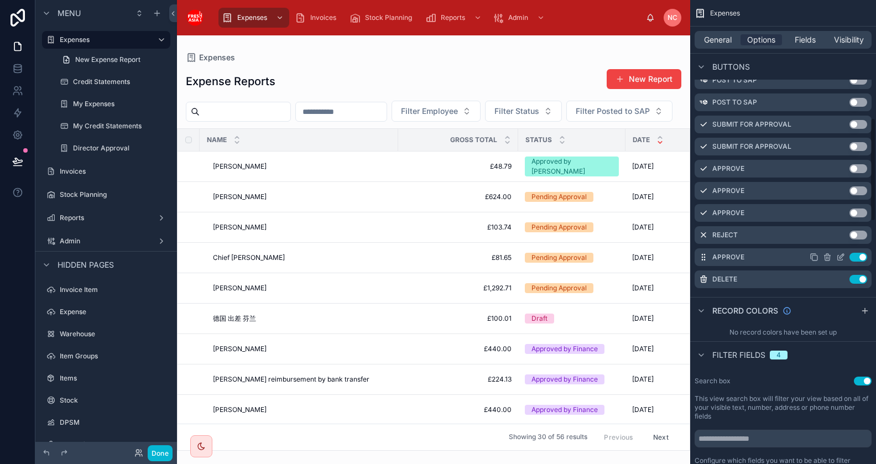
click at [861, 261] on div "Approve Use setting" at bounding box center [783, 257] width 177 height 18
click at [858, 257] on button "Use setting" at bounding box center [859, 257] width 18 height 9
click at [72, 150] on div "Director Approval" at bounding box center [113, 148] width 111 height 18
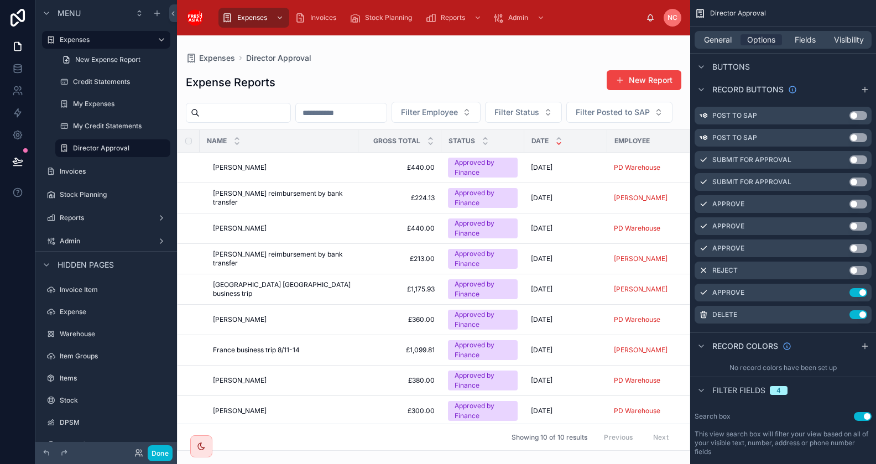
click at [194, 194] on div at bounding box center [433, 249] width 513 height 429
click at [192, 183] on td at bounding box center [189, 168] width 22 height 30
click at [188, 183] on td at bounding box center [189, 168] width 22 height 30
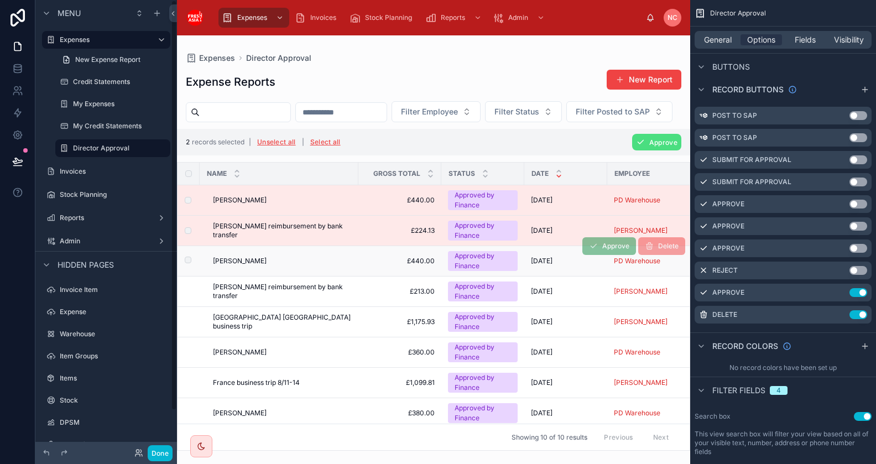
click at [189, 277] on td at bounding box center [189, 261] width 22 height 30
click at [168, 452] on button "Done" at bounding box center [160, 453] width 25 height 16
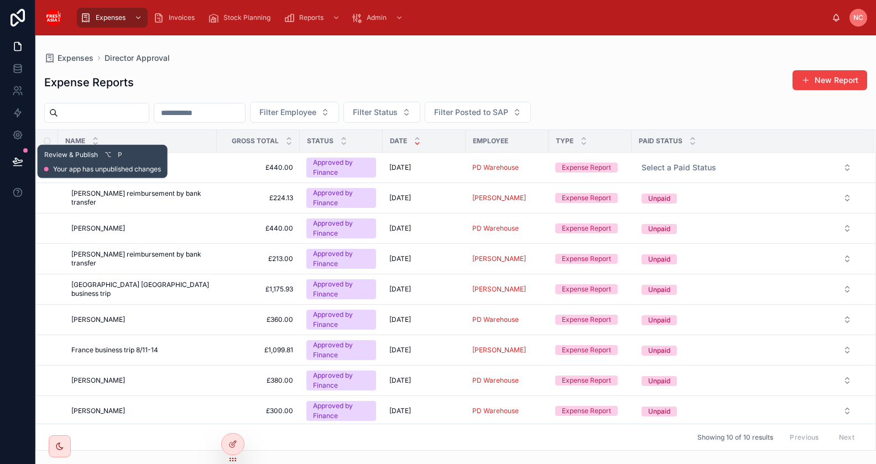
click at [16, 166] on icon at bounding box center [17, 166] width 8 height 0
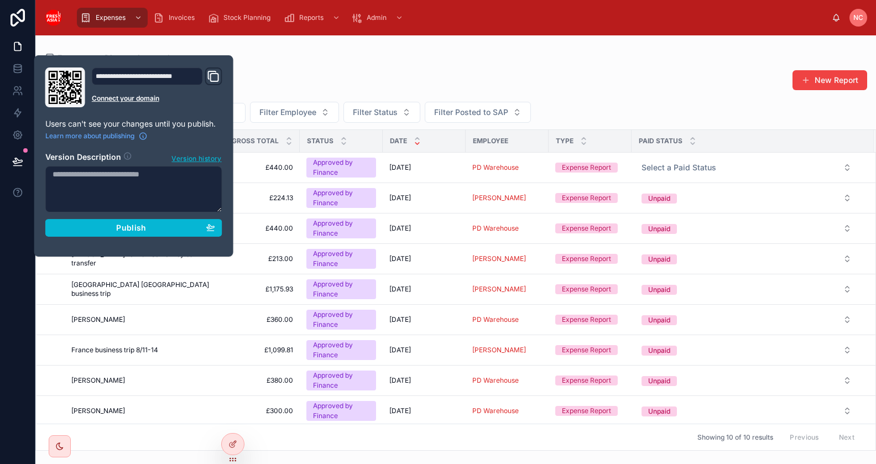
click at [129, 194] on textarea at bounding box center [133, 189] width 177 height 46
click at [181, 176] on textarea "**********" at bounding box center [133, 189] width 177 height 46
type textarea "**********"
click at [186, 223] on div "Publish" at bounding box center [134, 227] width 163 height 10
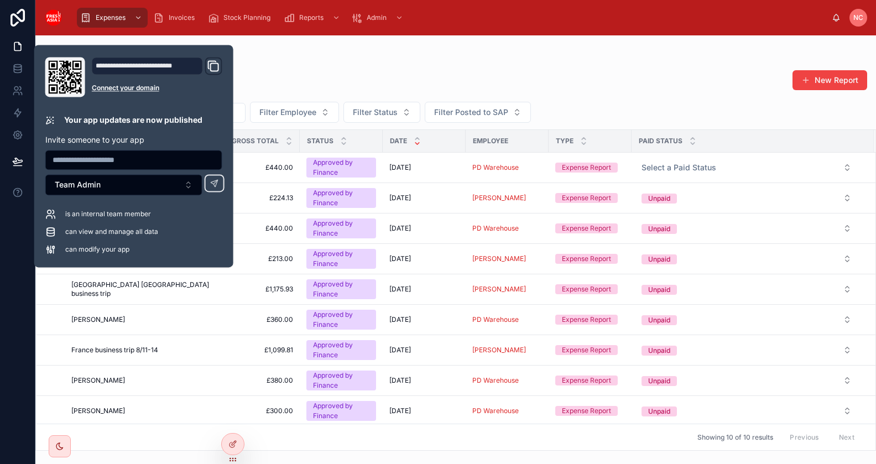
click at [305, 57] on div "Expenses Director Approval" at bounding box center [455, 58] width 823 height 10
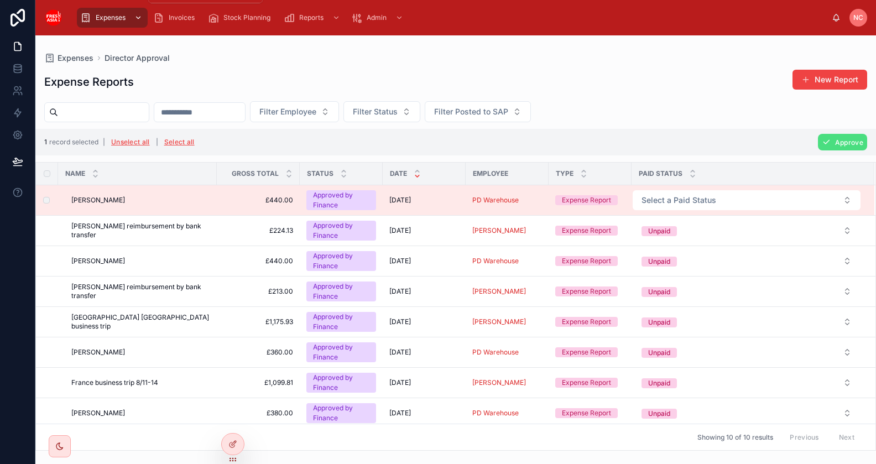
click at [140, 18] on icon "scrollable content" at bounding box center [138, 18] width 8 height 8
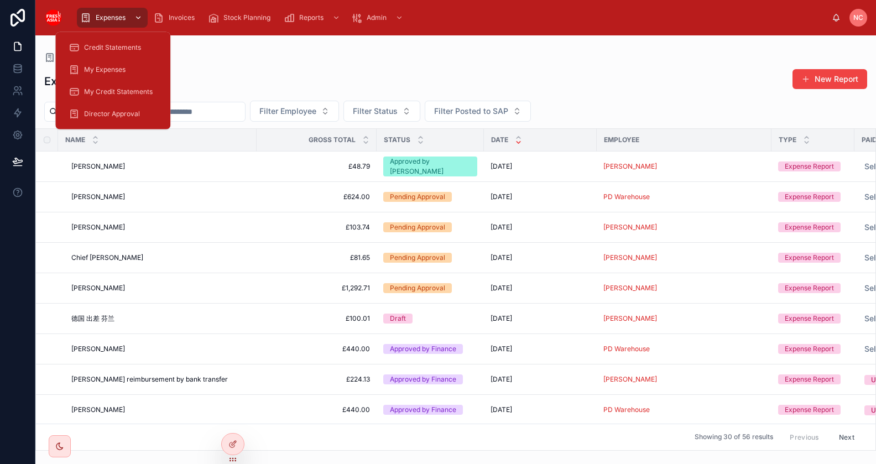
click at [113, 15] on span "Expenses" at bounding box center [111, 17] width 30 height 9
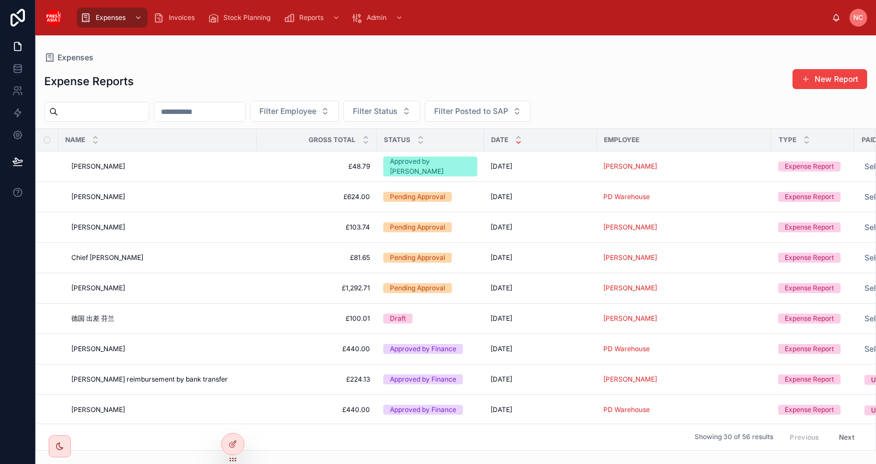
click at [268, 60] on div "Expenses" at bounding box center [455, 57] width 823 height 9
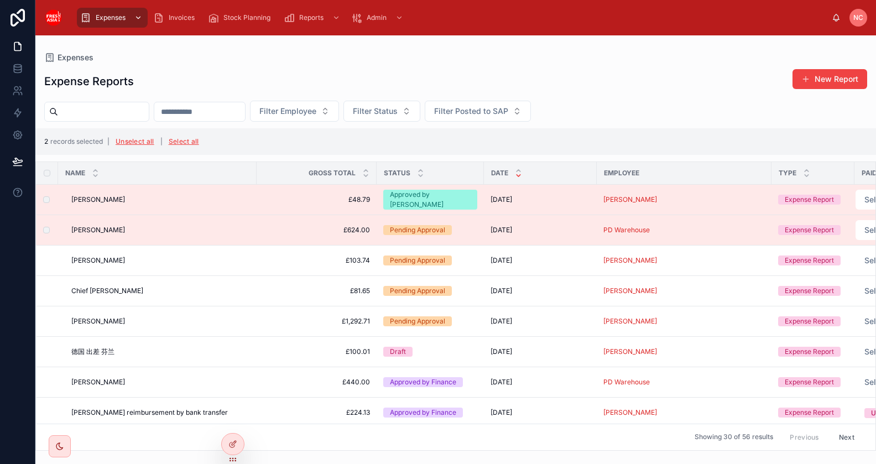
click at [137, 22] on div "scrollable content" at bounding box center [137, 18] width 14 height 18
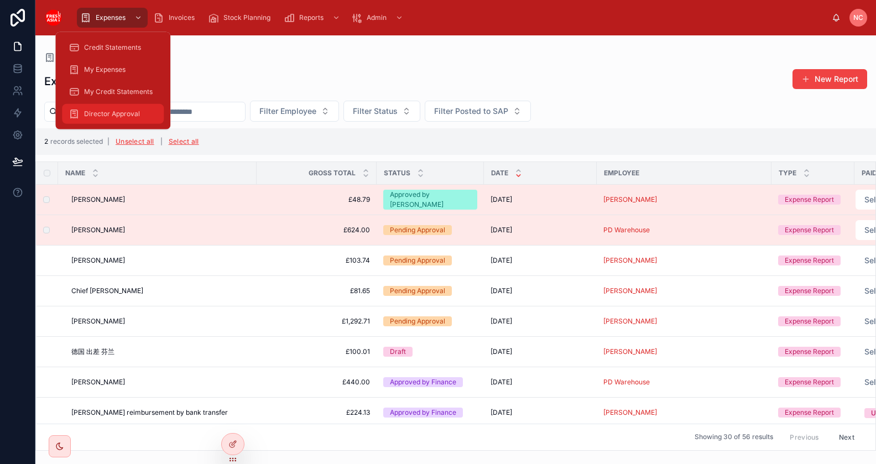
click at [109, 111] on span "Director Approval" at bounding box center [112, 114] width 56 height 9
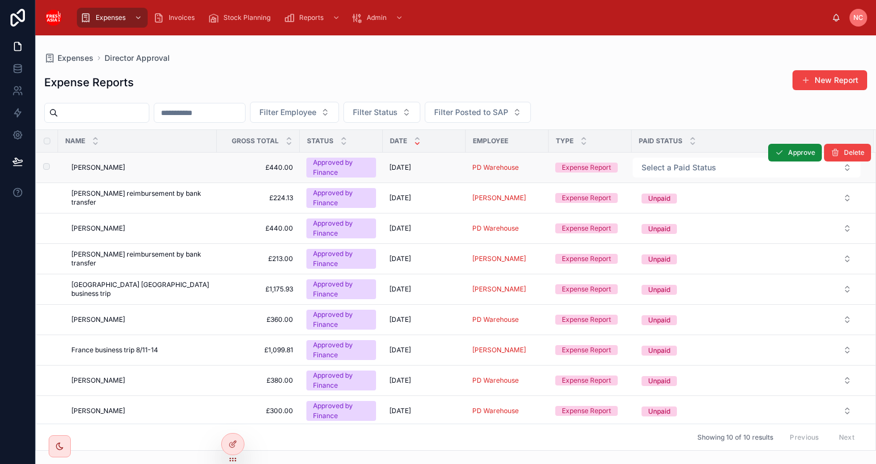
click at [46, 171] on td at bounding box center [47, 168] width 22 height 30
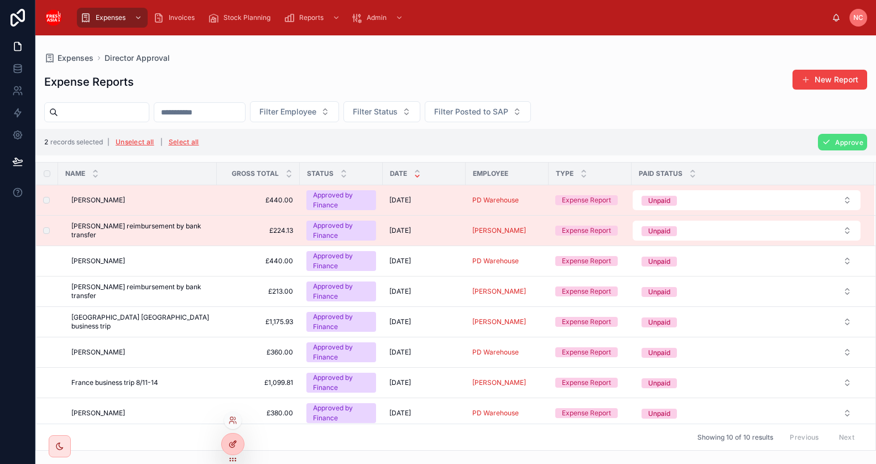
click at [238, 442] on div at bounding box center [233, 444] width 22 height 21
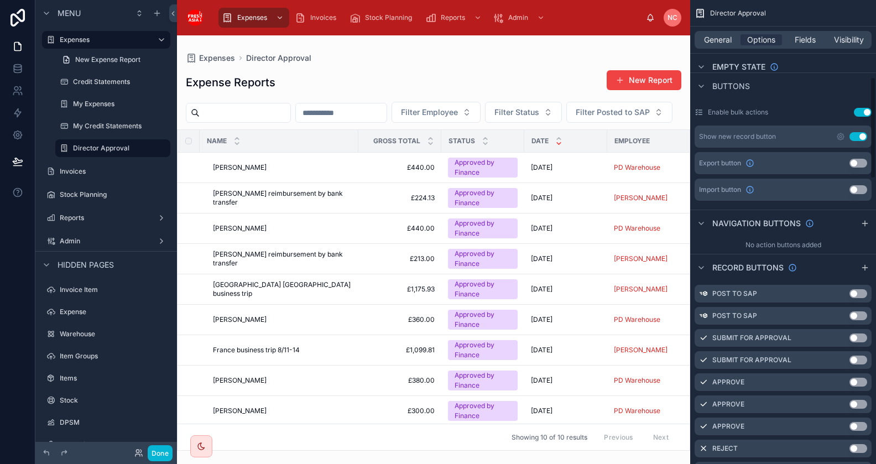
scroll to position [675, 0]
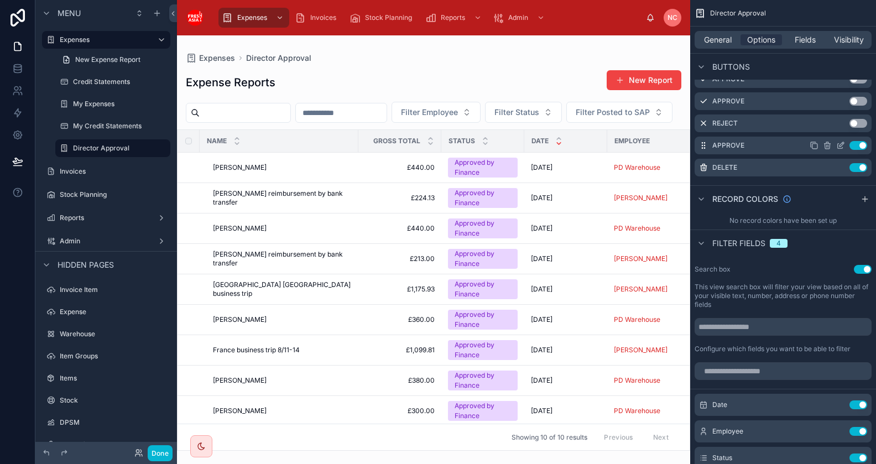
click at [842, 145] on icon "scrollable content" at bounding box center [840, 145] width 9 height 9
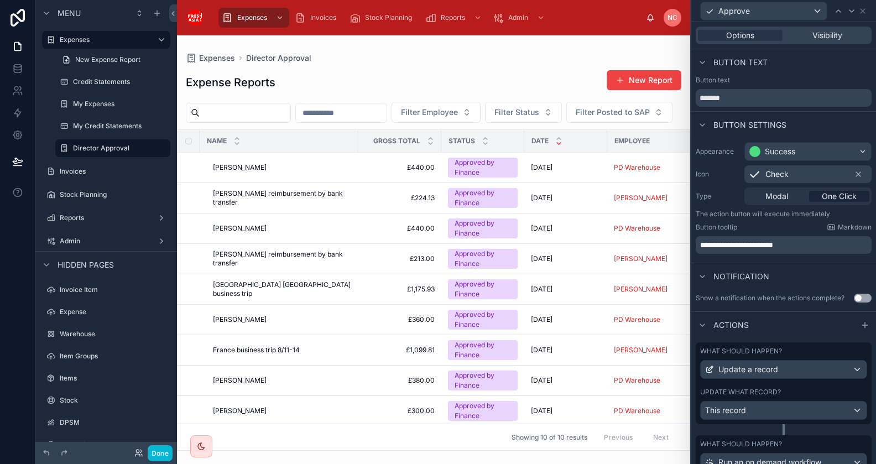
click at [829, 28] on div "Options Visibility" at bounding box center [784, 36] width 176 height 18
click at [828, 39] on span "Visibility" at bounding box center [828, 35] width 30 height 11
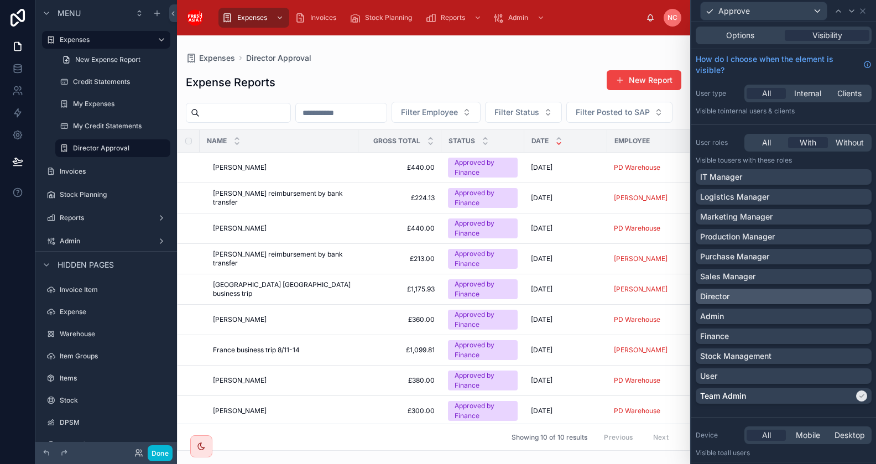
click at [856, 300] on div "Director" at bounding box center [783, 296] width 167 height 11
click at [854, 314] on div "Admin" at bounding box center [783, 316] width 167 height 11
click at [158, 450] on button "Done" at bounding box center [160, 453] width 25 height 16
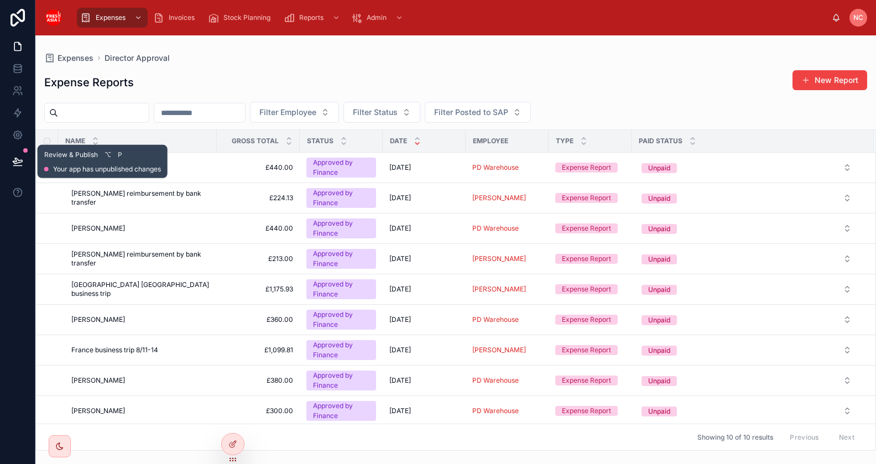
click at [16, 163] on icon at bounding box center [17, 161] width 9 height 6
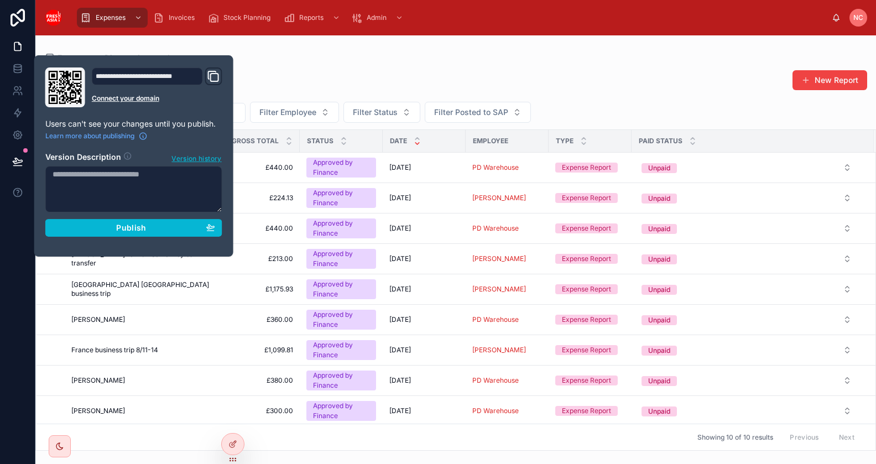
click at [105, 194] on textarea at bounding box center [133, 189] width 177 height 46
click at [54, 178] on textarea "**********" at bounding box center [133, 189] width 177 height 46
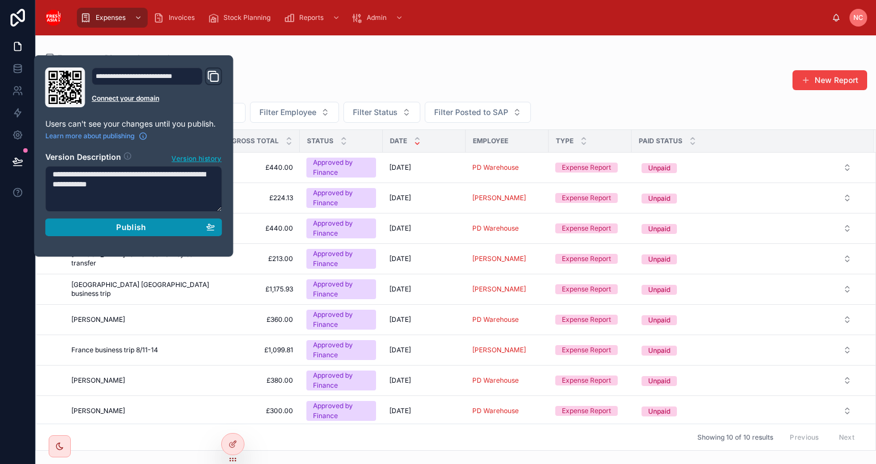
type textarea "**********"
click at [114, 230] on div "Publish" at bounding box center [134, 227] width 163 height 10
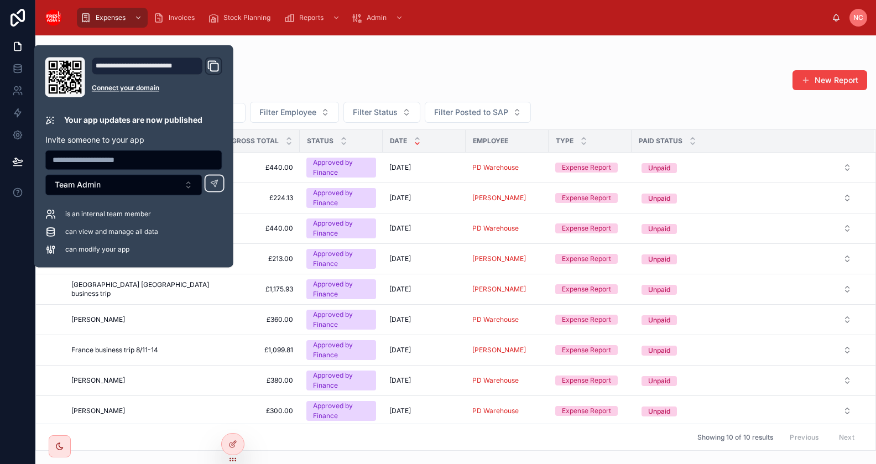
click at [269, 66] on div "Expense Reports New Report Filter Employee Filter Status Filter Posted to SAP N…" at bounding box center [455, 257] width 841 height 388
